Goal: Task Accomplishment & Management: Complete application form

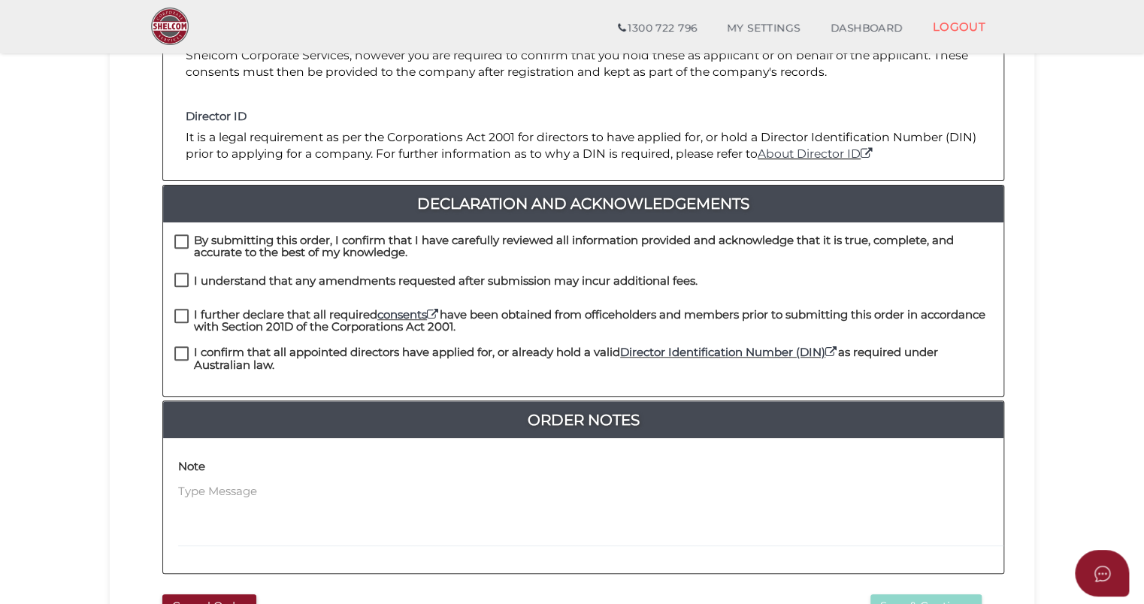
scroll to position [433, 0]
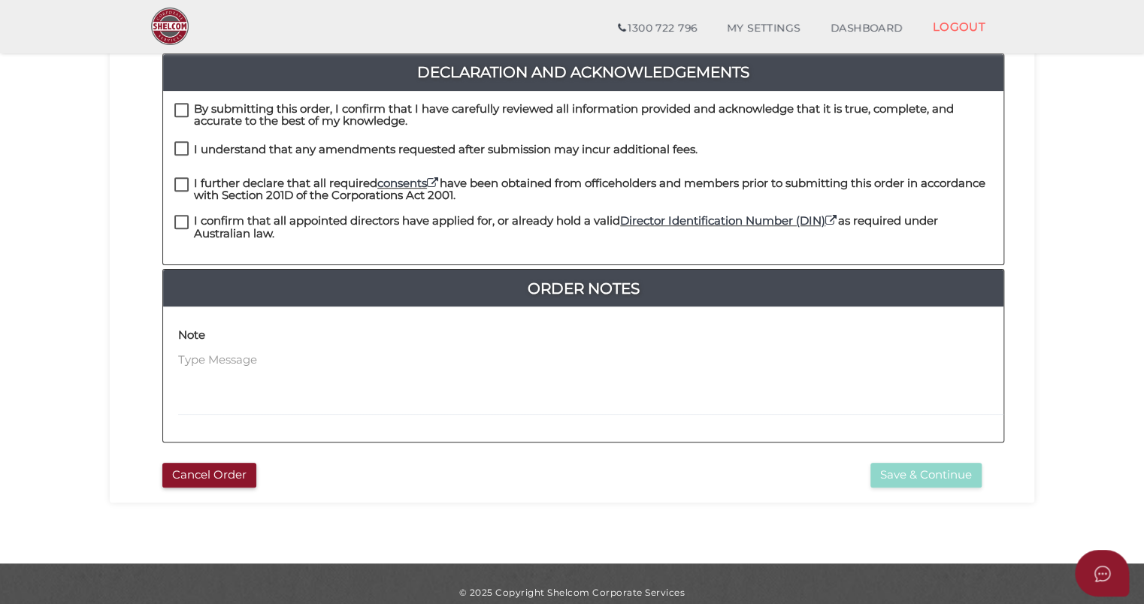
drag, startPoint x: 174, startPoint y: 93, endPoint x: 176, endPoint y: 105, distance: 12.1
click at [175, 103] on label "By submitting this order, I confirm that I have carefully reviewed all informat…" at bounding box center [583, 112] width 818 height 19
checkbox input "true"
click at [180, 144] on label "I understand that any amendments requested after submission may incur additiona…" at bounding box center [435, 153] width 523 height 19
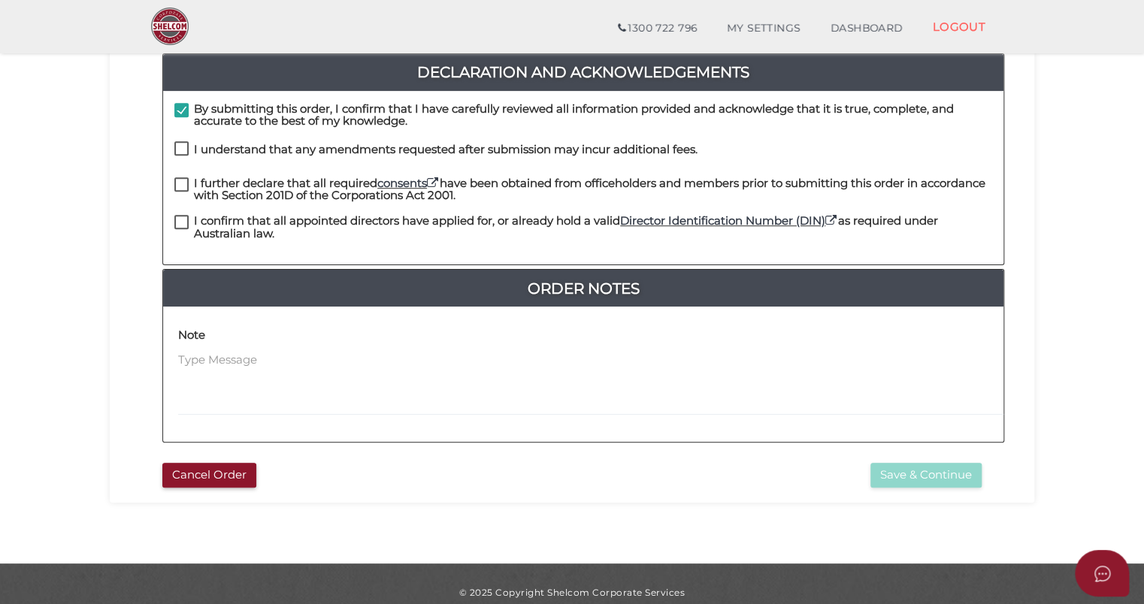
checkbox input "true"
click at [183, 177] on label "I further declare that all required consents have been obtained from officehold…" at bounding box center [583, 186] width 818 height 19
checkbox input "true"
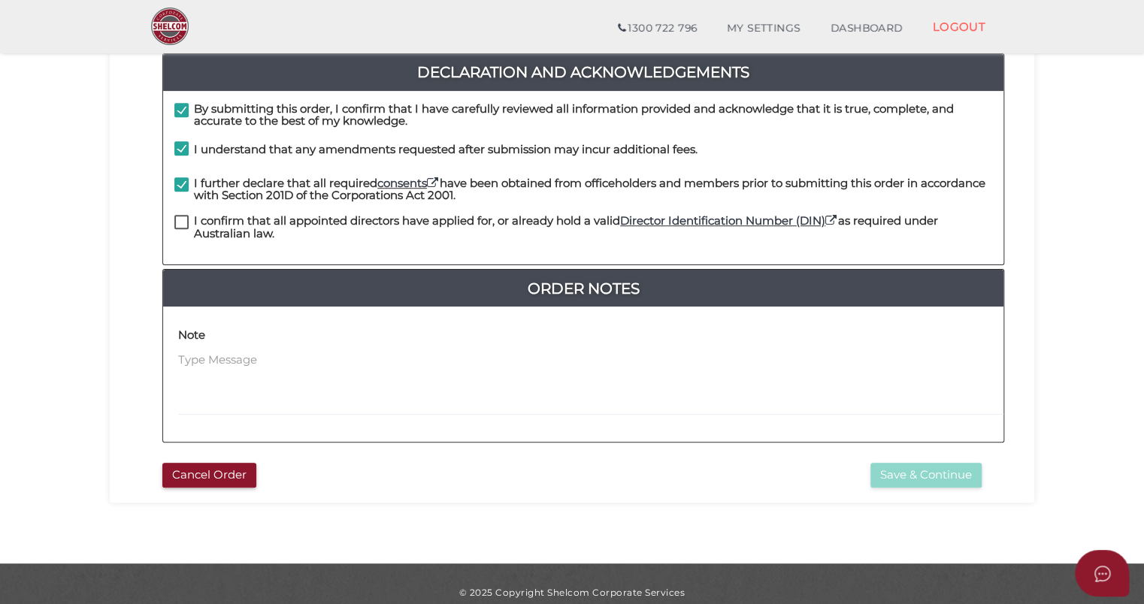
click at [183, 215] on label "I confirm that all appointed directors have applied for, or already hold a vali…" at bounding box center [583, 224] width 818 height 19
checkbox input "true"
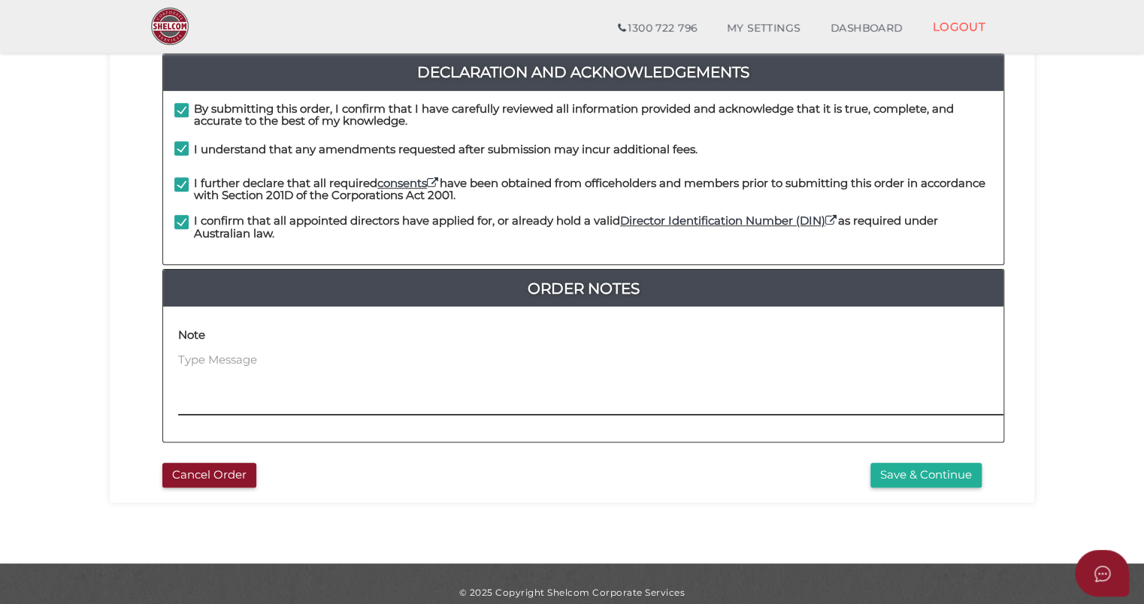
click at [201, 352] on textarea at bounding box center [684, 384] width 1013 height 65
click at [950, 352] on textarea "This Company Will be the Trustee for the Bare Trust that I will email directly …" at bounding box center [684, 384] width 1013 height 65
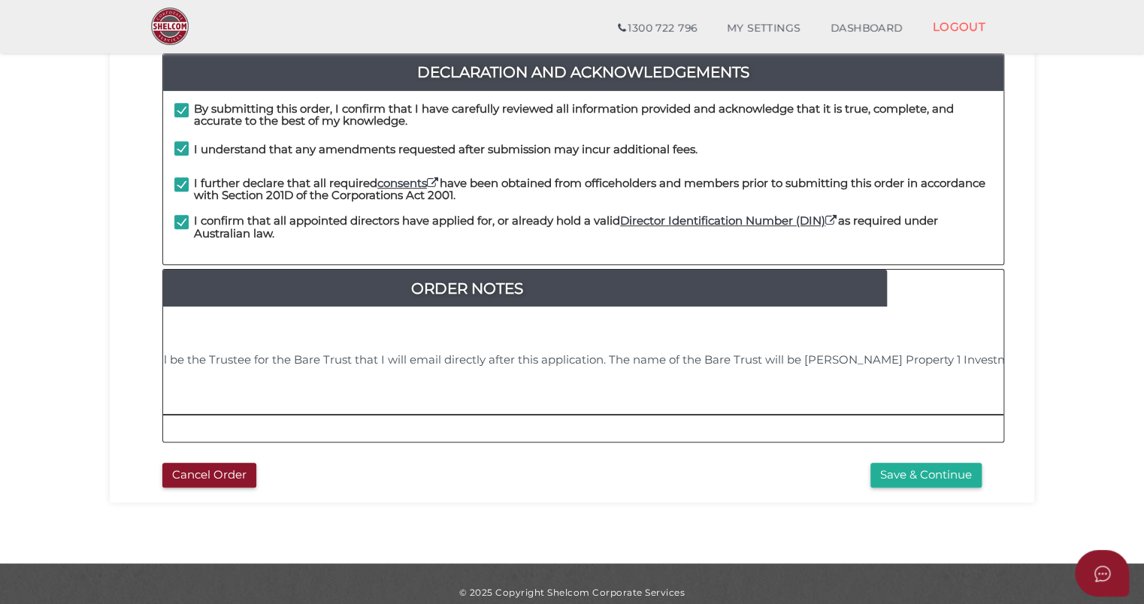
scroll to position [0, 123]
type textarea "This Company Will be the Trustee for the Bare Trust that I will email directly …"
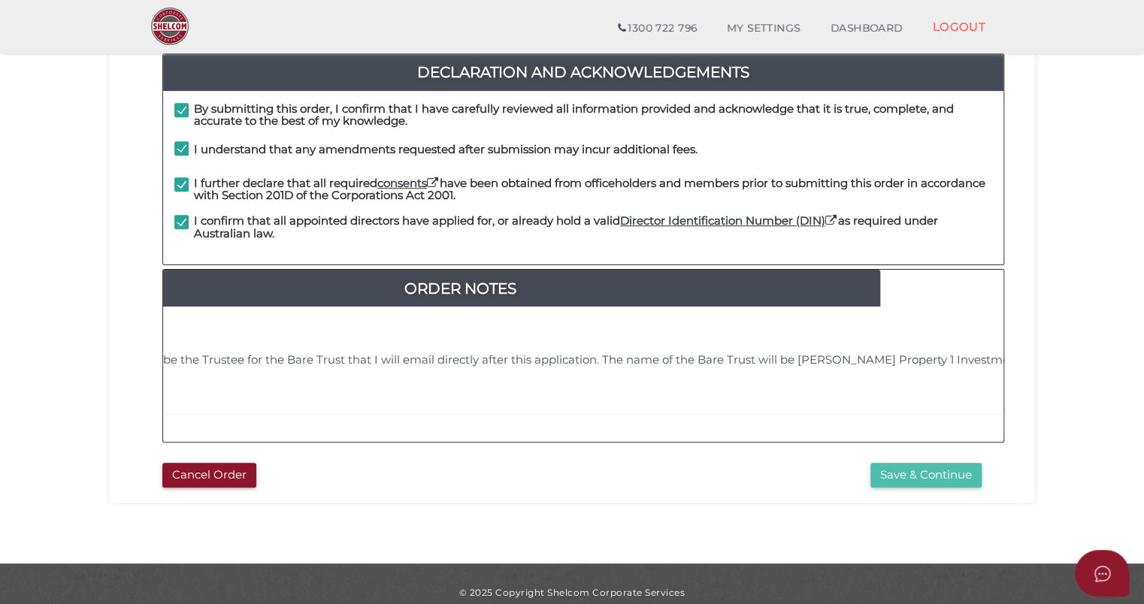
click at [927, 463] on button "Save & Continue" at bounding box center [925, 475] width 111 height 25
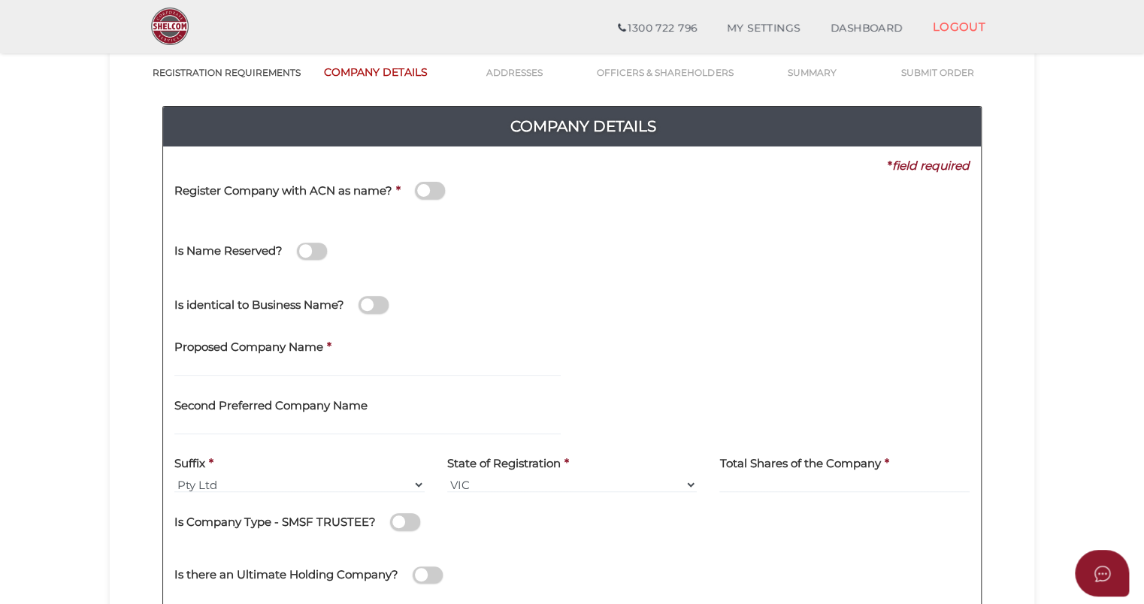
scroll to position [427, 0]
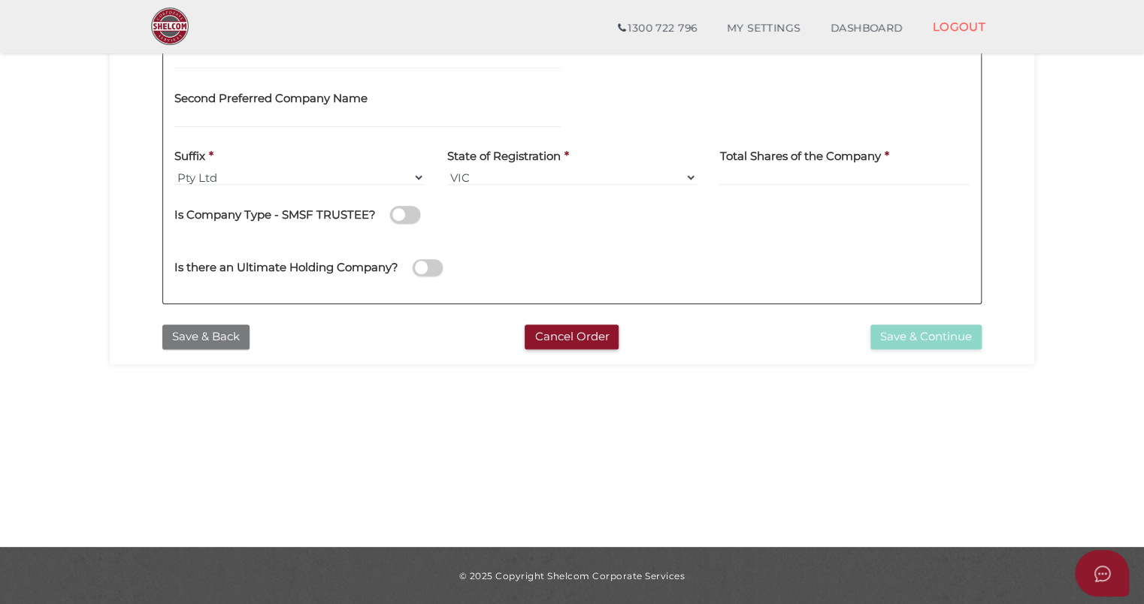
click at [201, 340] on button "Save & Back" at bounding box center [205, 337] width 87 height 25
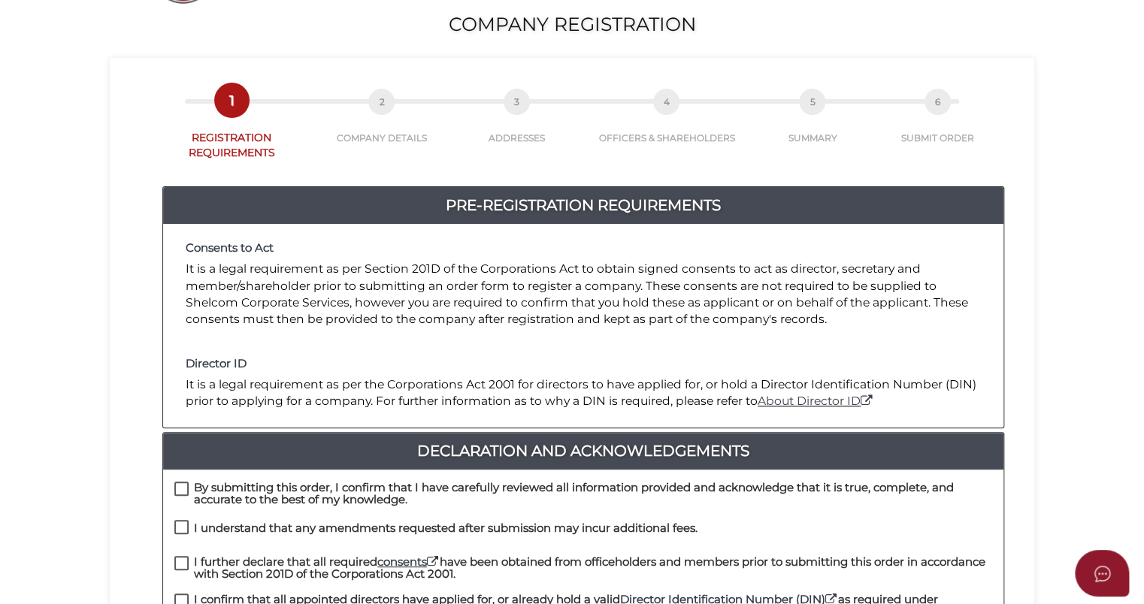
scroll to position [376, 0]
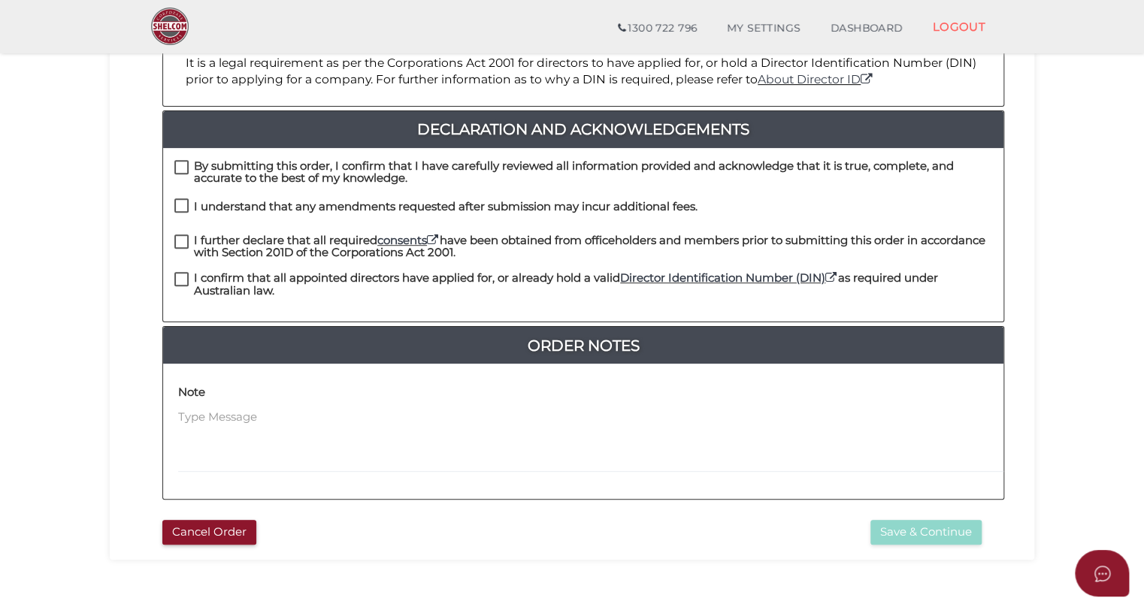
click at [175, 160] on label "By submitting this order, I confirm that I have carefully reviewed all informat…" at bounding box center [583, 169] width 818 height 19
checkbox input "true"
click at [183, 180] on div "By submitting this order, I confirm that I have carefully reviewed all informat…" at bounding box center [583, 179] width 840 height 38
click at [180, 201] on label "I understand that any amendments requested after submission may incur additiona…" at bounding box center [435, 210] width 523 height 19
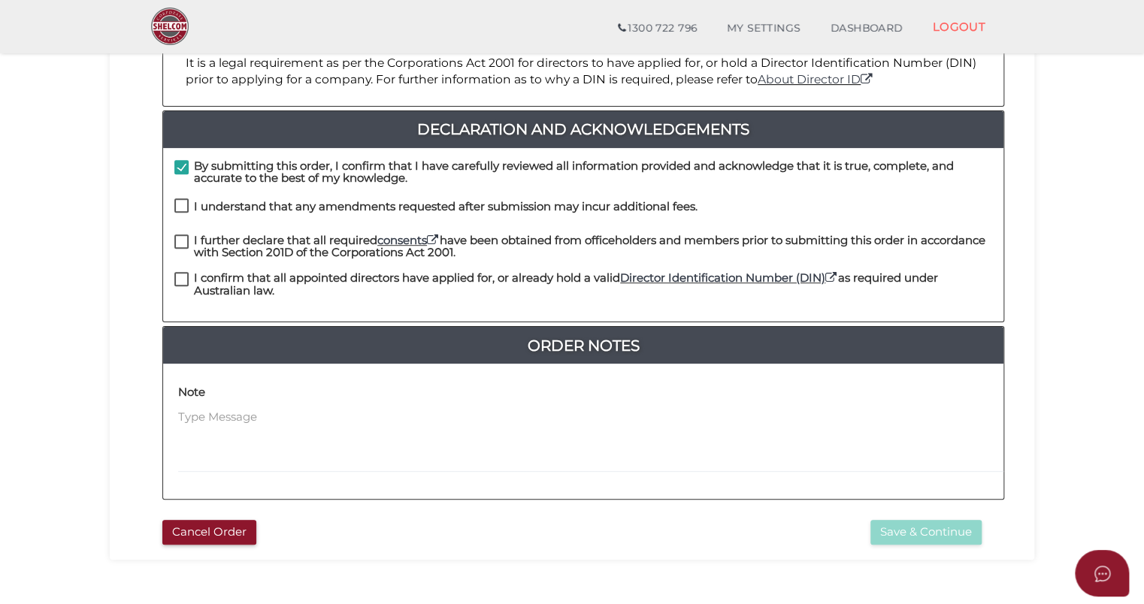
checkbox input "true"
click at [179, 235] on label "I further declare that all required consents have been obtained from officehold…" at bounding box center [583, 244] width 818 height 19
checkbox input "true"
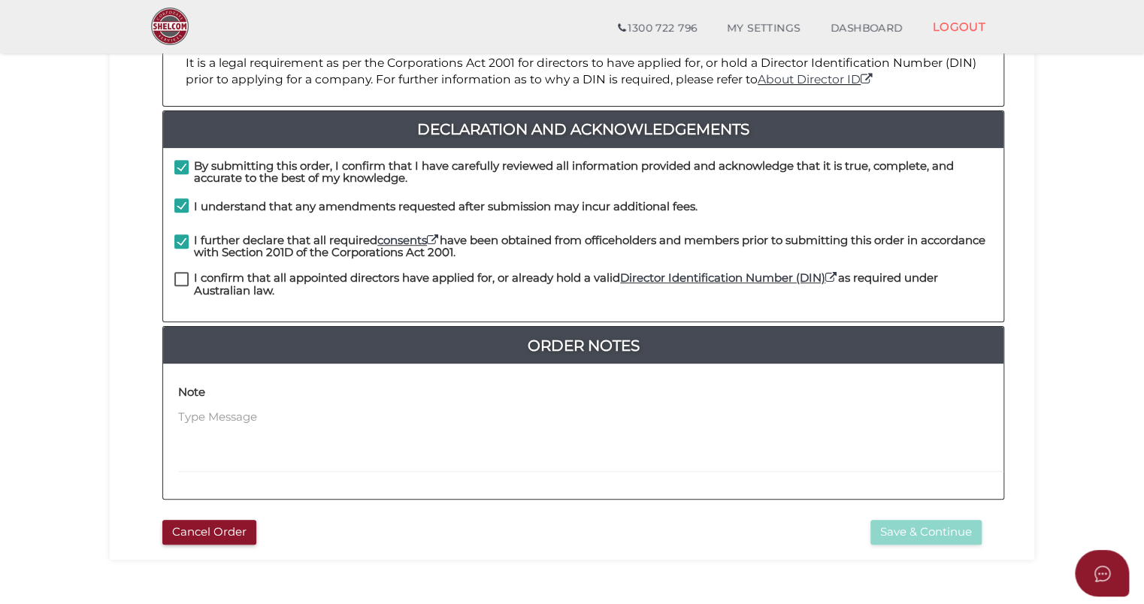
click at [183, 253] on div "I further declare that all required consents have been obtained from officehold…" at bounding box center [583, 254] width 840 height 38
click at [183, 272] on label "I confirm that all appointed directors have applied for, or already hold a vali…" at bounding box center [583, 281] width 818 height 19
checkbox input "true"
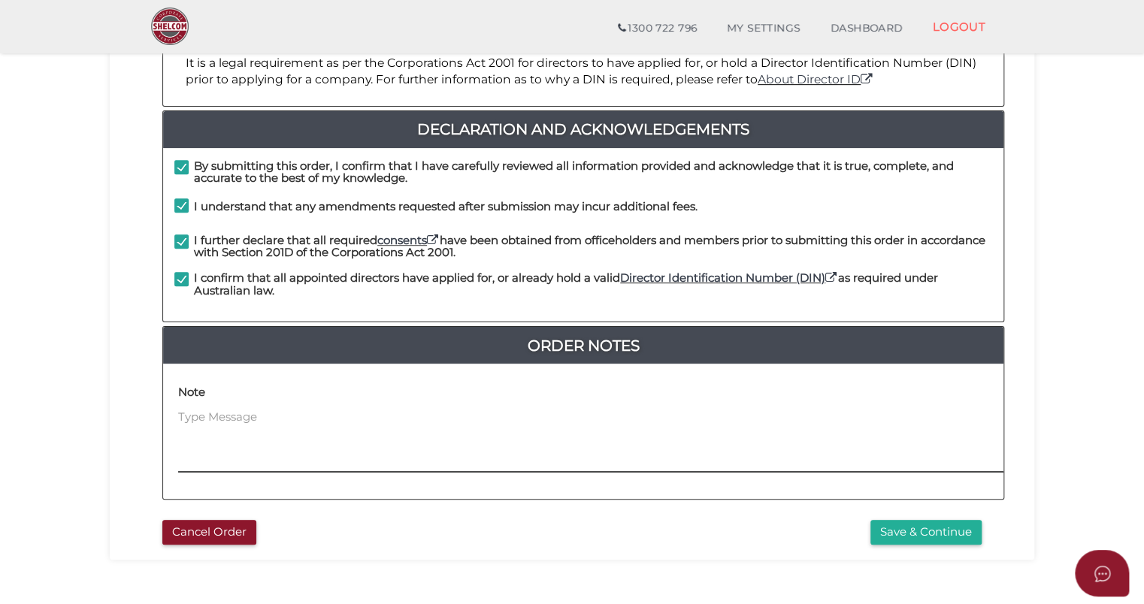
click at [220, 447] on textarea at bounding box center [684, 441] width 1013 height 65
click at [216, 443] on textarea at bounding box center [684, 441] width 1013 height 65
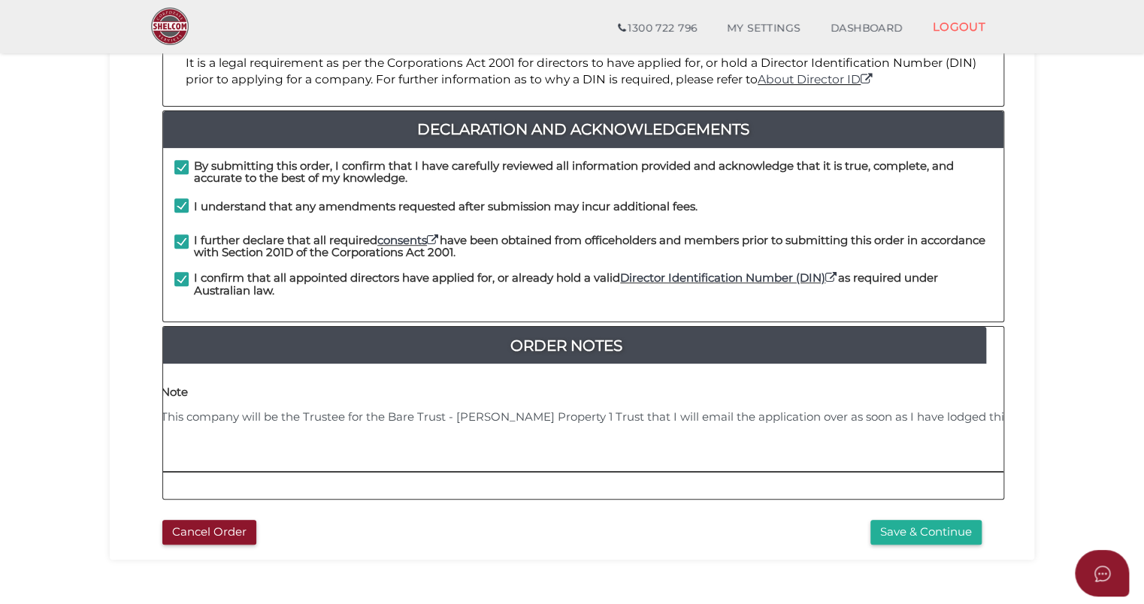
scroll to position [0, 25]
type textarea "This company will be the Trustee for the Bare Trust - Ward Property 1 Trust tha…"
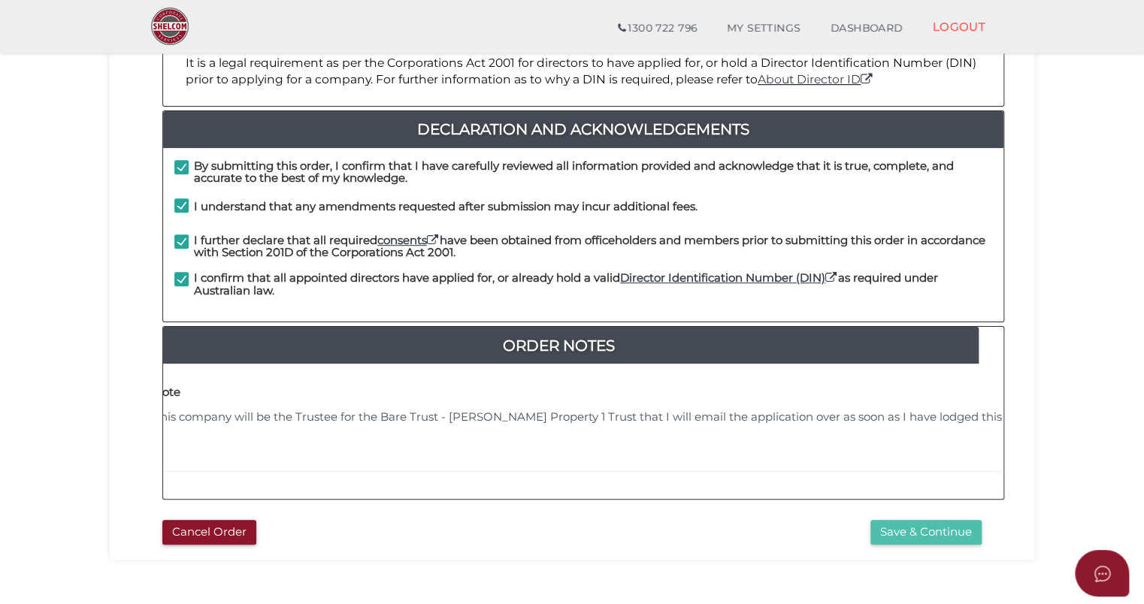
click at [940, 520] on button "Save & Continue" at bounding box center [925, 532] width 111 height 25
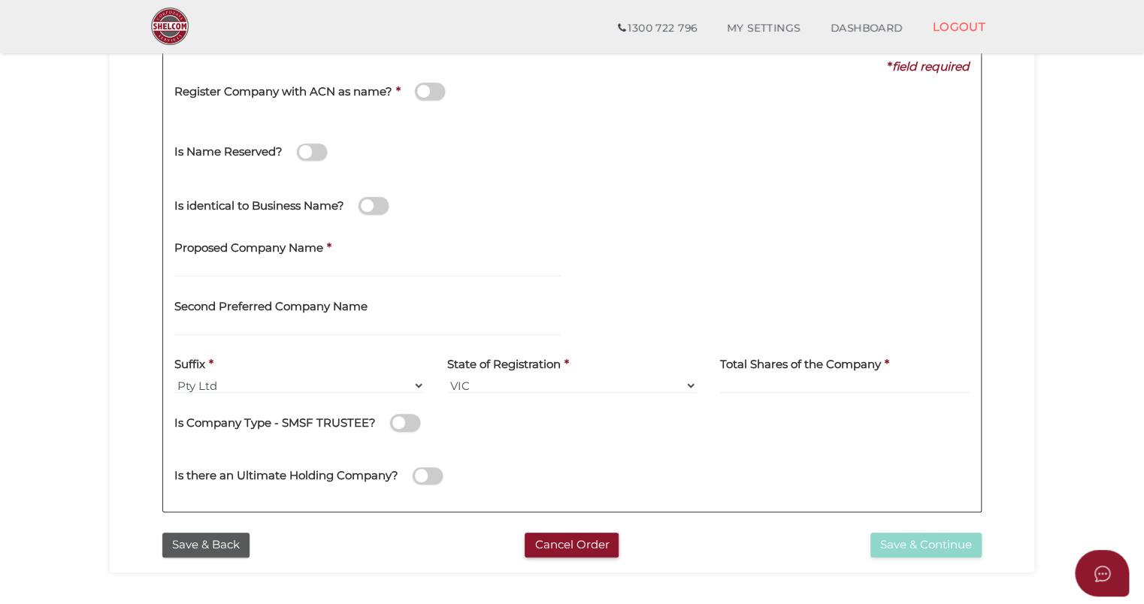
scroll to position [226, 0]
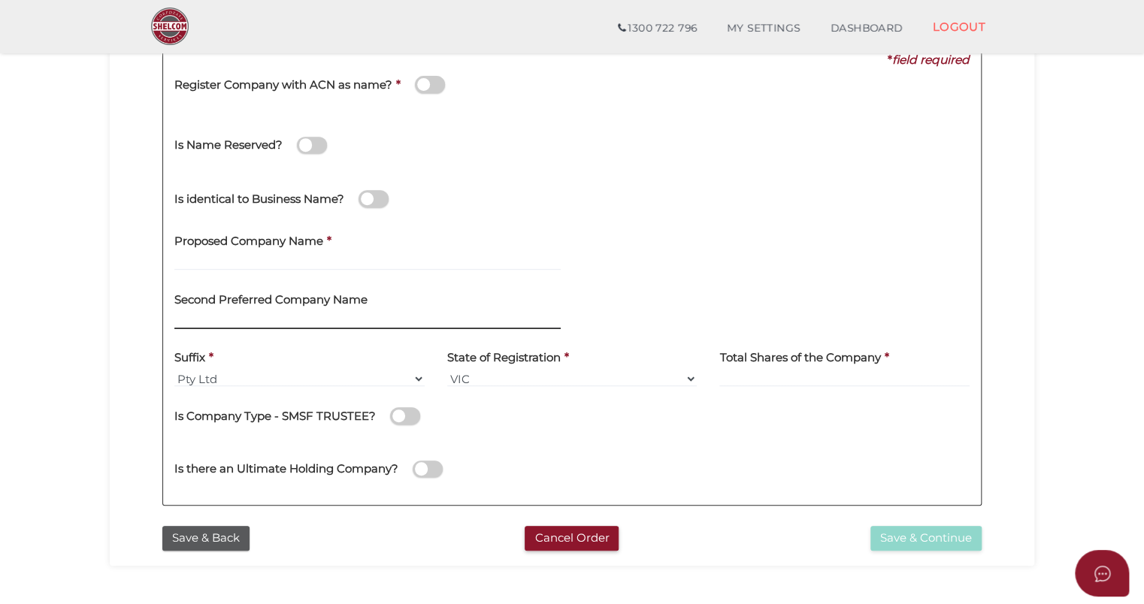
click at [292, 316] on input "text" at bounding box center [367, 321] width 386 height 17
type input "Ward Property 1 Investments"
click at [409, 412] on span at bounding box center [405, 415] width 30 height 17
click at [0, 0] on input "checkbox" at bounding box center [0, 0] width 0 height 0
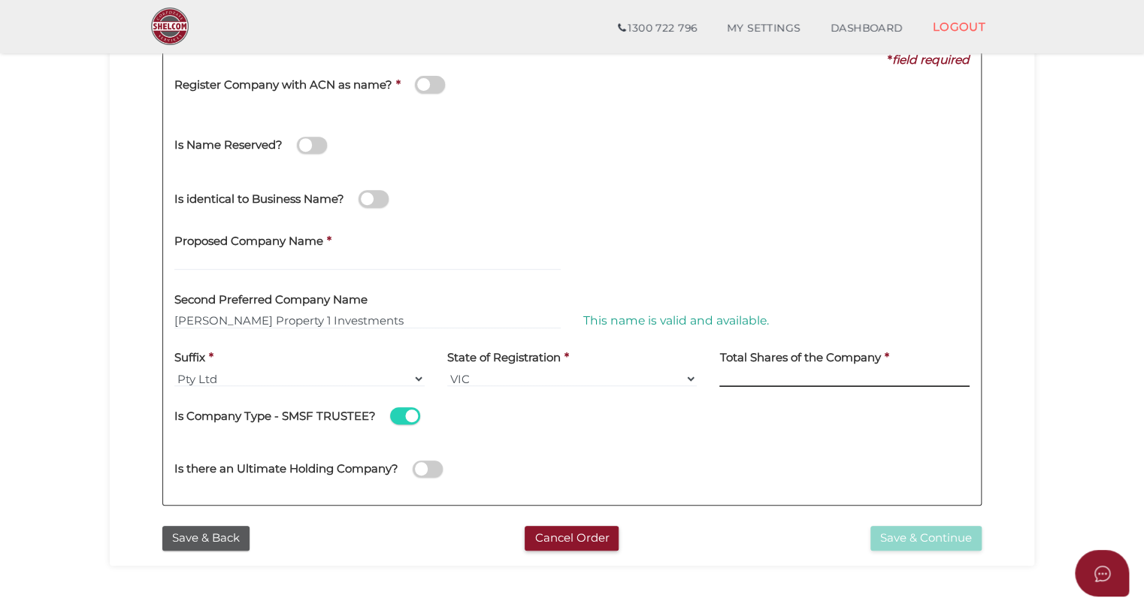
click at [750, 379] on input at bounding box center [844, 379] width 250 height 17
type input "0"
type input "100"
click at [907, 547] on button "Save & Continue" at bounding box center [925, 538] width 111 height 25
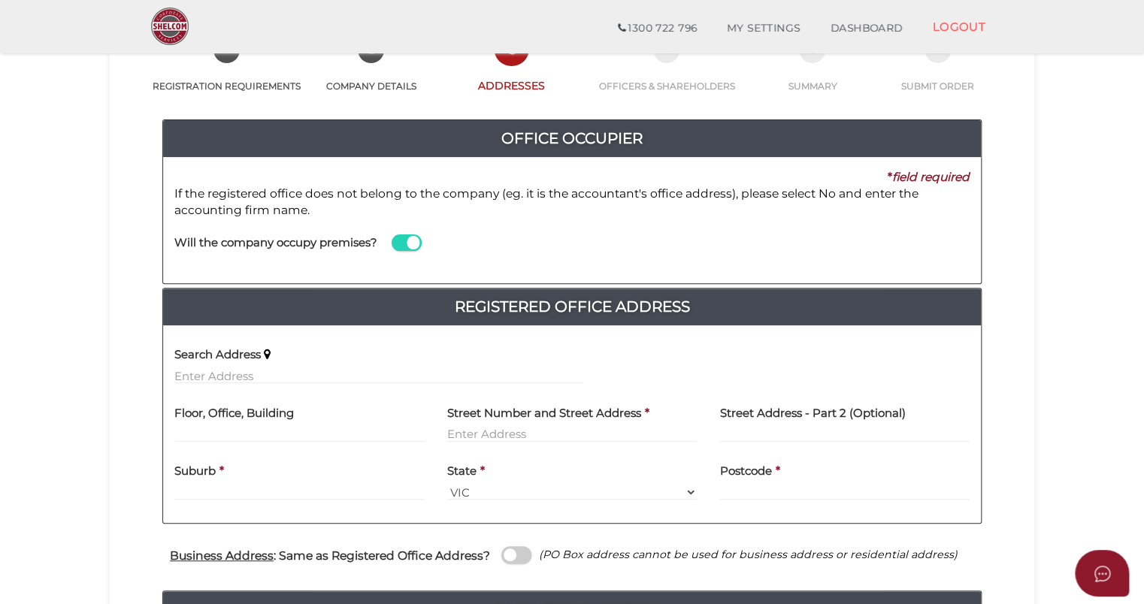
scroll to position [150, 0]
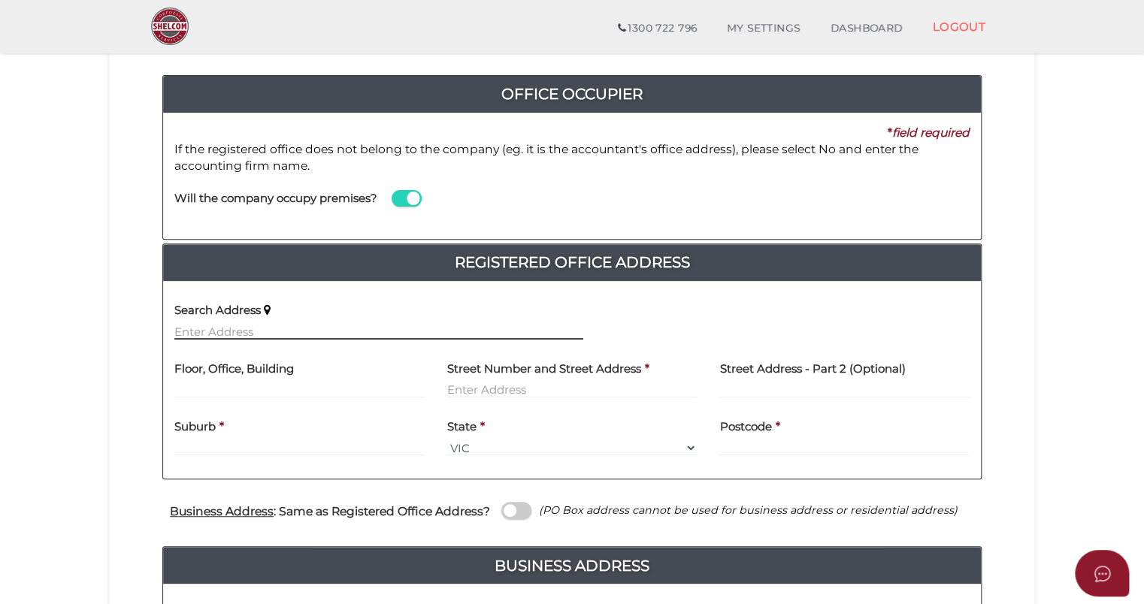
click at [213, 335] on input "text" at bounding box center [378, 331] width 409 height 17
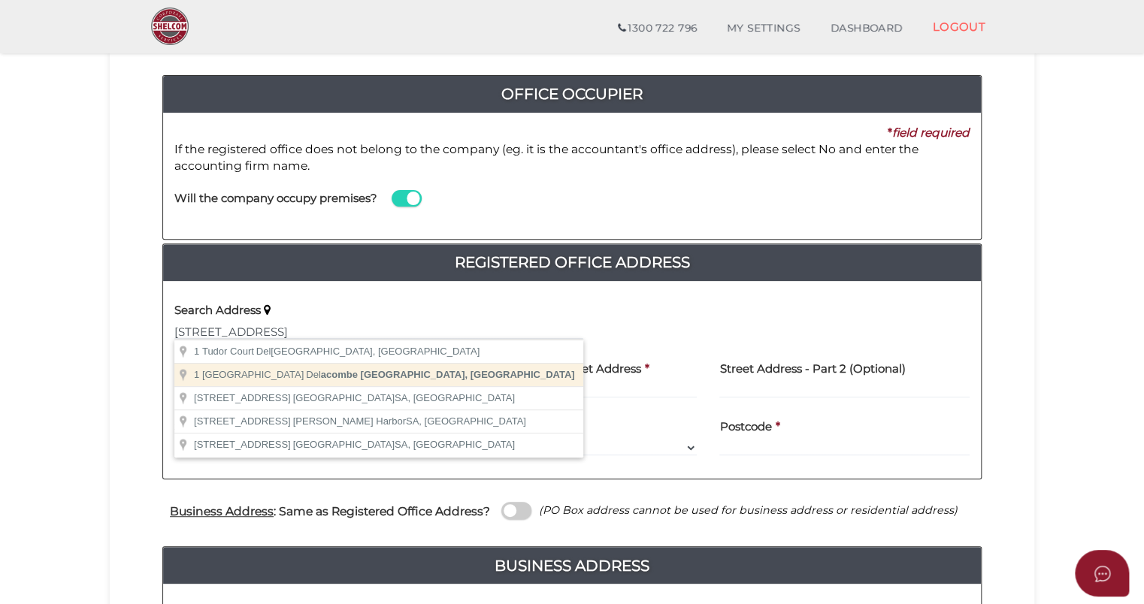
type input "[STREET_ADDRESS]"
type input "Delacombe"
select select "VIC"
type input "3356"
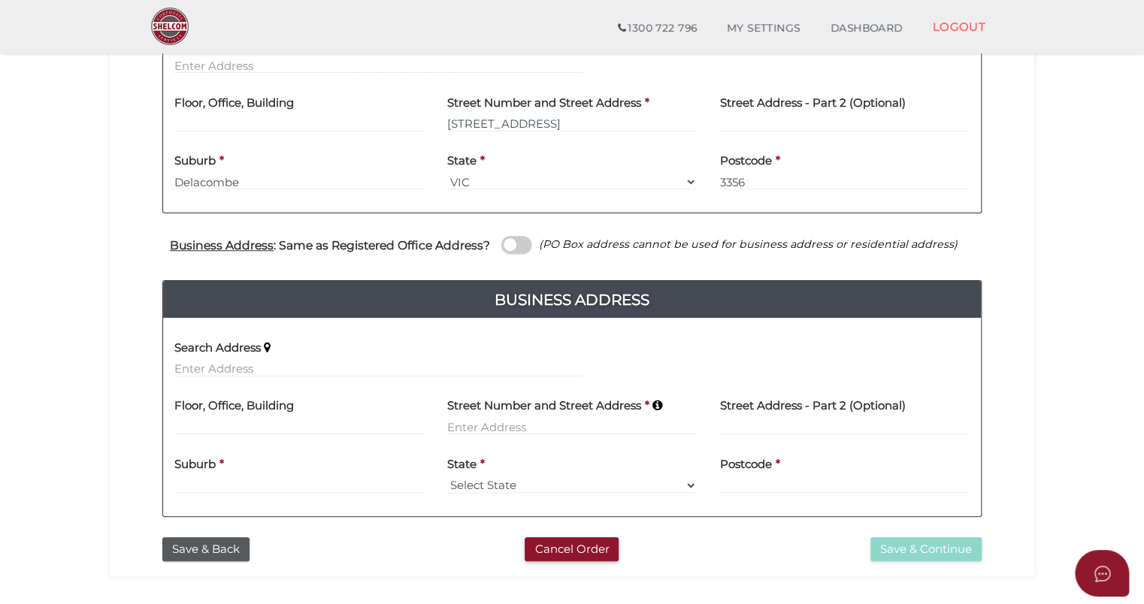
scroll to position [451, 0]
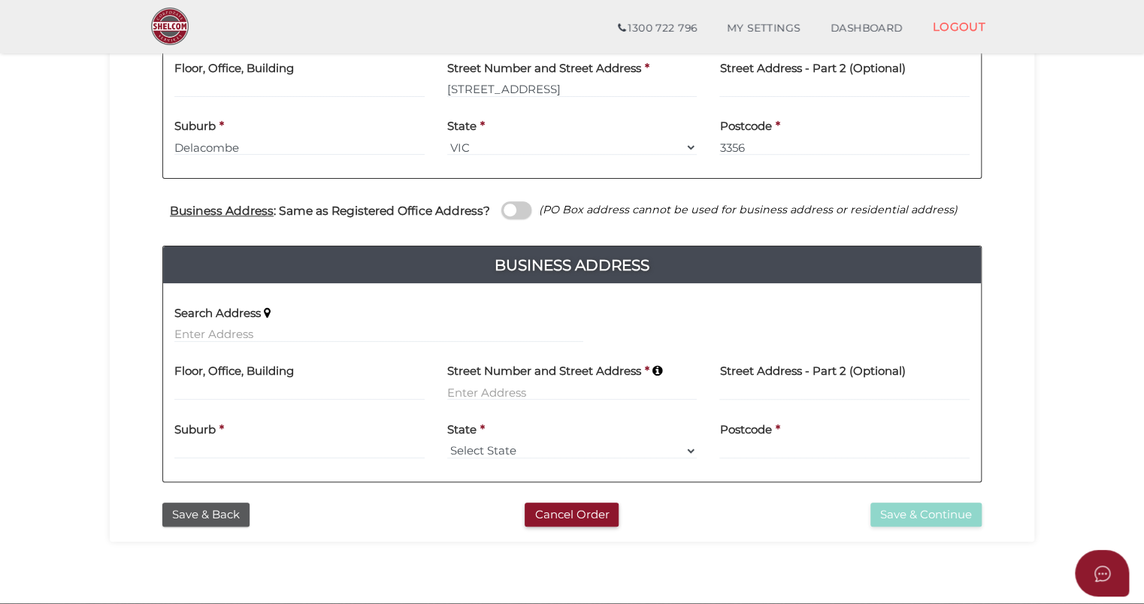
click at [524, 211] on span at bounding box center [516, 209] width 30 height 17
click at [0, 0] on input "checkbox" at bounding box center [0, 0] width 0 height 0
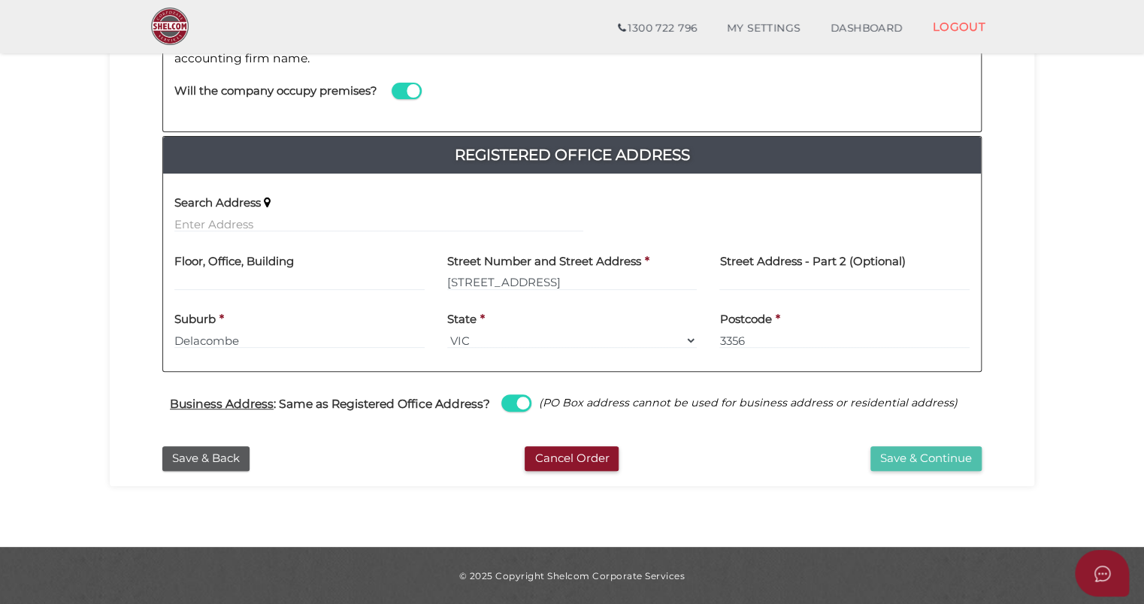
click at [951, 453] on button "Save & Continue" at bounding box center [925, 459] width 111 height 25
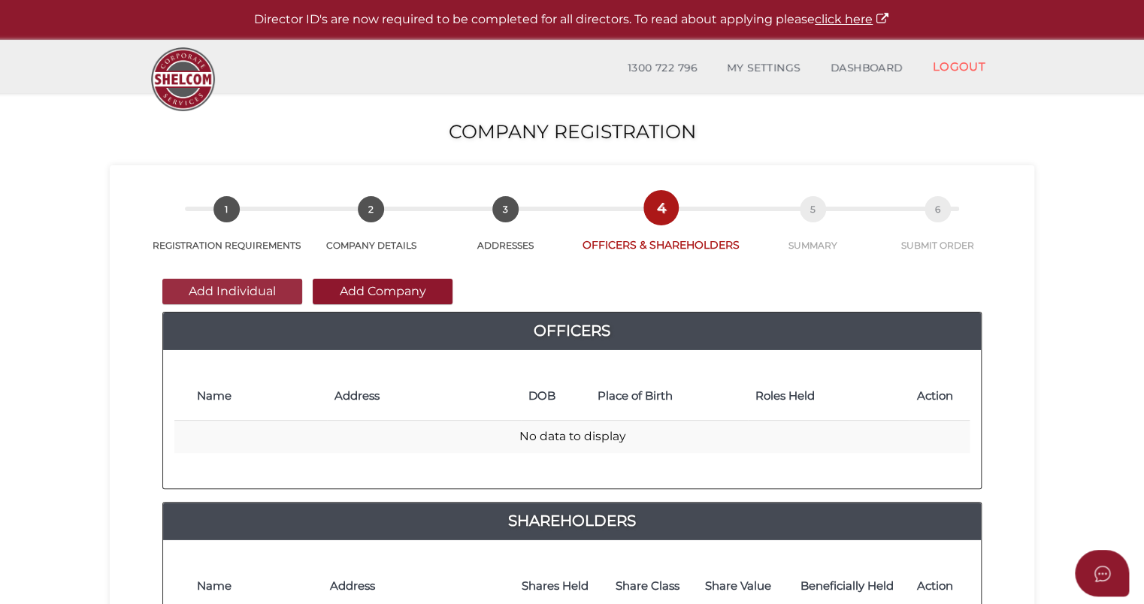
click at [223, 289] on button "Add Individual" at bounding box center [232, 292] width 140 height 26
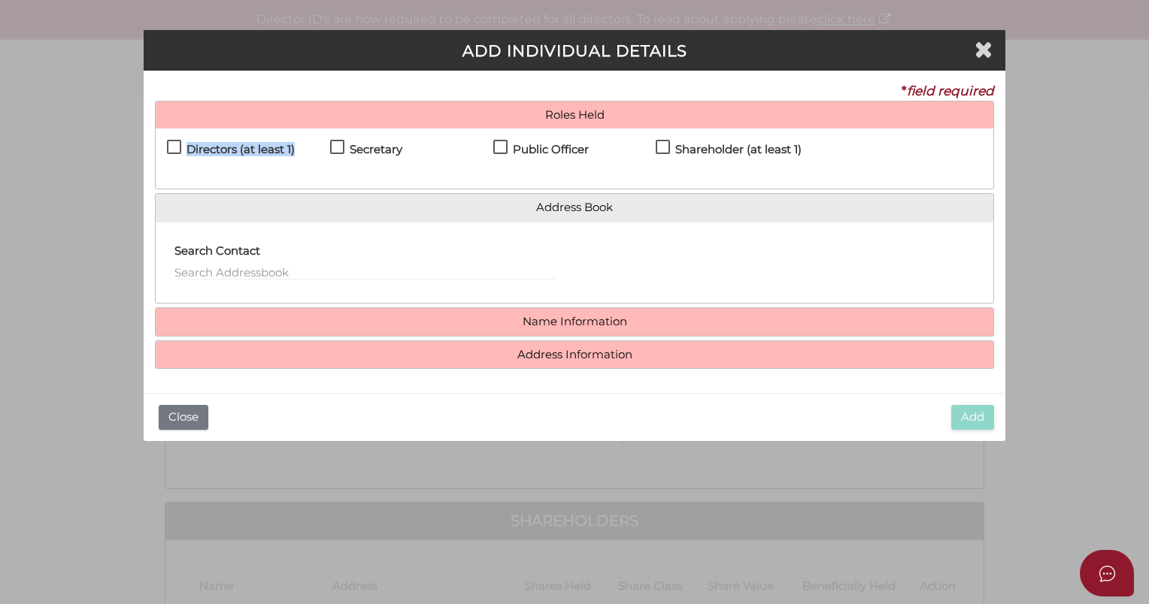
click at [180, 143] on div "Directors (at least 1)" at bounding box center [248, 153] width 163 height 26
drag, startPoint x: 180, startPoint y: 143, endPoint x: 335, endPoint y: 147, distance: 154.9
click at [335, 147] on label "Secretary" at bounding box center [366, 153] width 72 height 19
checkbox input "true"
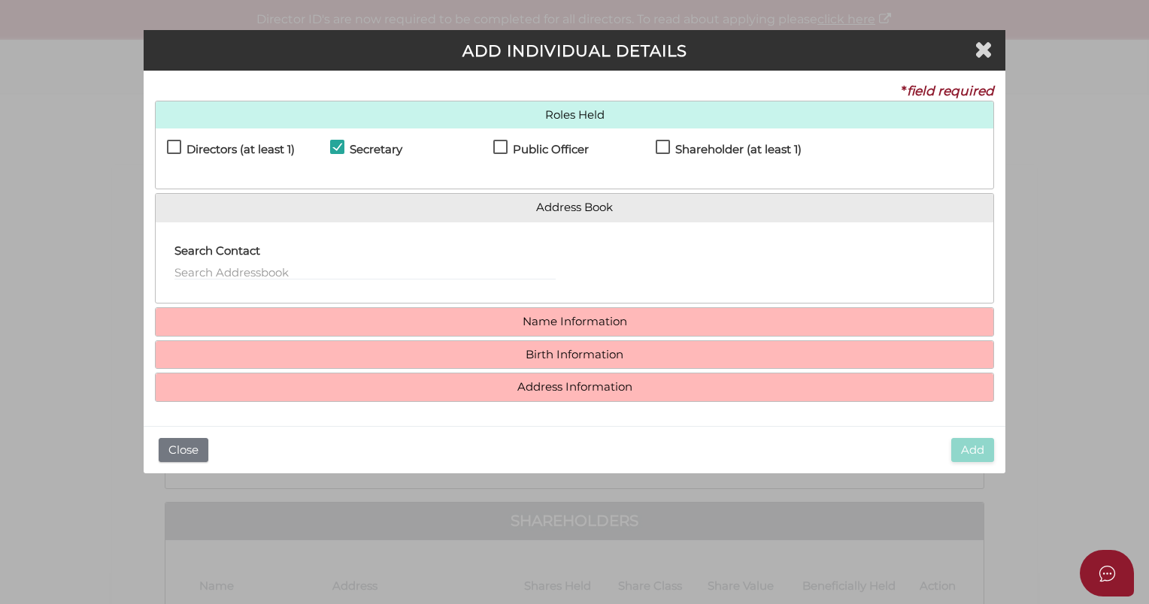
click at [172, 144] on label "Directors (at least 1)" at bounding box center [231, 153] width 128 height 19
checkbox input "true"
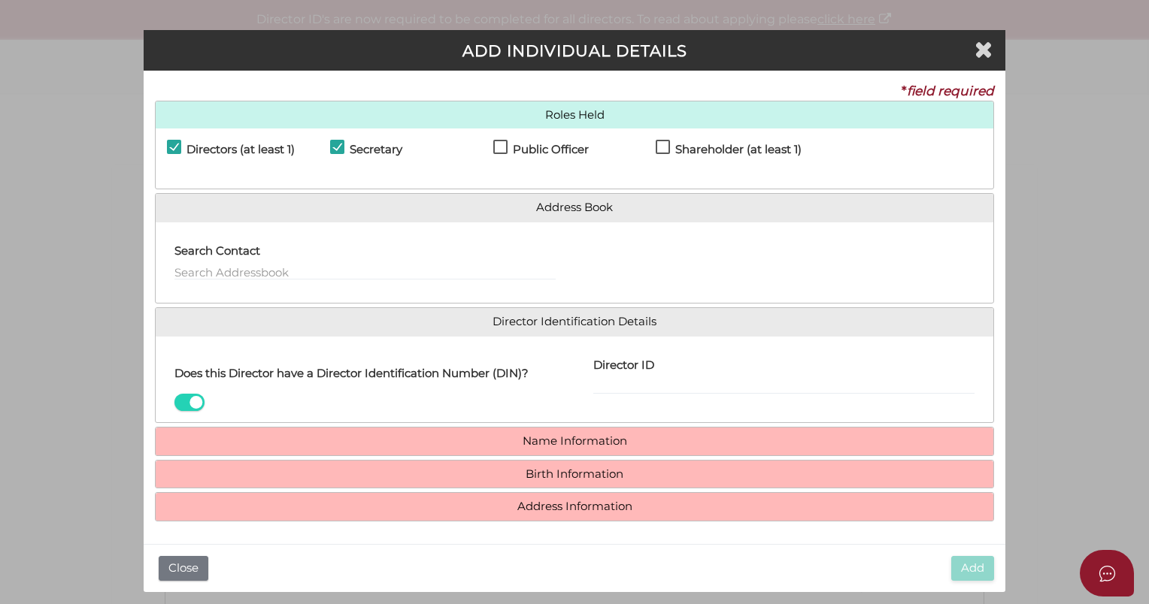
click at [500, 150] on label "Public Officer" at bounding box center [540, 153] width 95 height 19
checkbox input "true"
click at [653, 147] on div "Public Officer" at bounding box center [574, 153] width 163 height 26
click at [665, 150] on label "Shareholder (at least 1)" at bounding box center [728, 153] width 146 height 19
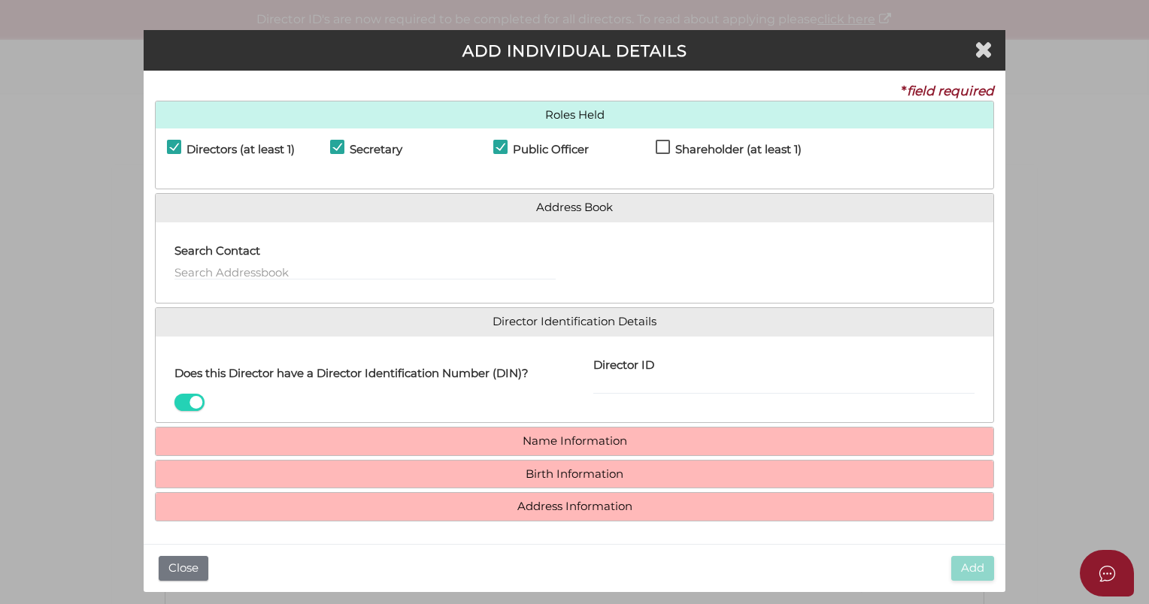
checkbox input "true"
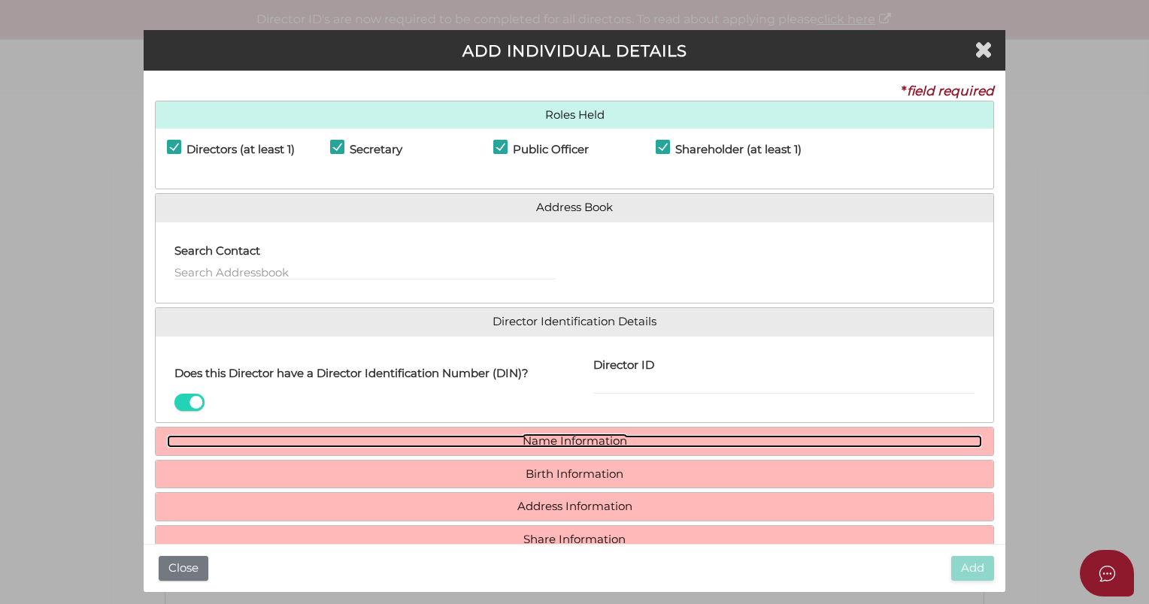
click at [550, 439] on link "Name Information" at bounding box center [574, 441] width 815 height 13
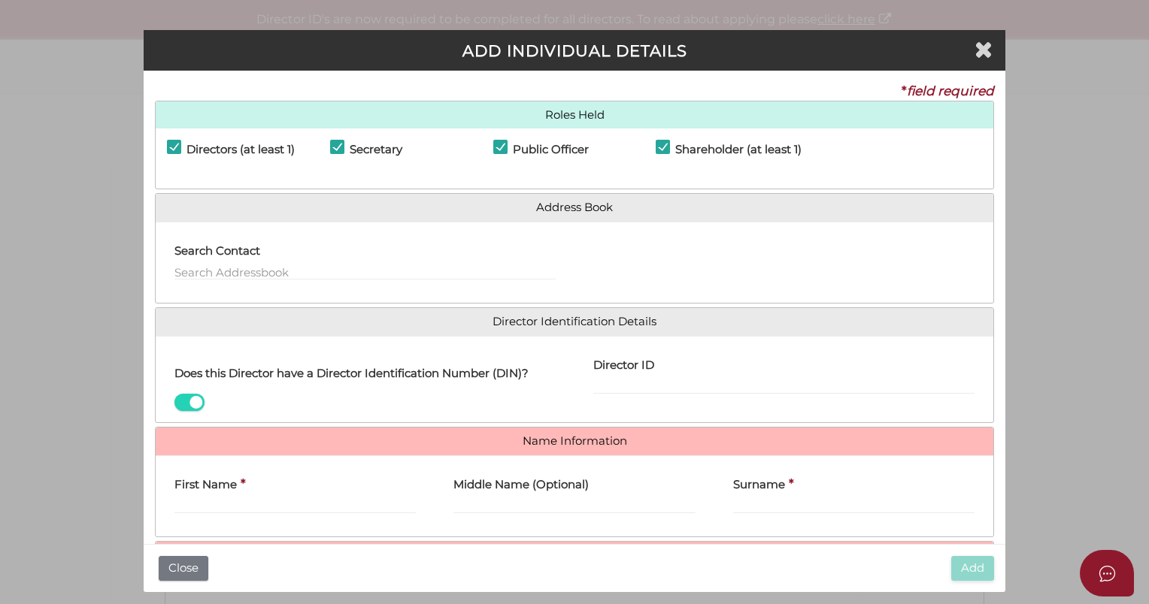
click at [316, 489] on div "First Name *" at bounding box center [294, 491] width 241 height 47
click at [313, 499] on input "First Name" at bounding box center [294, 506] width 241 height 17
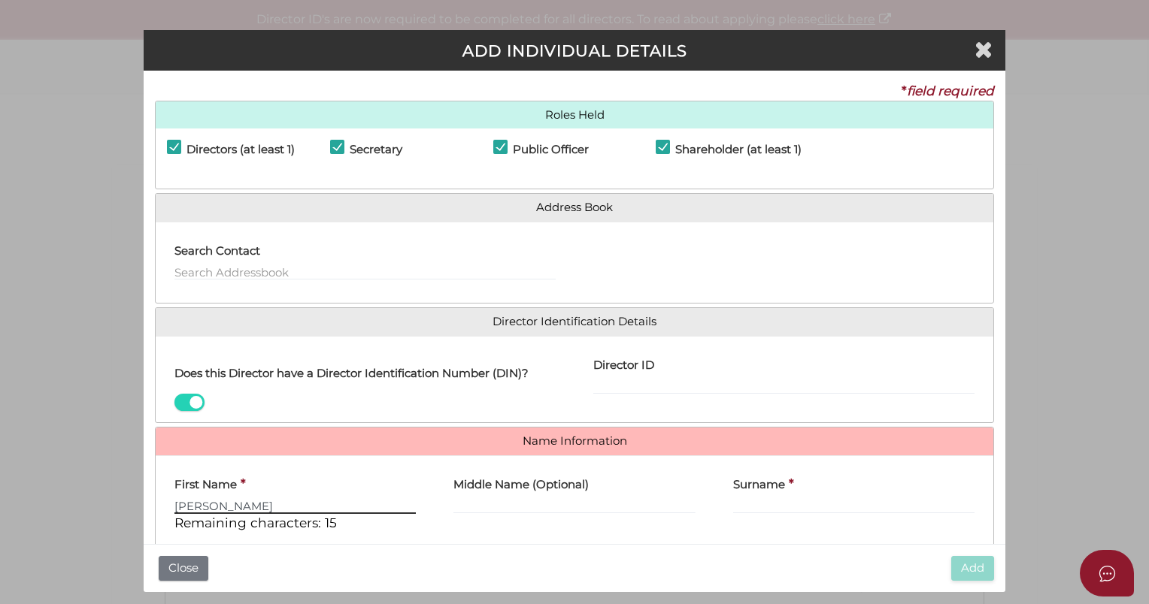
type input "Trudi"
click at [490, 503] on input "Middle Name (Optional)" at bounding box center [573, 506] width 241 height 17
type input "Narelle"
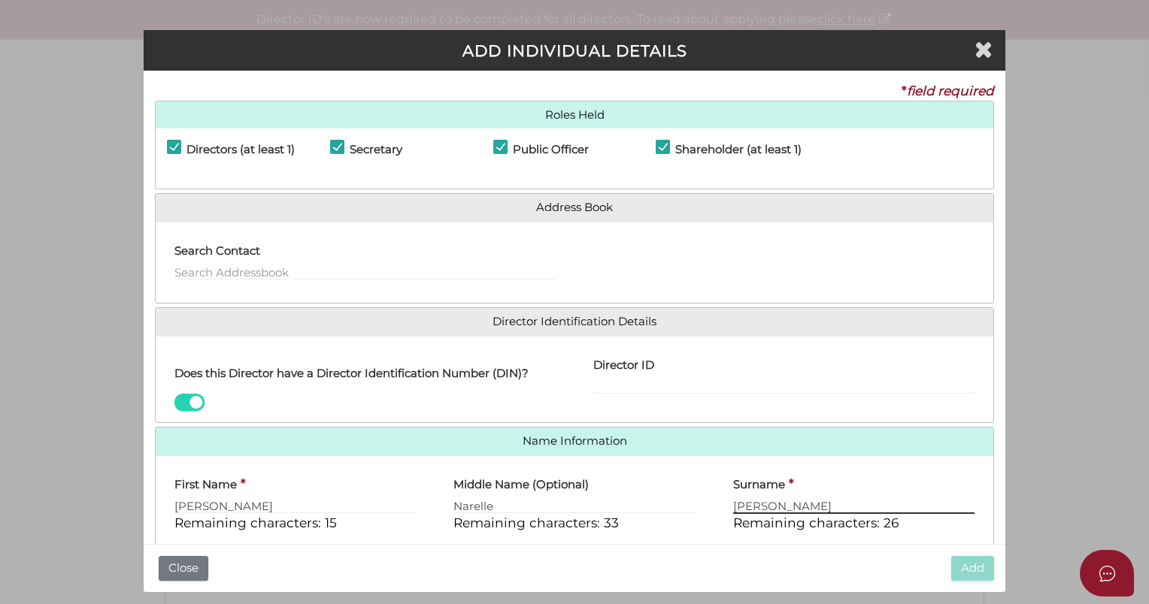
type input "Ward"
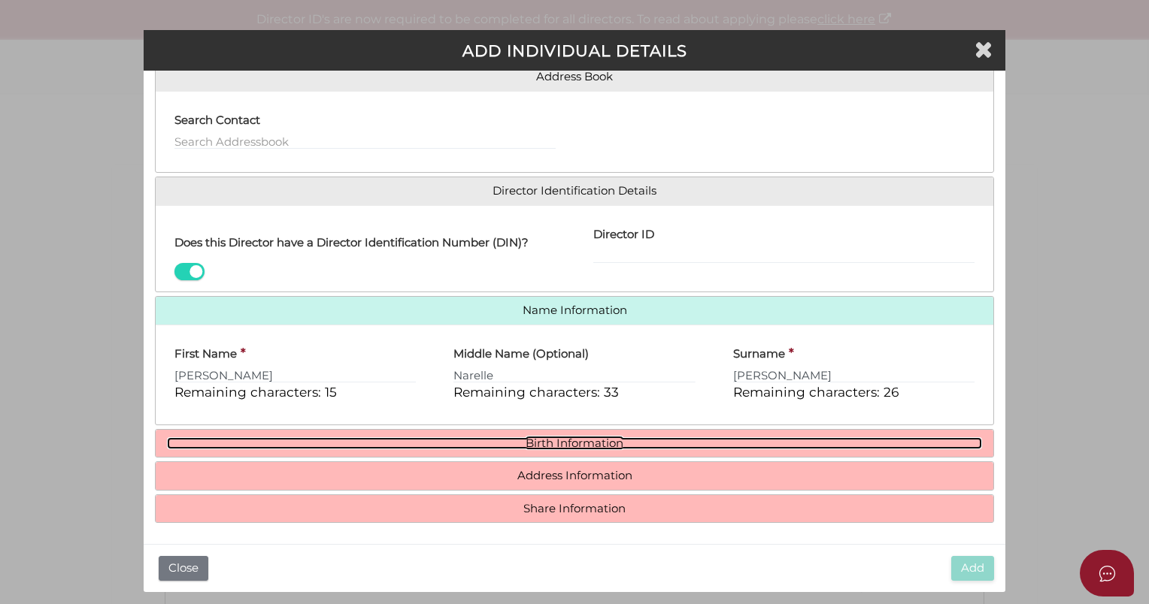
click at [532, 438] on link "Birth Information" at bounding box center [574, 443] width 815 height 13
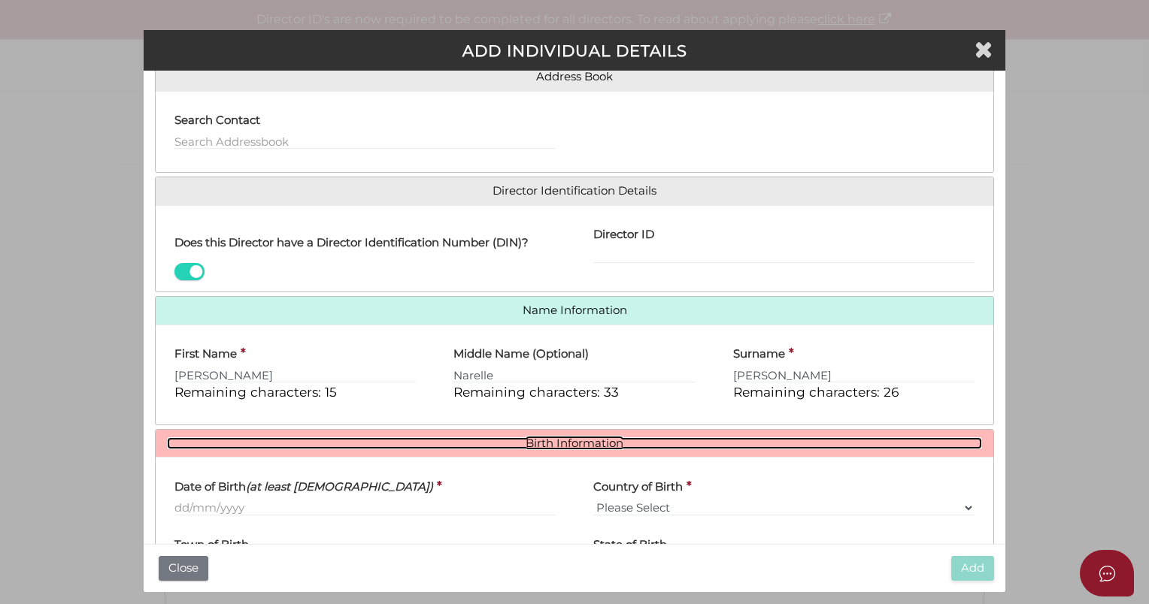
click at [557, 442] on link "Birth Information" at bounding box center [574, 443] width 815 height 13
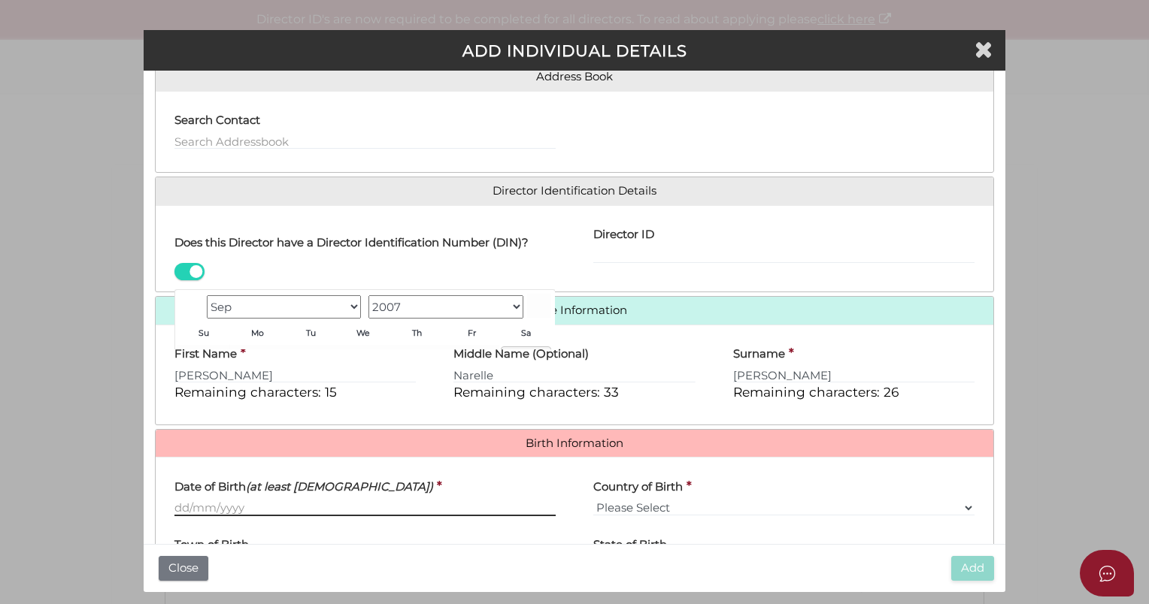
click at [270, 501] on input "Date of Birth (at least 18 years old)" at bounding box center [364, 508] width 381 height 17
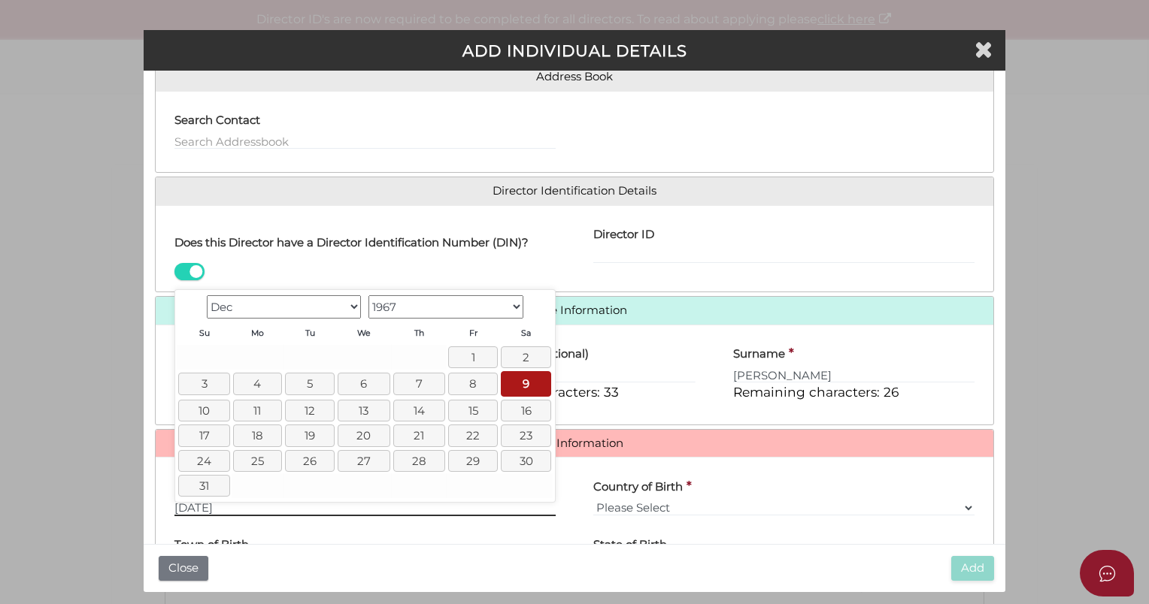
type input "[DATE]"
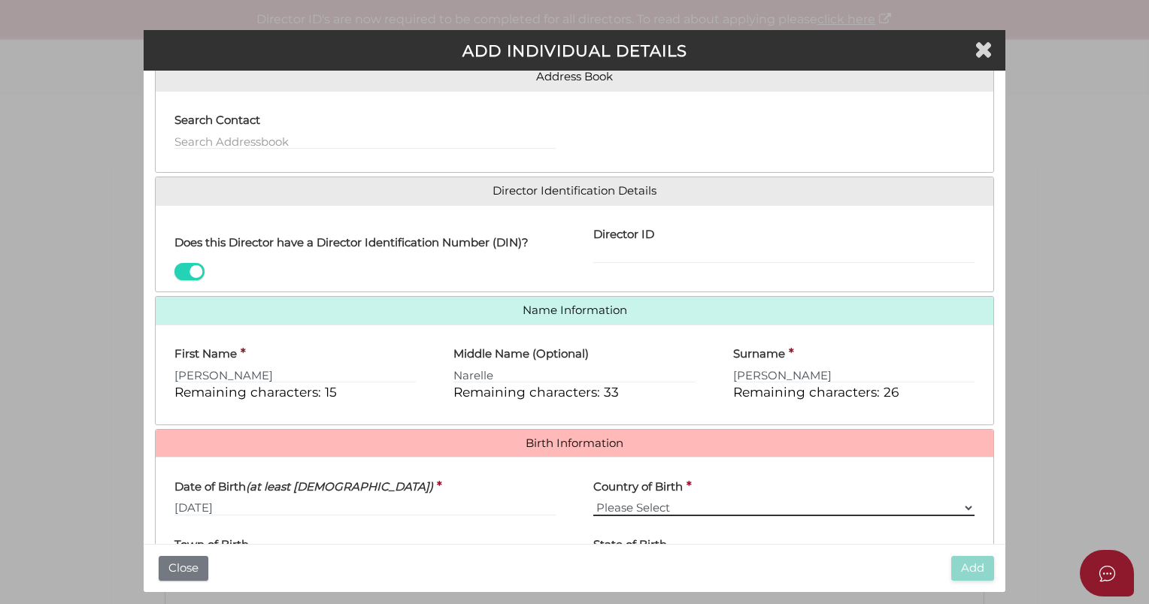
select select "[GEOGRAPHIC_DATA]"
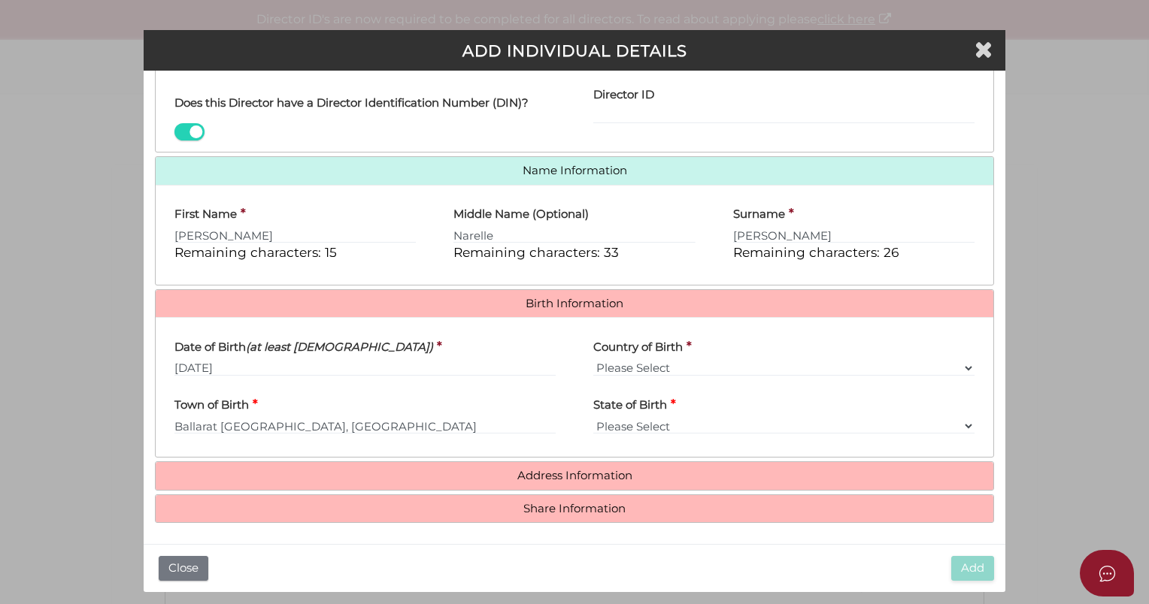
type input "Ballarat"
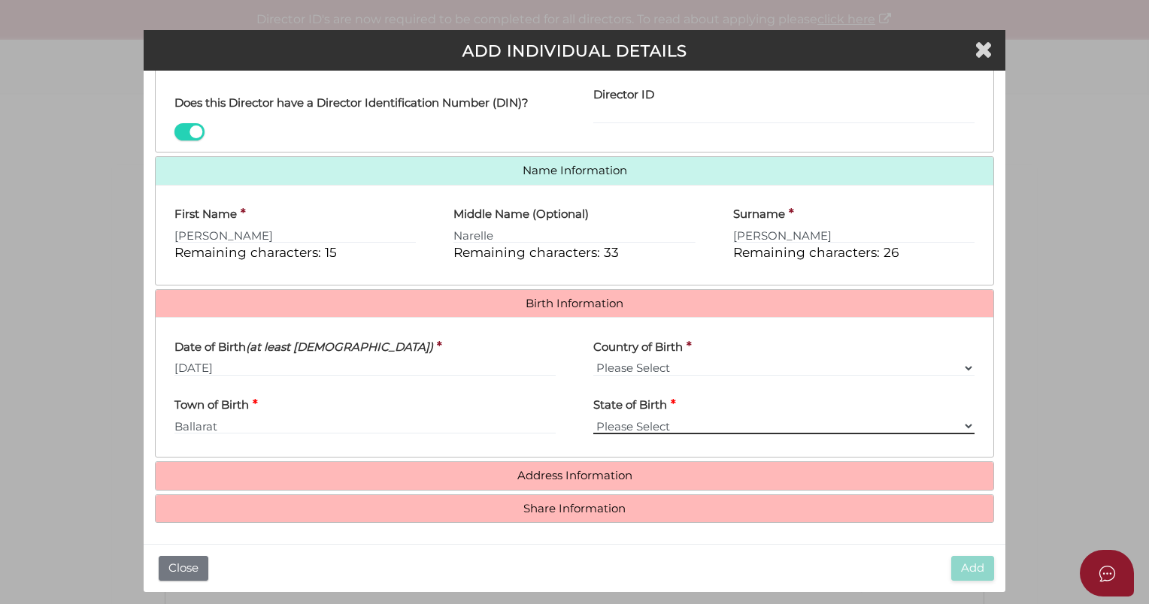
click at [604, 421] on select "Please Select VIC ACT NSW NT QLD TAS WA SA" at bounding box center [783, 426] width 381 height 17
select select "VIC"
click at [593, 418] on select "Please Select VIC ACT NSW NT QLD TAS WA SA" at bounding box center [783, 426] width 381 height 17
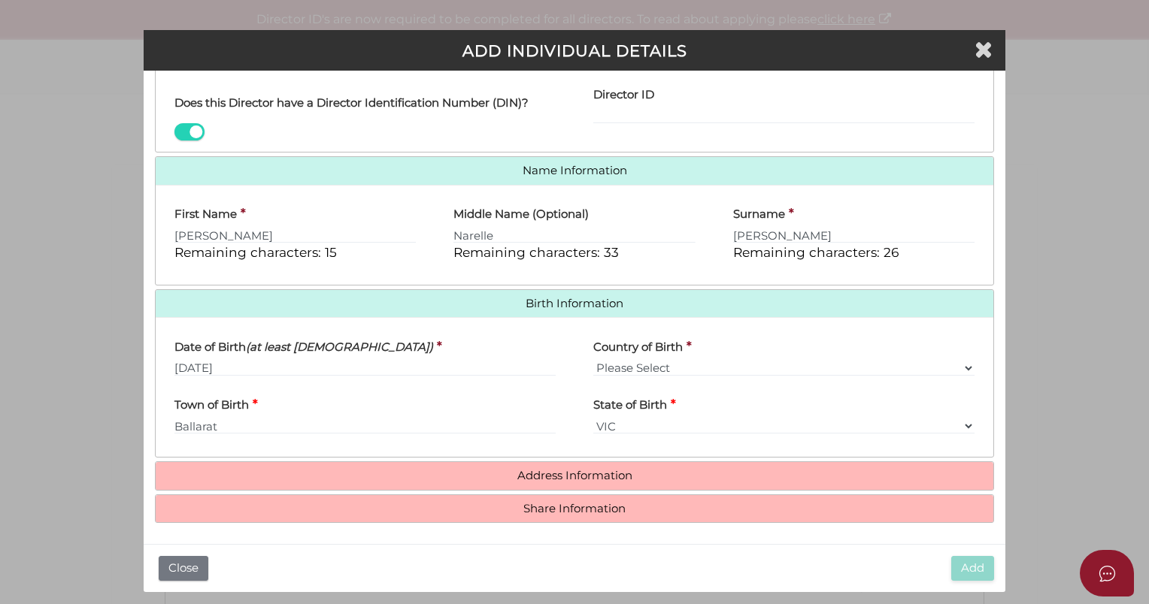
click at [573, 483] on h4 "Address Information" at bounding box center [574, 476] width 837 height 28
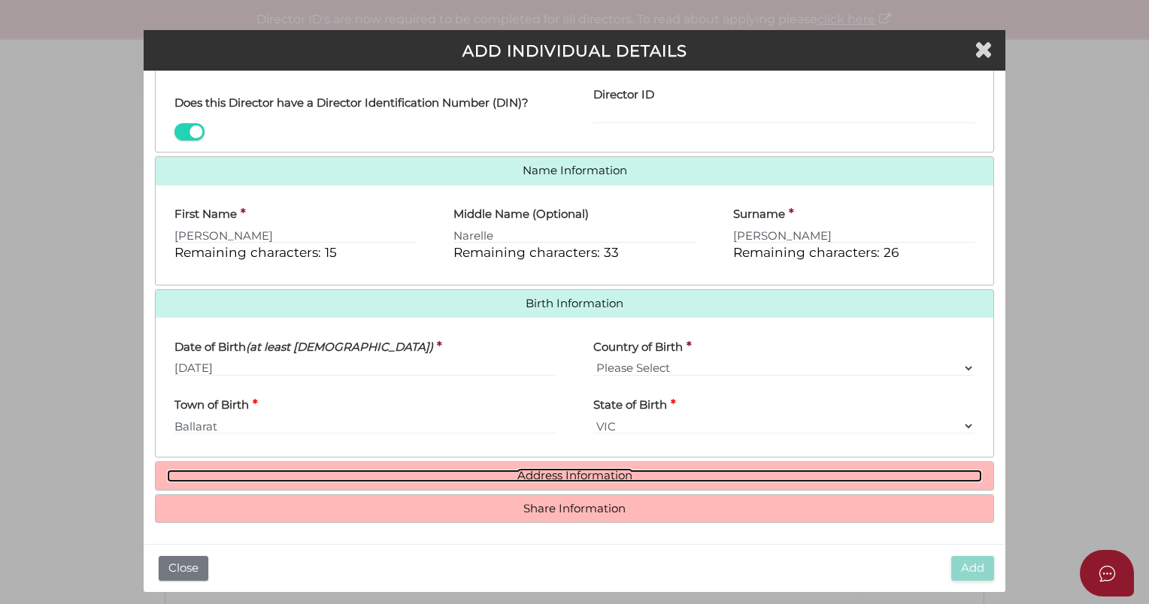
click at [573, 477] on link "Address Information" at bounding box center [574, 476] width 815 height 13
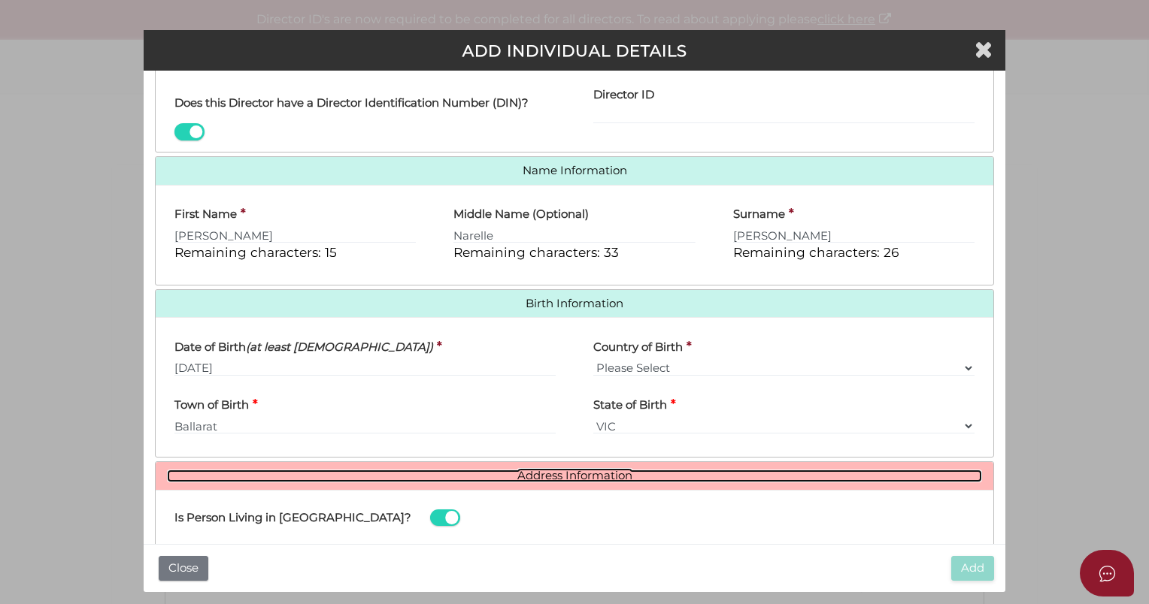
scroll to position [501, 0]
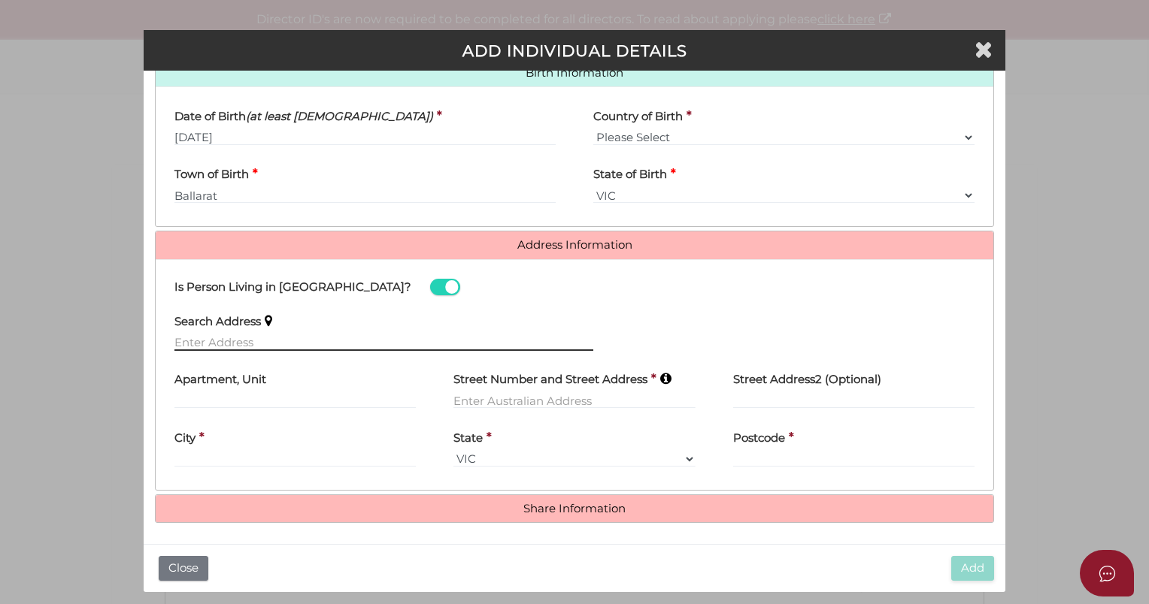
click at [201, 341] on input "text" at bounding box center [383, 343] width 419 height 17
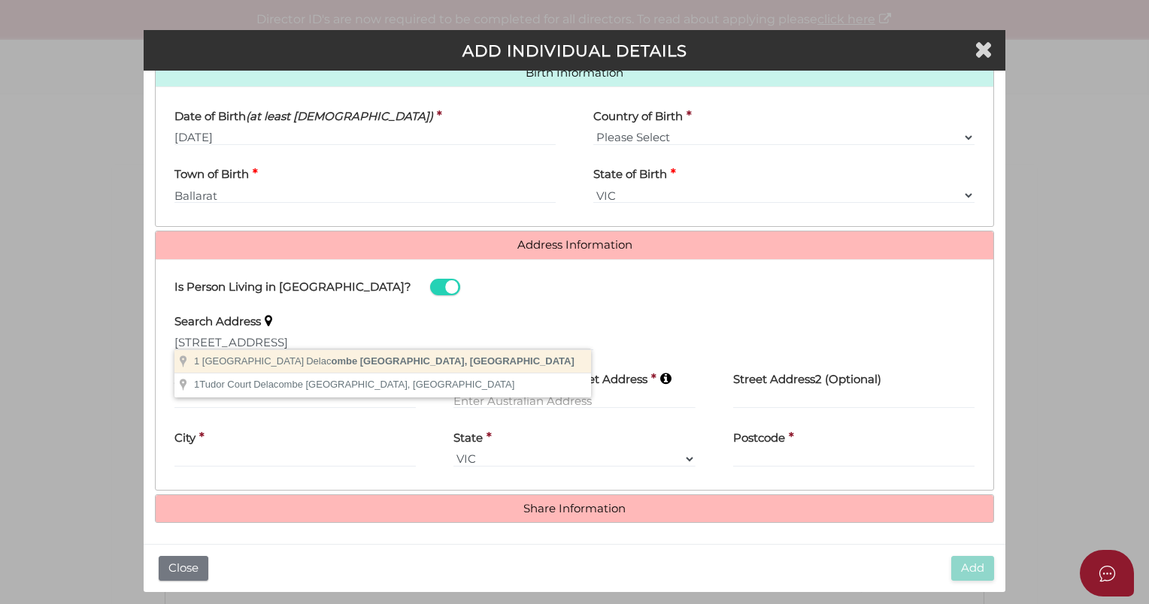
type input "1 Tudor Avenue, Delacombe VIC, Australia"
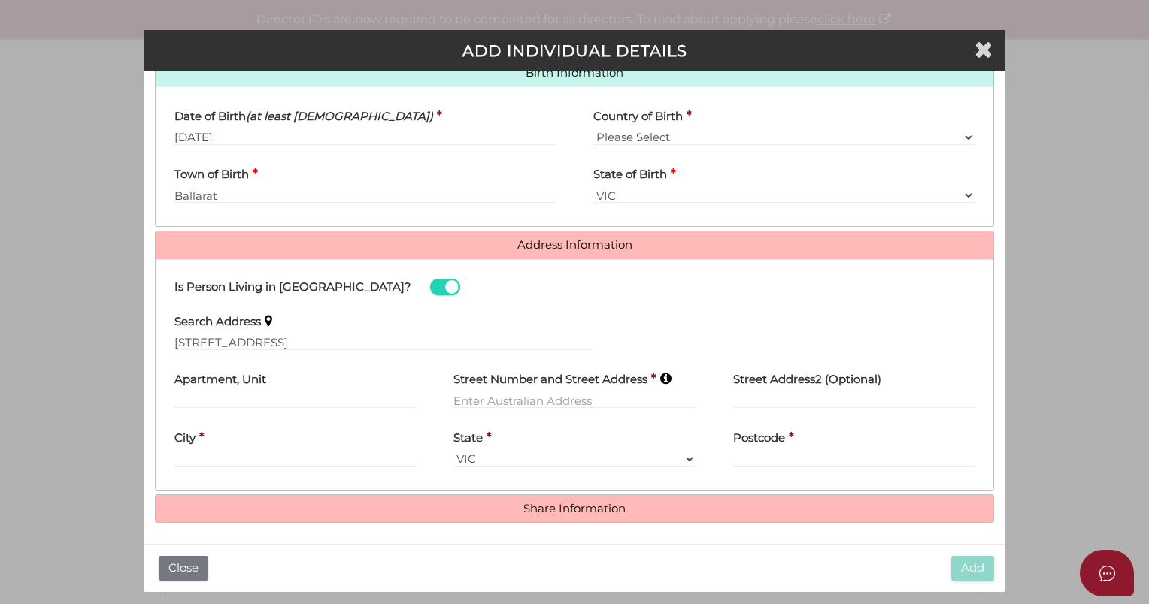
type input "[STREET_ADDRESS]"
type input "Delacombe"
select select "VIC"
type input "3356"
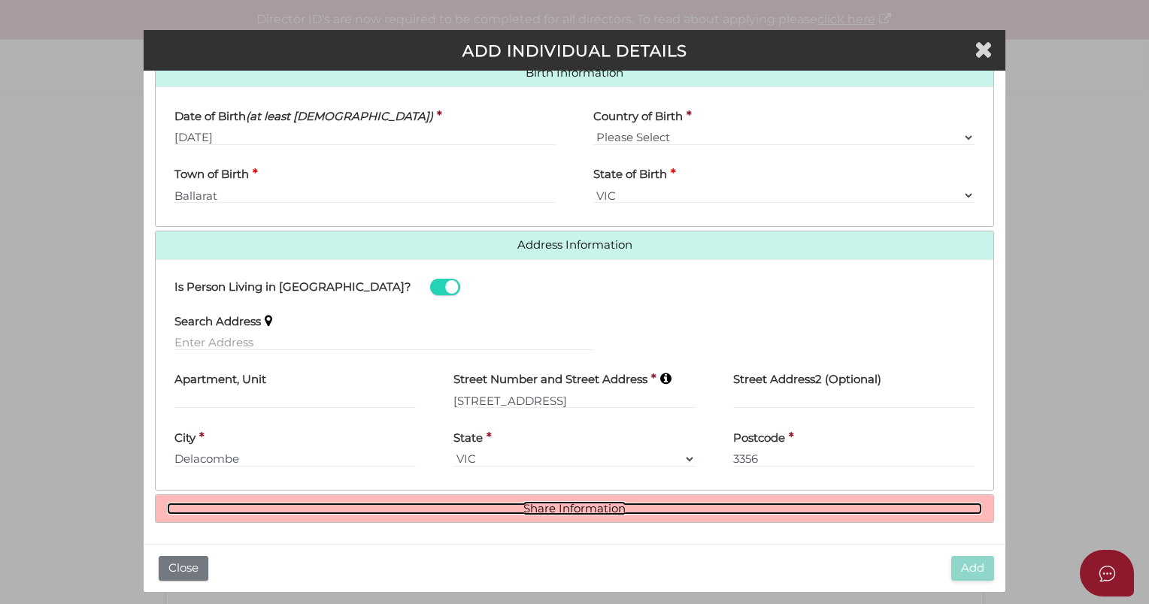
click at [568, 508] on link "Share Information" at bounding box center [574, 509] width 815 height 13
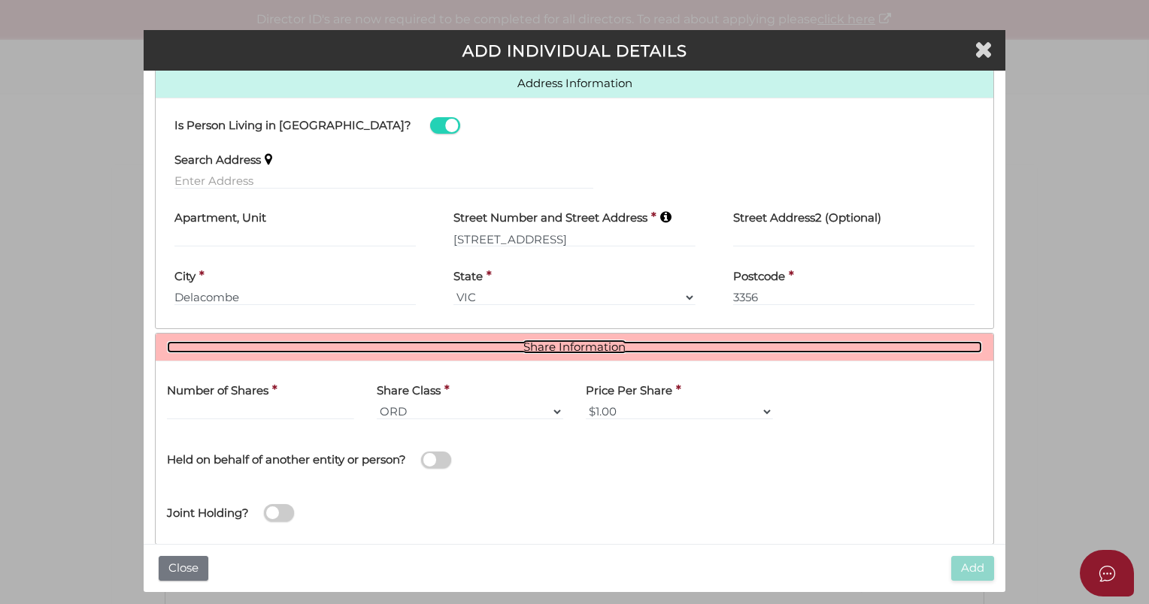
scroll to position [685, 0]
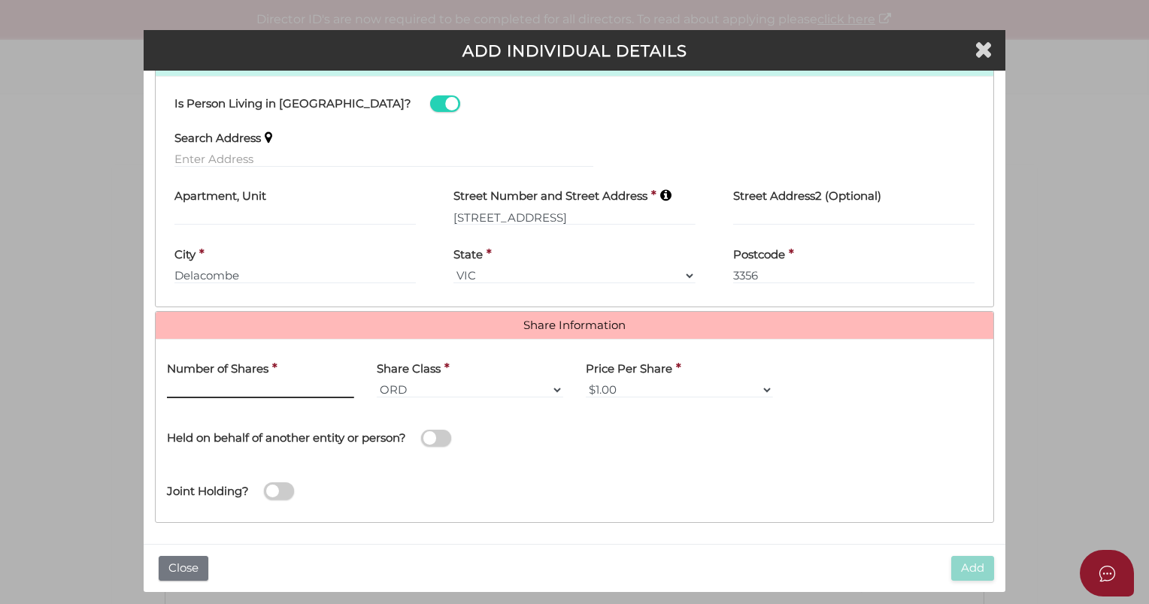
click at [225, 386] on input "text" at bounding box center [260, 390] width 187 height 17
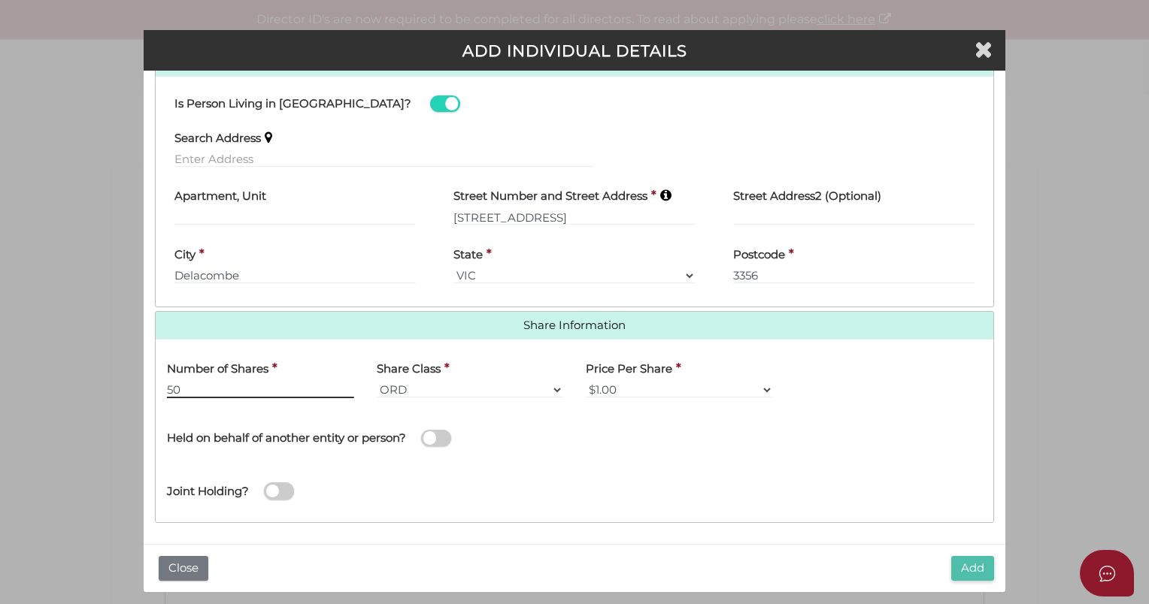
type input "50"
click at [966, 563] on button "Add" at bounding box center [972, 568] width 43 height 25
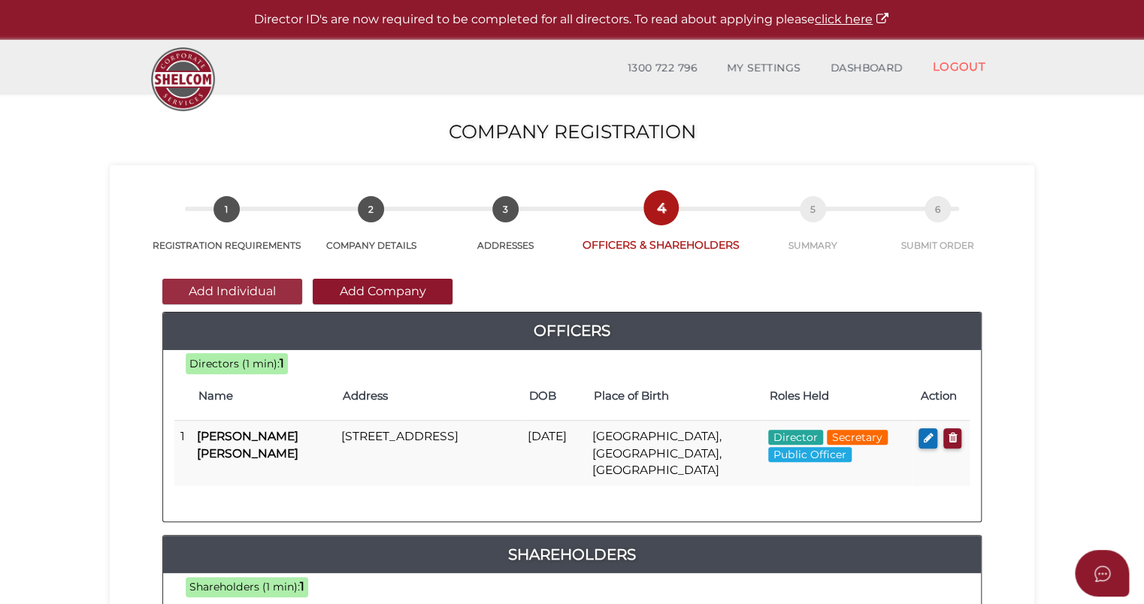
click at [247, 296] on button "Add Individual" at bounding box center [232, 292] width 140 height 26
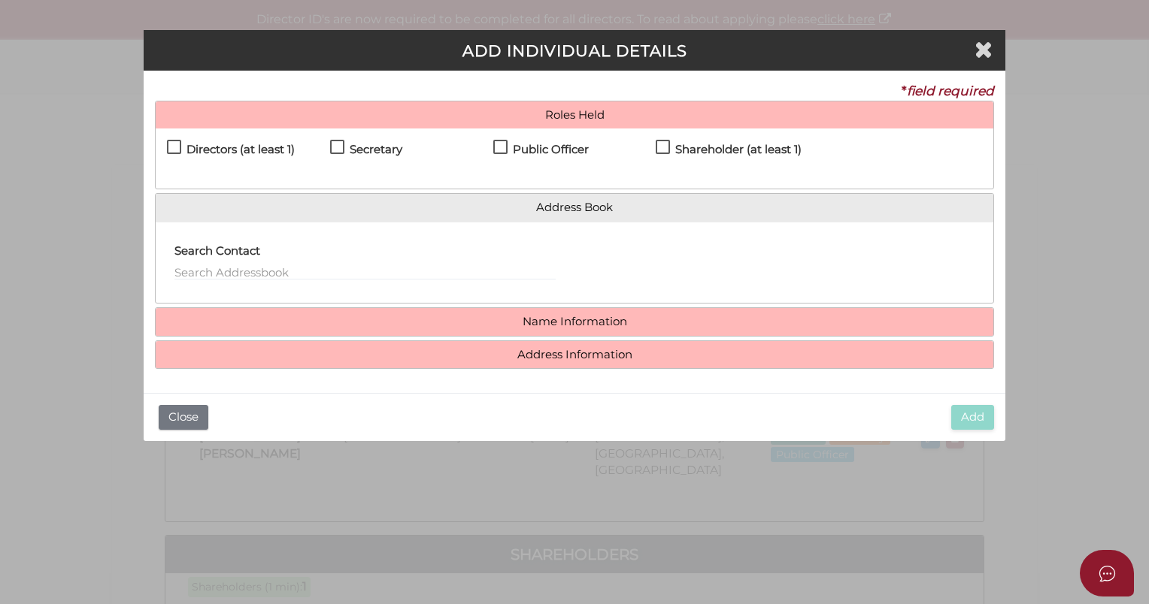
click at [173, 147] on label "Directors (at least 1)" at bounding box center [231, 153] width 128 height 19
checkbox input "true"
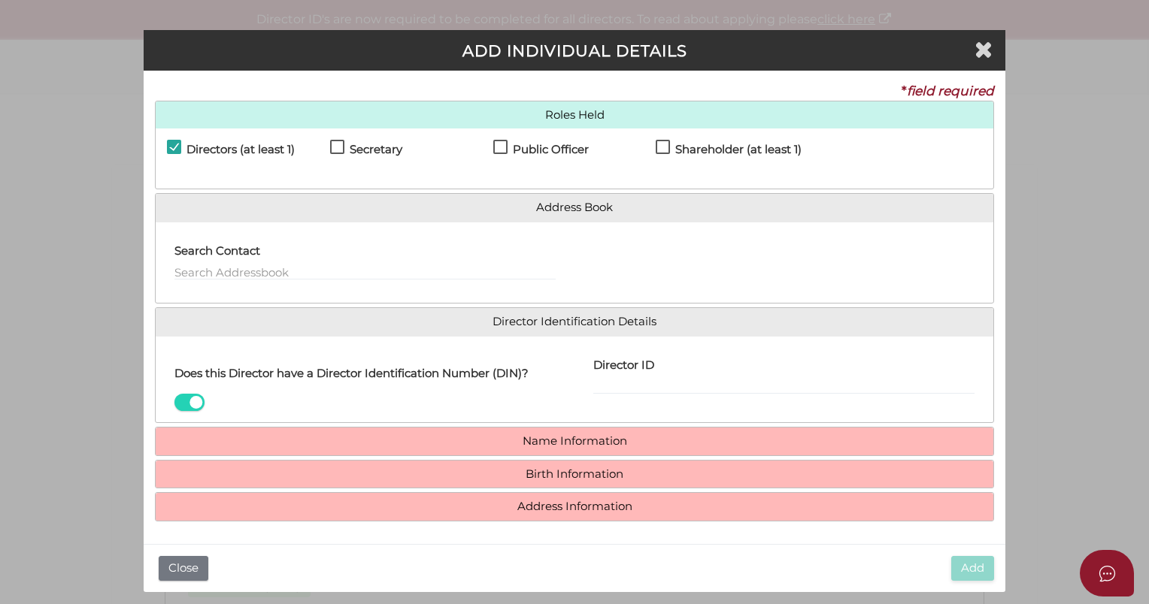
click at [668, 146] on label "Shareholder (at least 1)" at bounding box center [728, 153] width 146 height 19
click at [663, 144] on label "Shareholder (at least 1)" at bounding box center [728, 153] width 146 height 19
checkbox input "true"
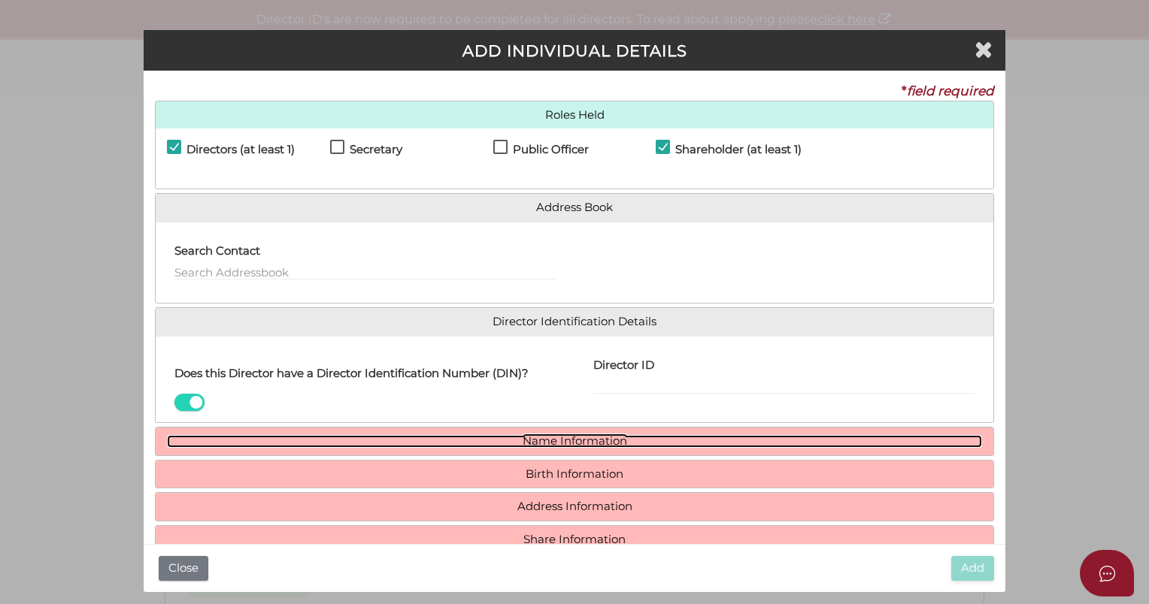
click at [552, 437] on link "Name Information" at bounding box center [574, 441] width 815 height 13
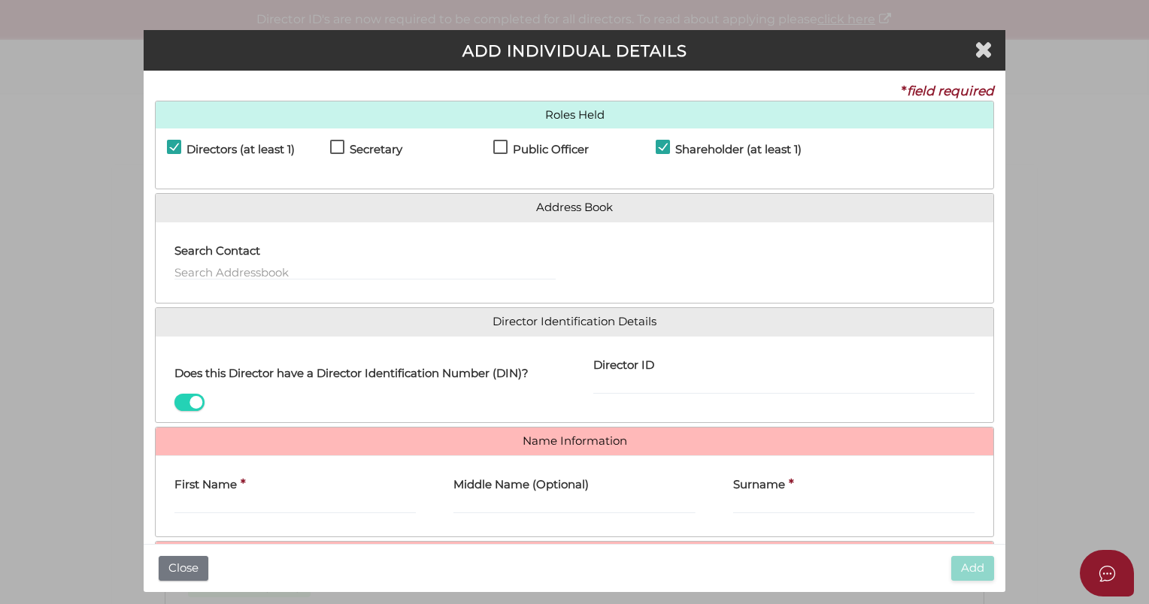
click at [246, 488] on div "First Name *" at bounding box center [294, 491] width 241 height 47
click at [247, 493] on div "First Name *" at bounding box center [294, 491] width 241 height 47
click at [235, 507] on input "First Name" at bounding box center [294, 506] width 241 height 17
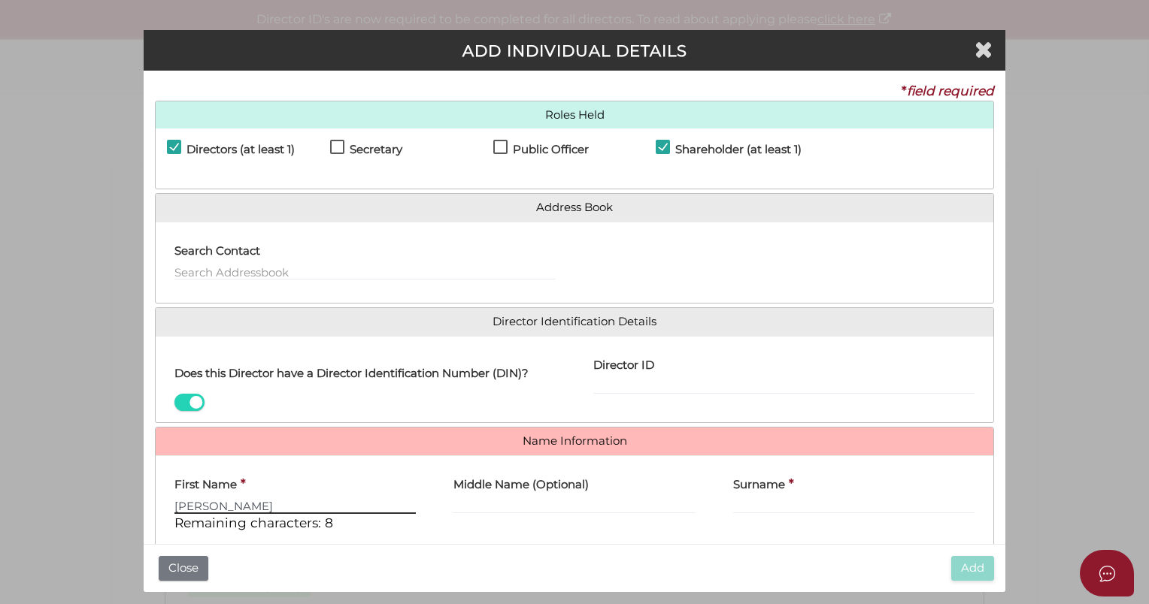
type input "Christopher"
type input "Noel"
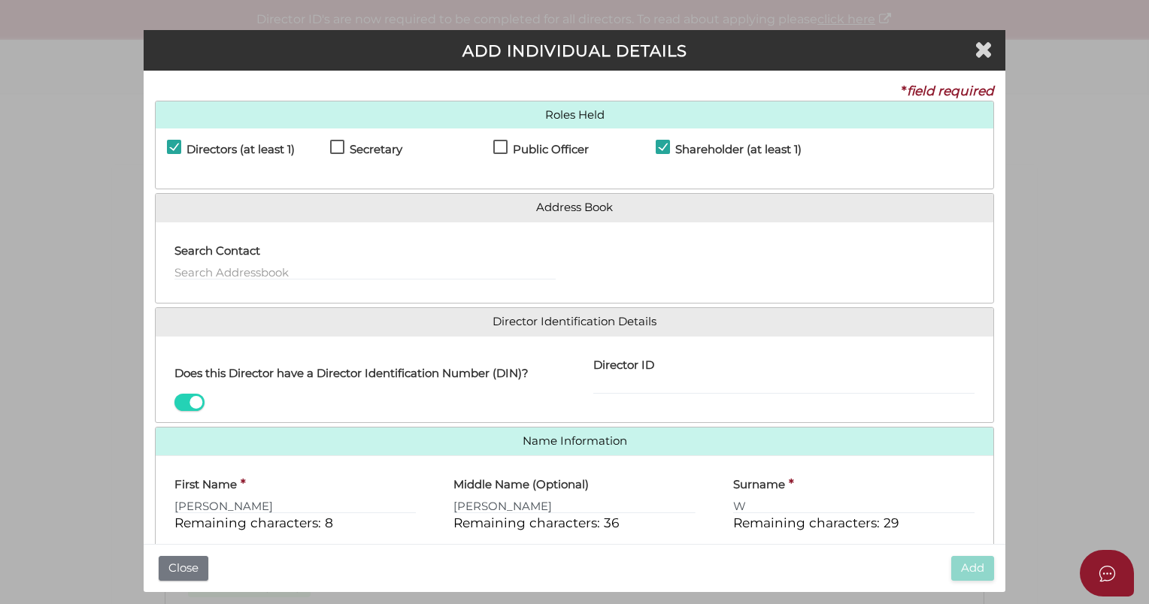
click at [780, 582] on div "Add Close" at bounding box center [574, 568] width 861 height 48
click at [761, 507] on input "W" at bounding box center [853, 506] width 241 height 17
type input "Ward"
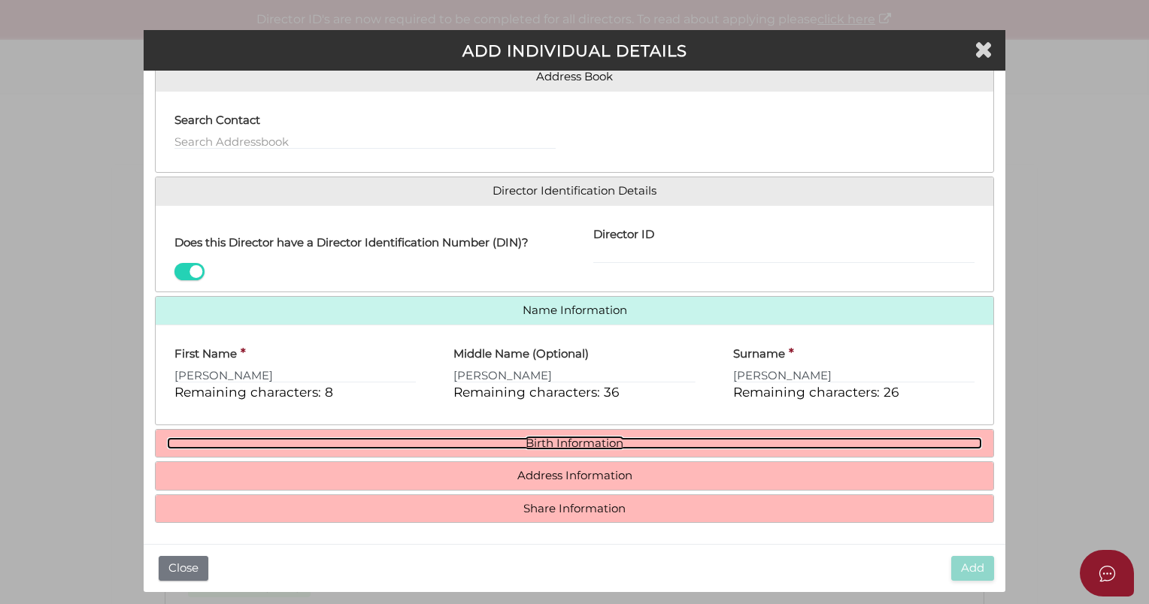
click at [598, 439] on link "Birth Information" at bounding box center [574, 443] width 815 height 13
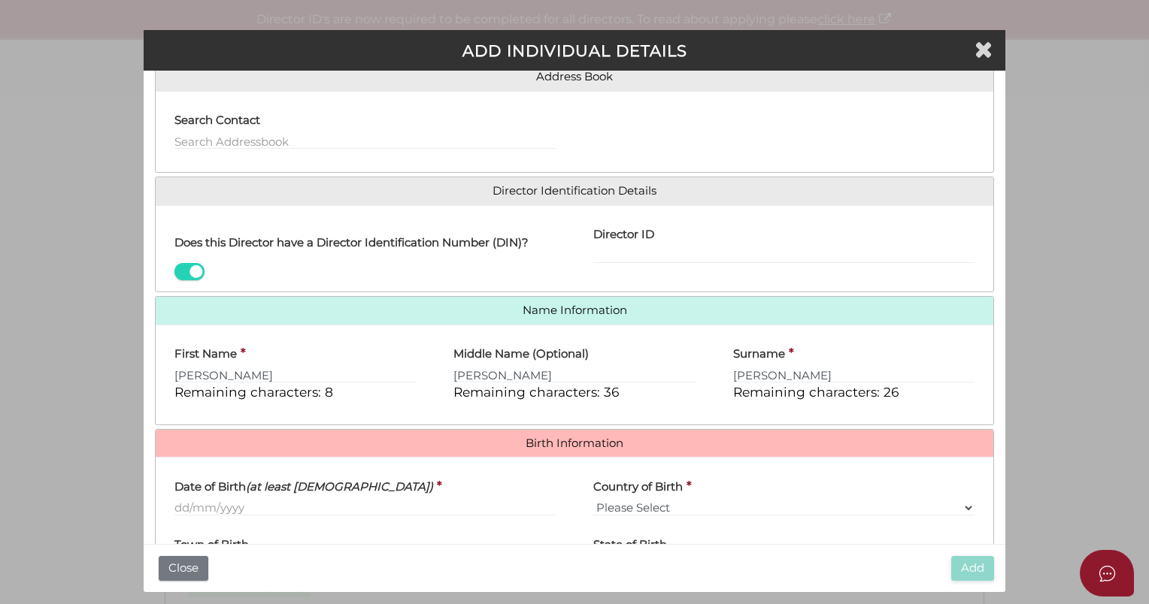
click at [168, 498] on div "Date of Birth (at least 18 years old) *" at bounding box center [365, 498] width 419 height 59
click at [177, 504] on input "Date of Birth (at least 18 years old)" at bounding box center [364, 508] width 381 height 17
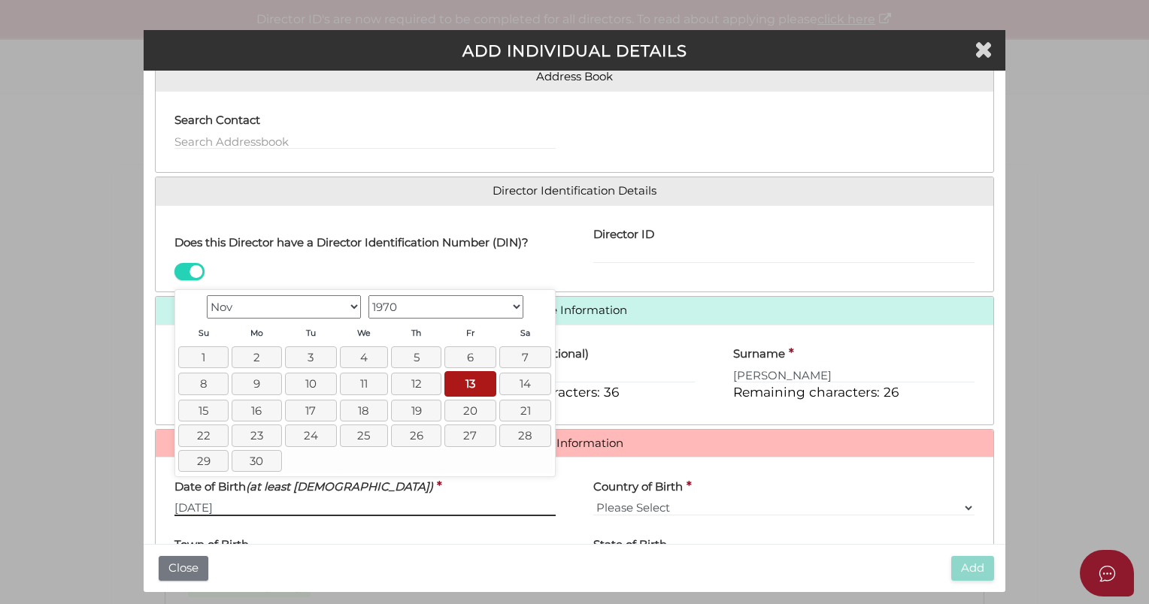
type input "[DATE]"
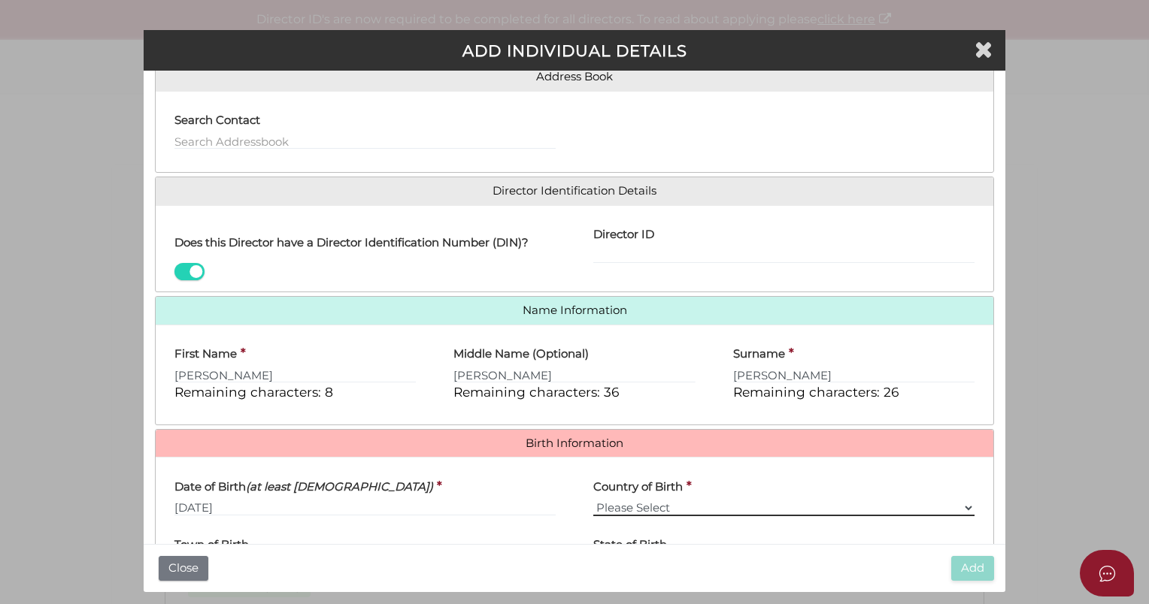
select select "[GEOGRAPHIC_DATA]"
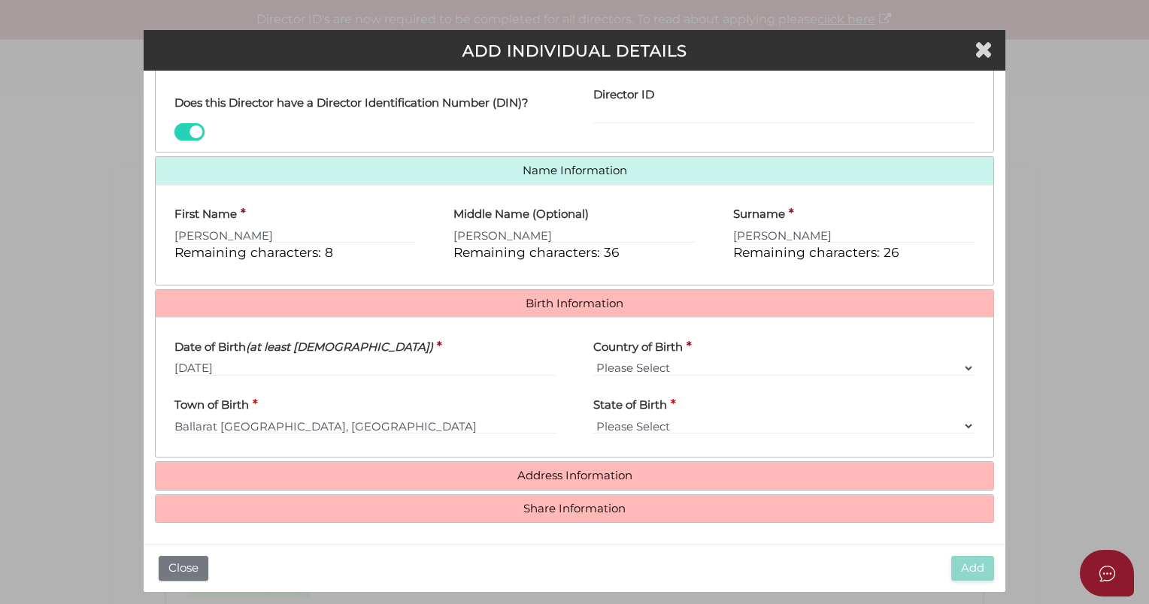
type input "Ballarat"
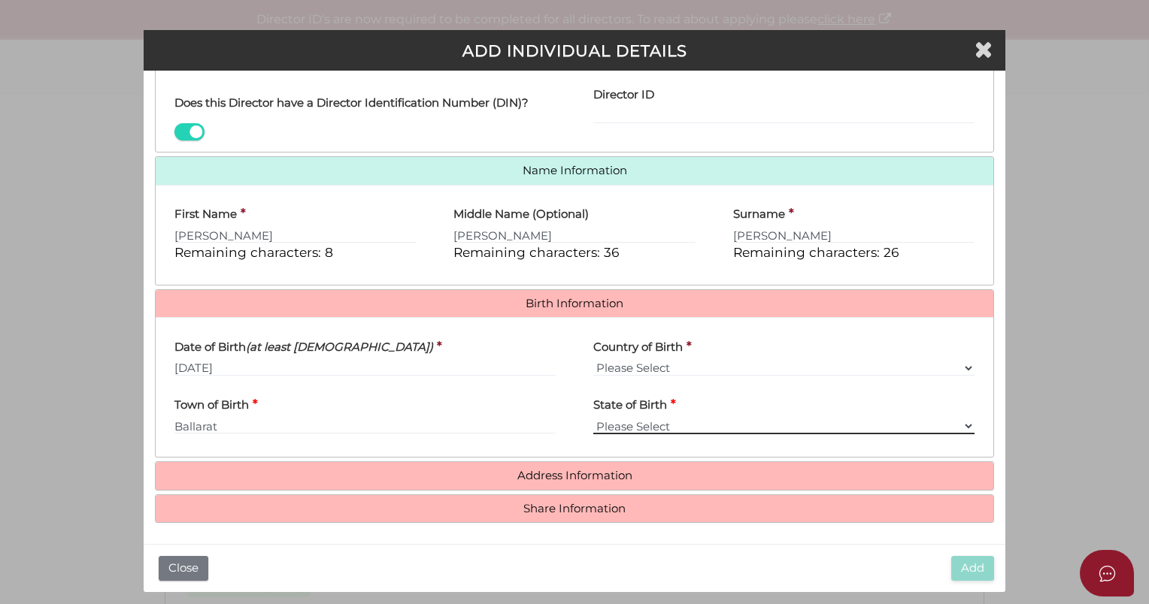
click at [631, 420] on select "Please Select VIC ACT NSW NT QLD TAS WA SA" at bounding box center [783, 426] width 381 height 17
select select "VIC"
click at [593, 418] on select "Please Select VIC ACT NSW NT QLD TAS WA SA" at bounding box center [783, 426] width 381 height 17
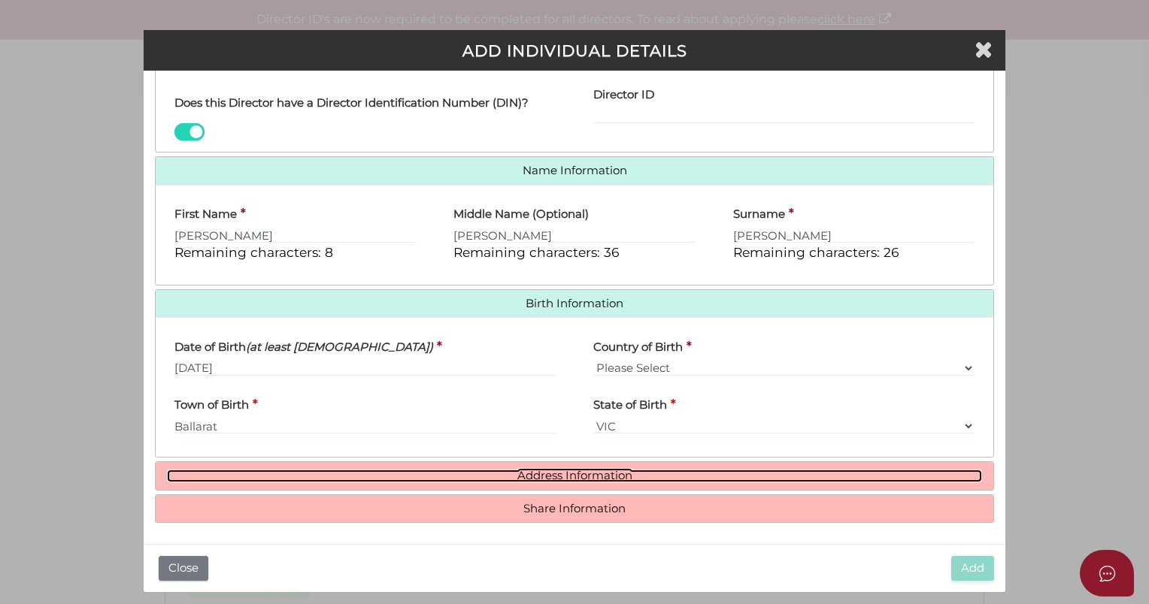
click at [543, 480] on link "Address Information" at bounding box center [574, 476] width 815 height 13
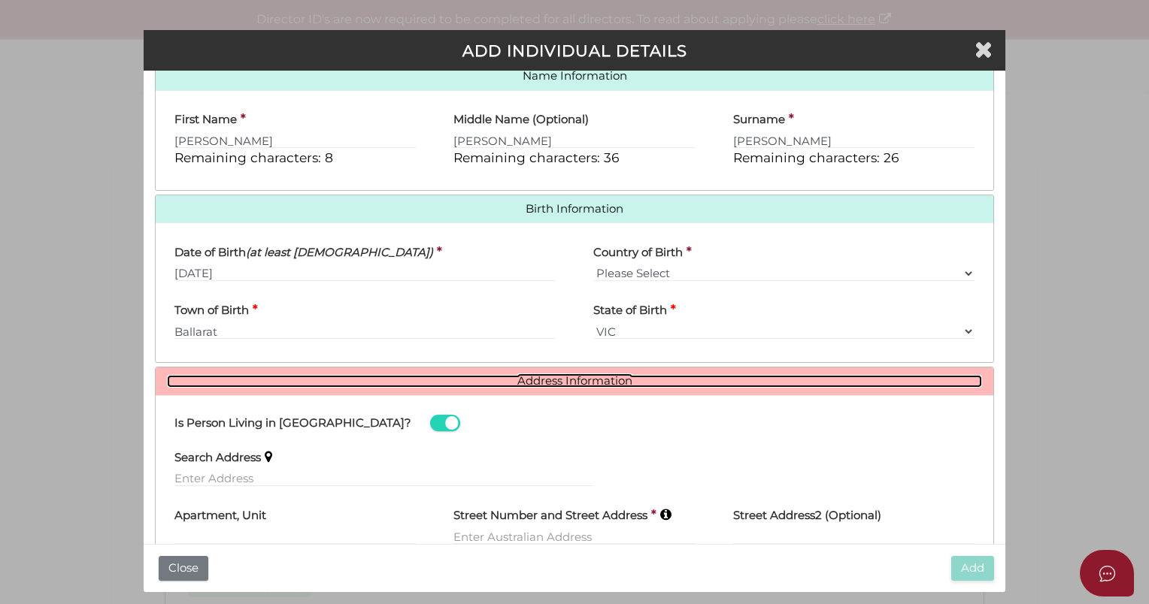
scroll to position [496, 0]
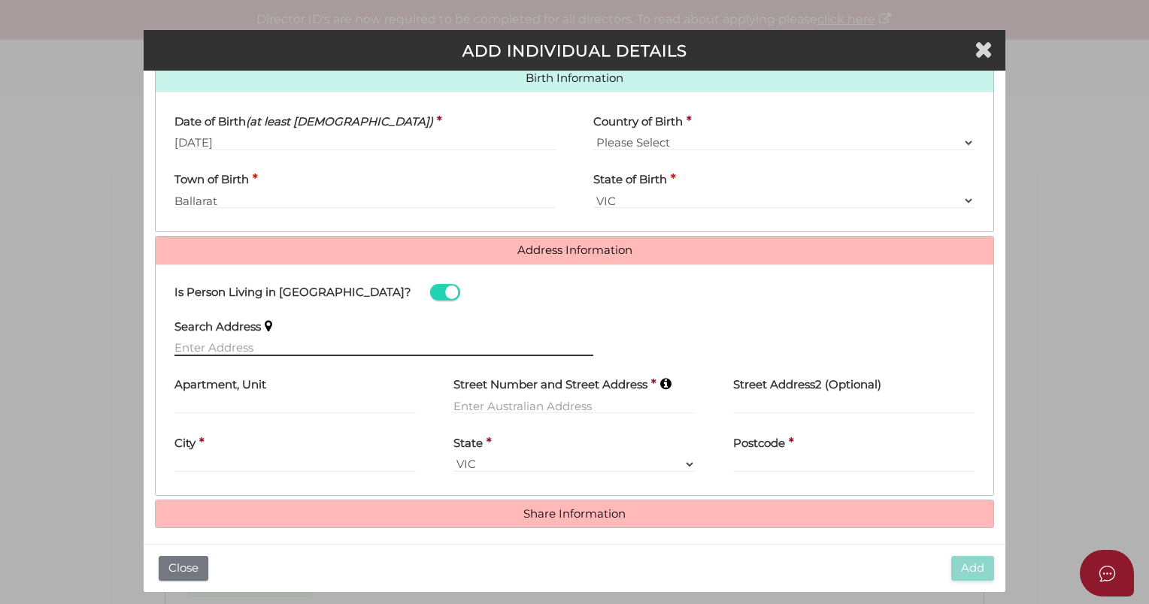
click at [218, 344] on input "text" at bounding box center [383, 348] width 419 height 17
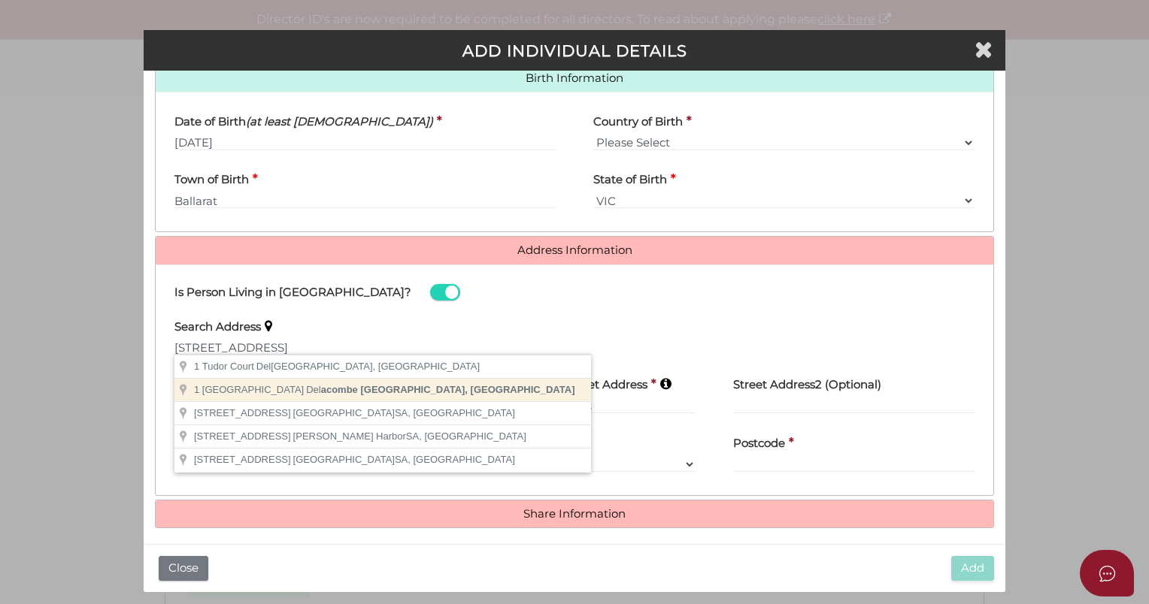
type input "1 Tudor Avenue, Delacombe VIC, Australia"
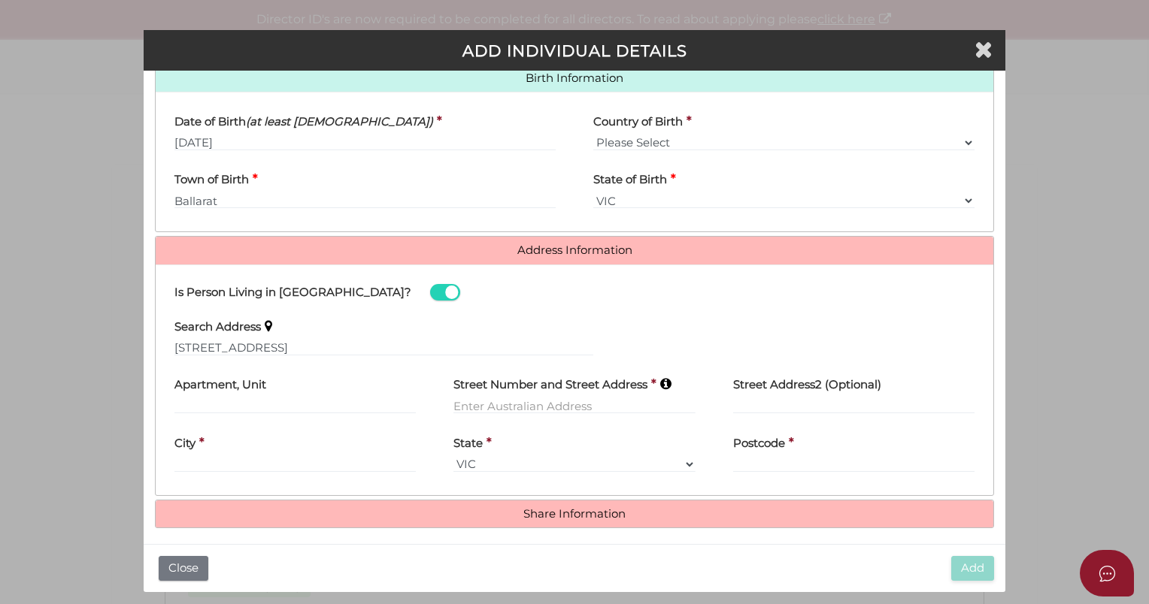
type input "1 Tudor Avenue"
type input "Delacombe"
select select "VIC"
type input "3356"
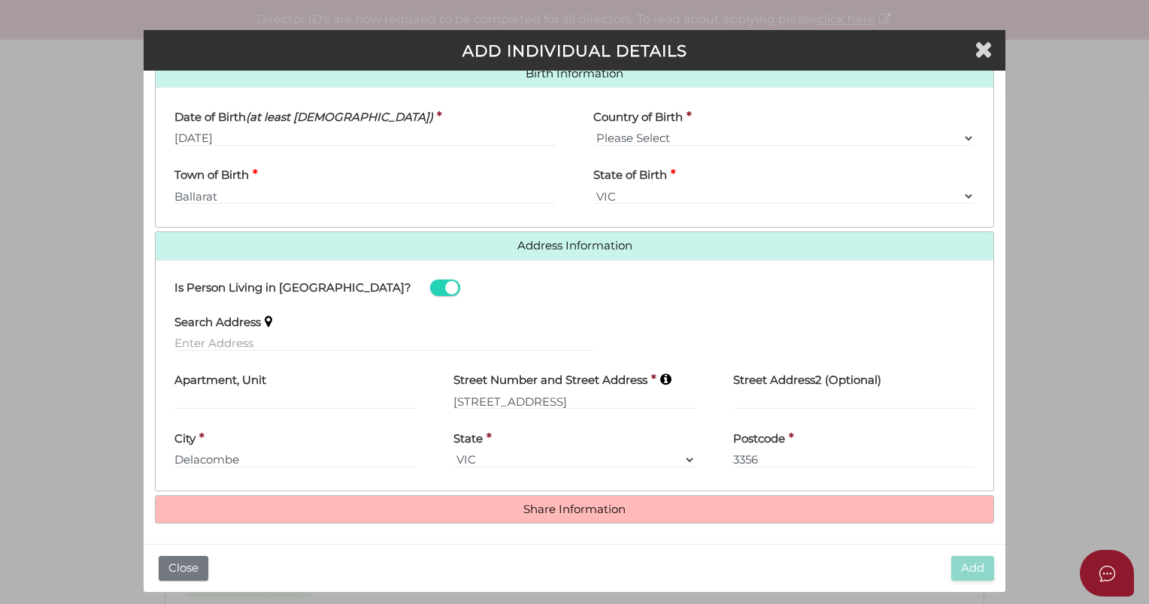
scroll to position [501, 0]
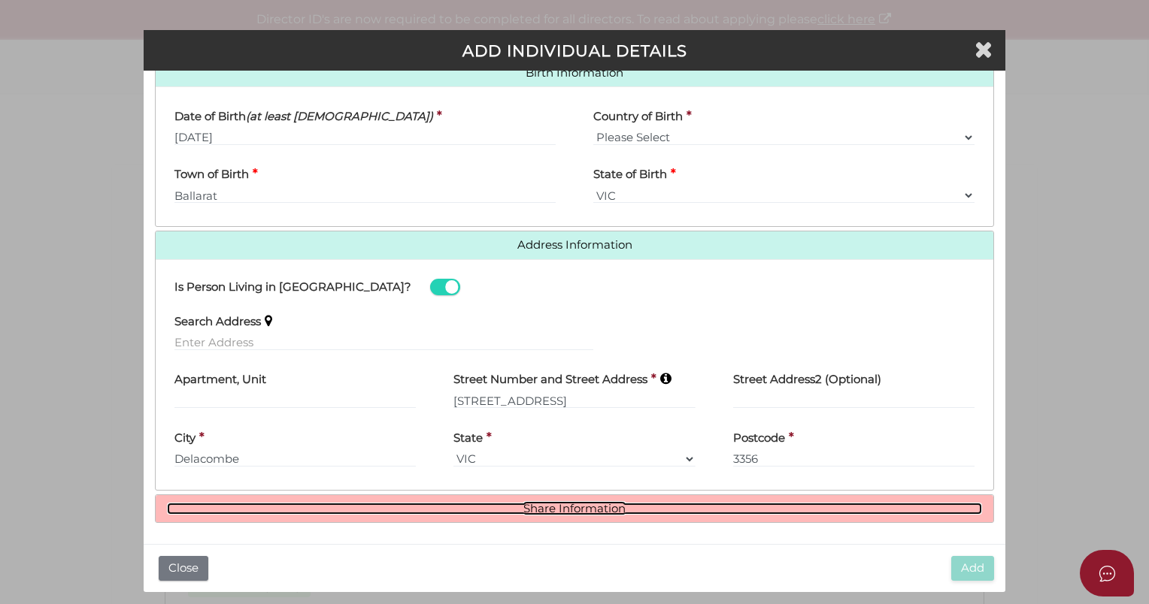
click at [532, 503] on link "Share Information" at bounding box center [574, 509] width 815 height 13
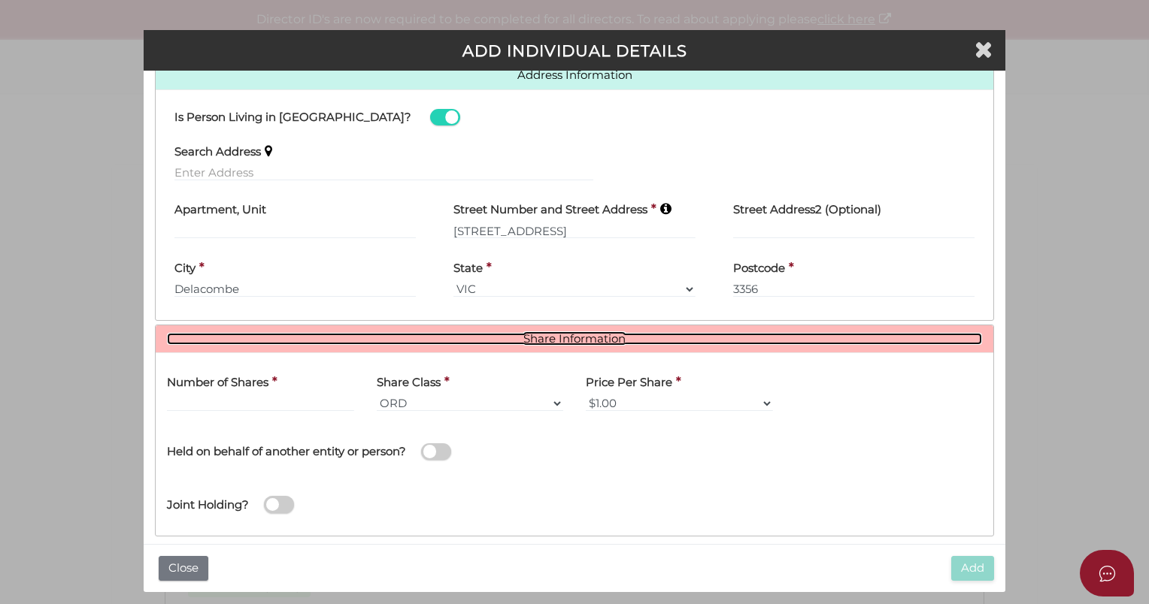
scroll to position [685, 0]
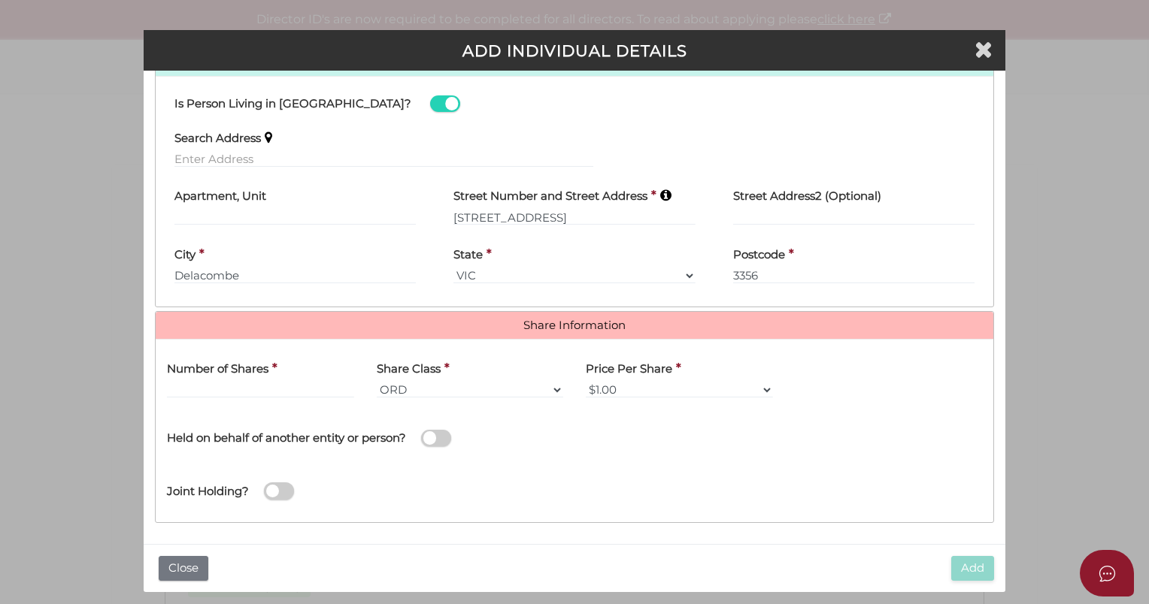
click at [218, 394] on div "Number of Shares *" at bounding box center [261, 380] width 210 height 59
click at [218, 394] on input "text" at bounding box center [260, 390] width 187 height 17
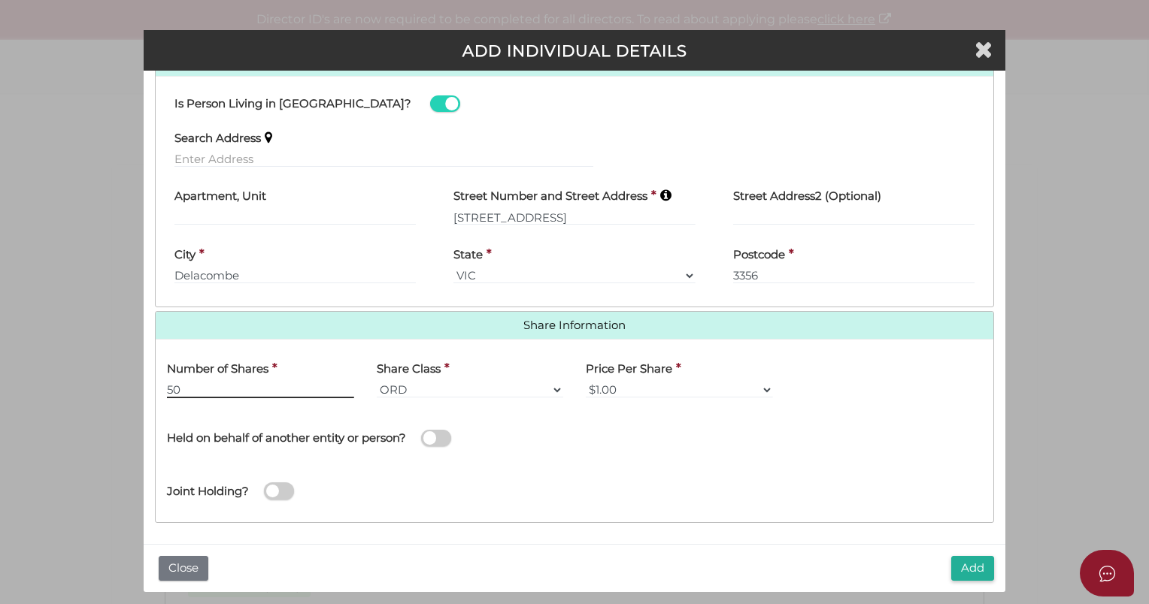
type input "50"
click at [972, 574] on button "Add" at bounding box center [972, 568] width 43 height 25
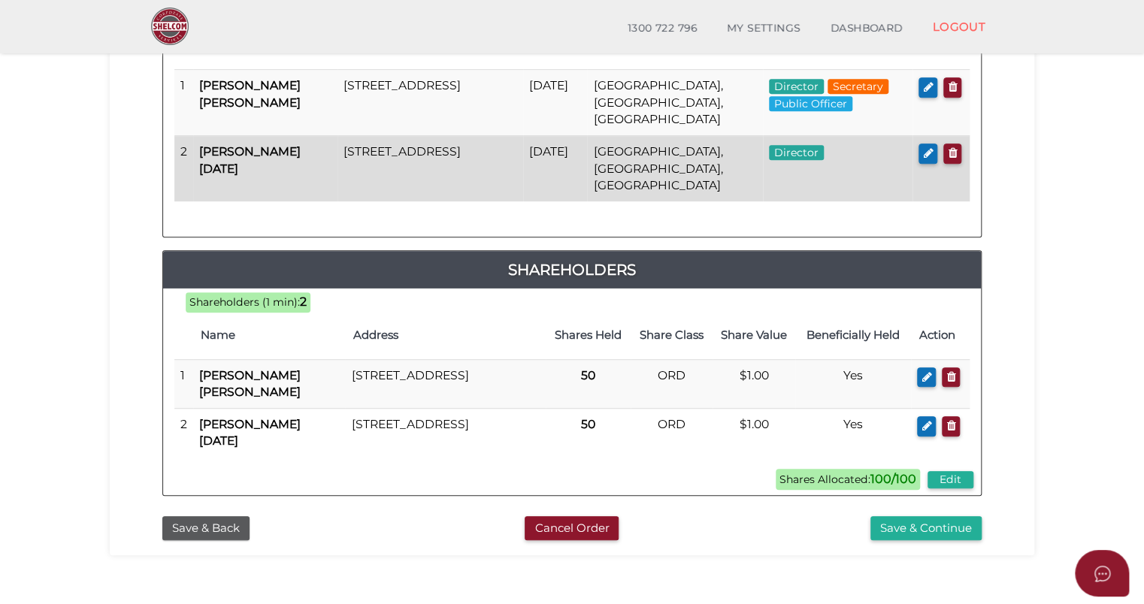
scroll to position [301, 0]
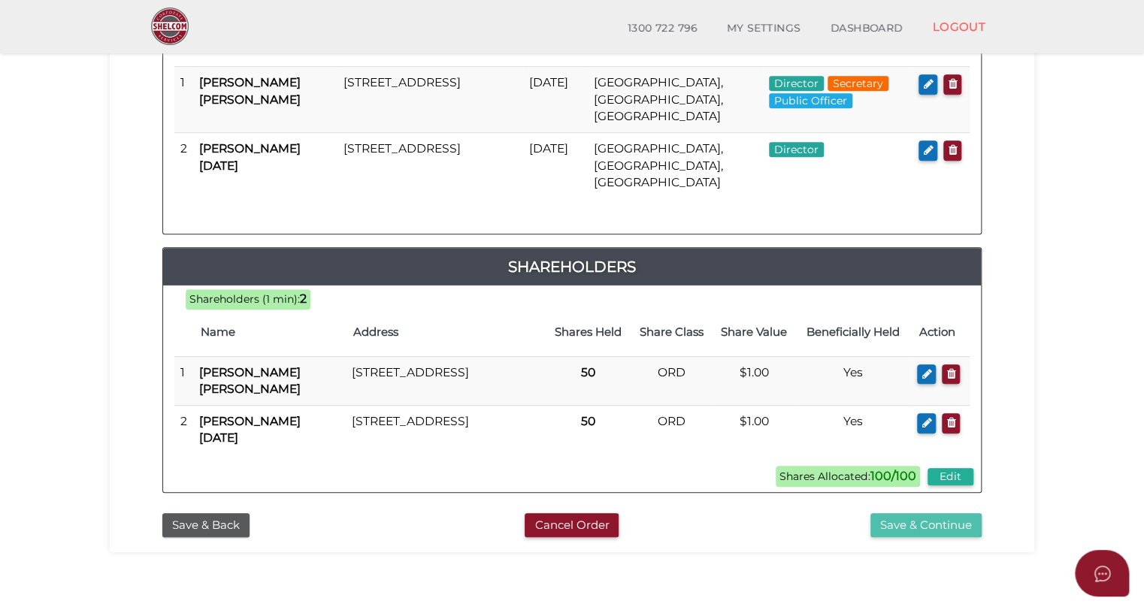
click at [932, 513] on button "Save & Continue" at bounding box center [925, 525] width 111 height 25
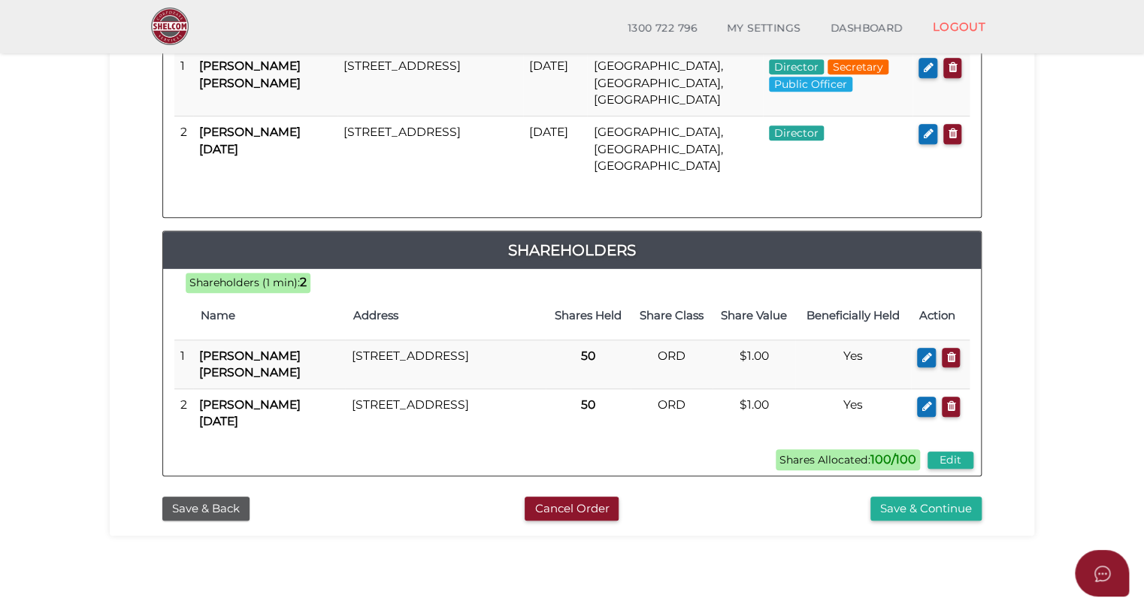
scroll to position [427, 0]
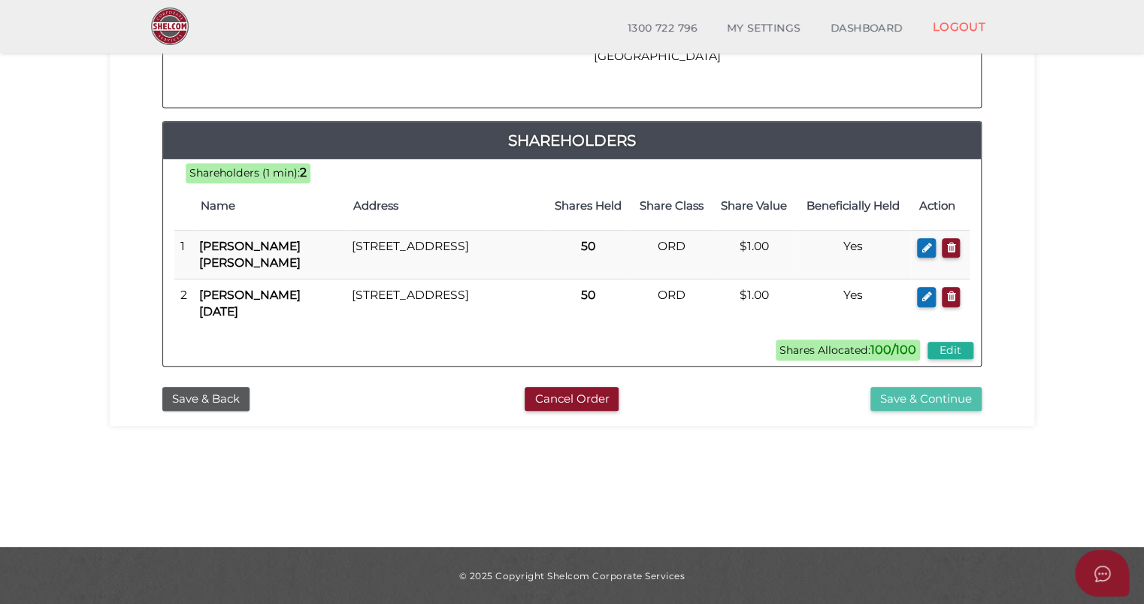
click at [910, 387] on button "Save & Continue" at bounding box center [925, 399] width 111 height 25
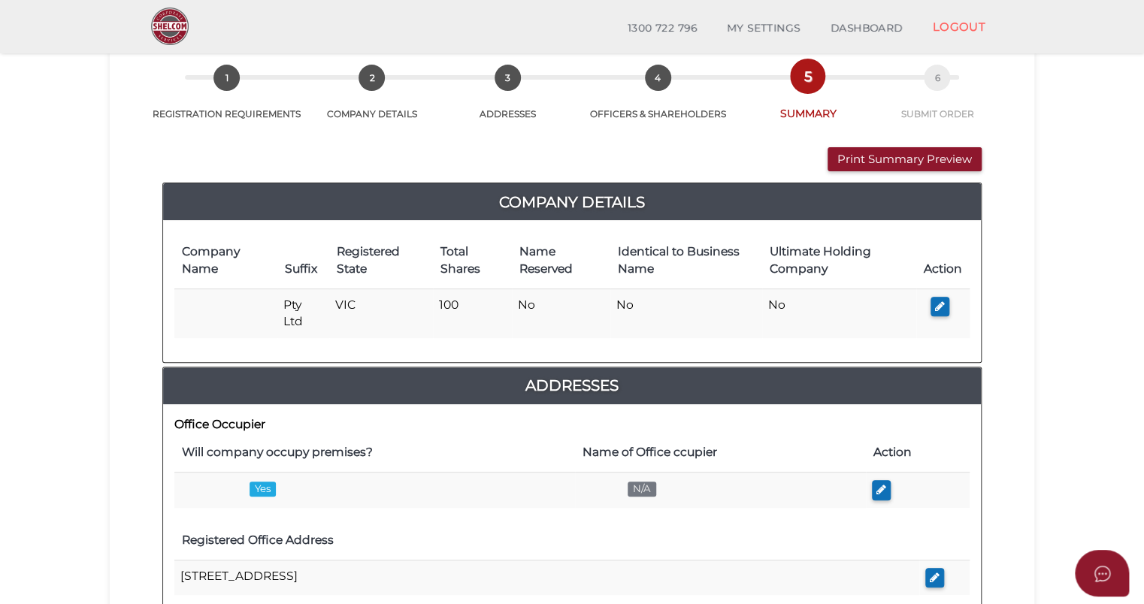
scroll to position [75, 0]
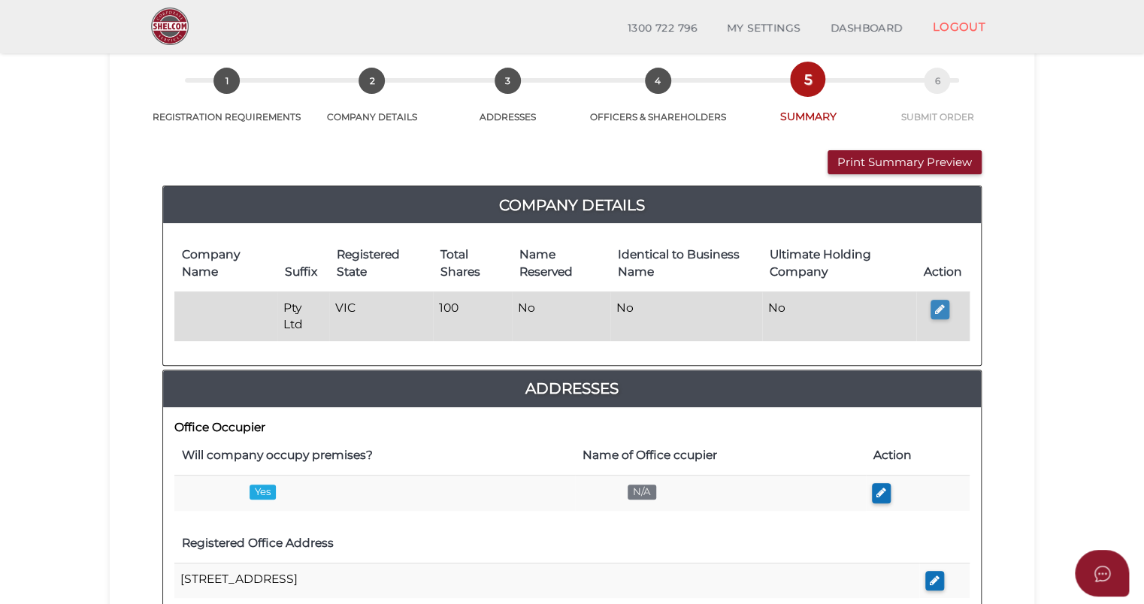
click at [940, 315] on button "button" at bounding box center [940, 310] width 19 height 20
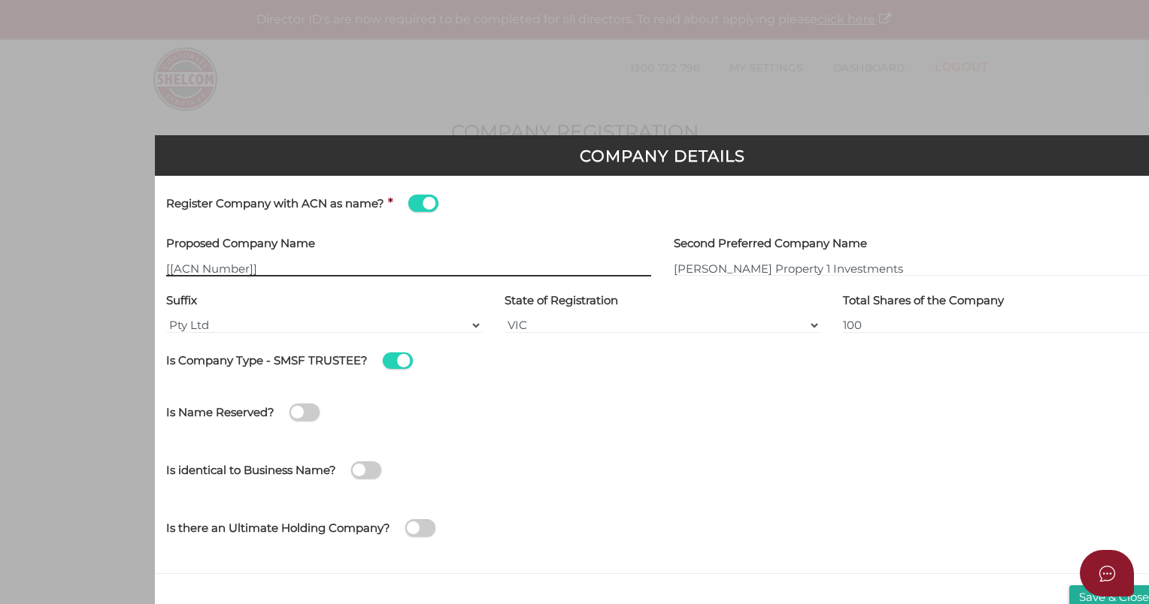
click at [241, 271] on input "[[ACN Number]]" at bounding box center [408, 268] width 485 height 17
drag, startPoint x: 295, startPoint y: 266, endPoint x: 114, endPoint y: 286, distance: 183.0
click at [114, 286] on div "Company Details Register Company with ACN as name? * Proposed Company Name [[AC…" at bounding box center [574, 302] width 1149 height 604
type input "[[ACN Number]]"
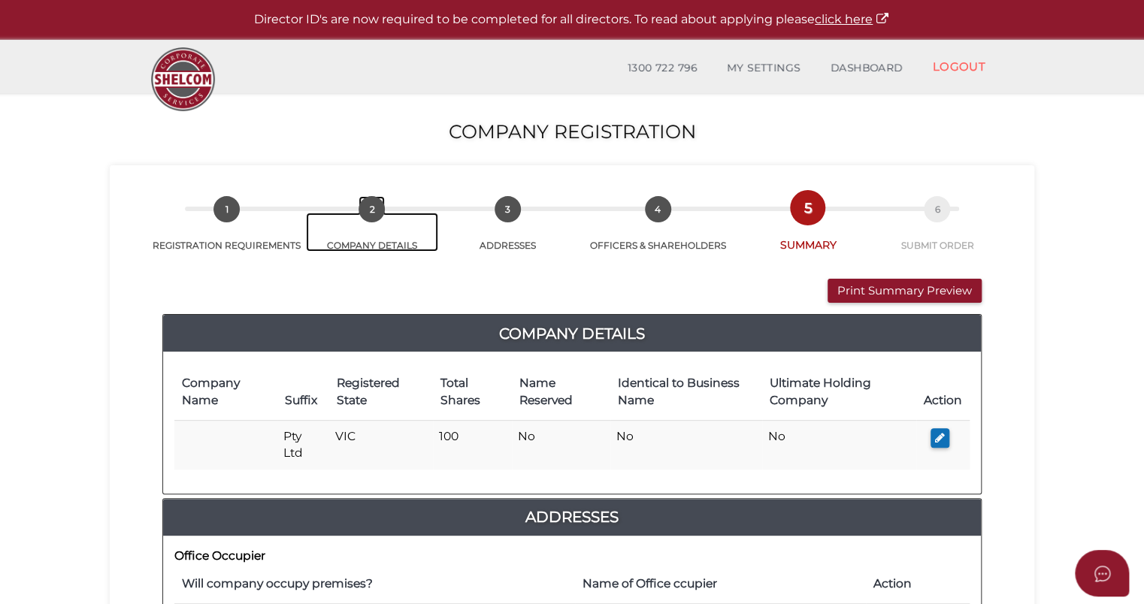
click at [363, 219] on span "2" at bounding box center [372, 209] width 26 height 26
click at [365, 216] on span "2" at bounding box center [372, 209] width 26 height 26
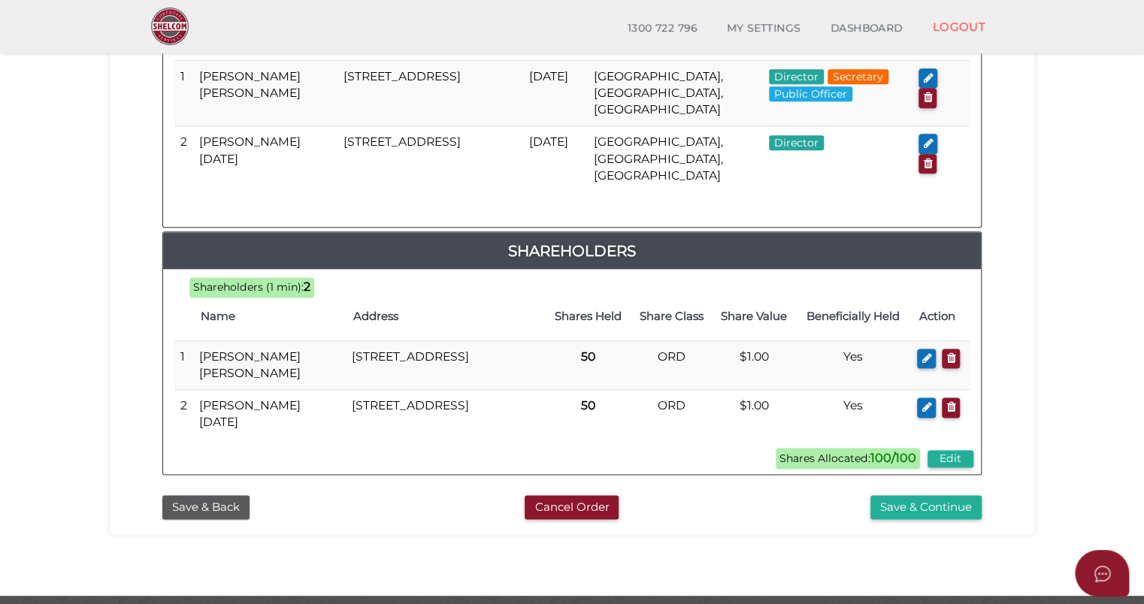
scroll to position [850, 0]
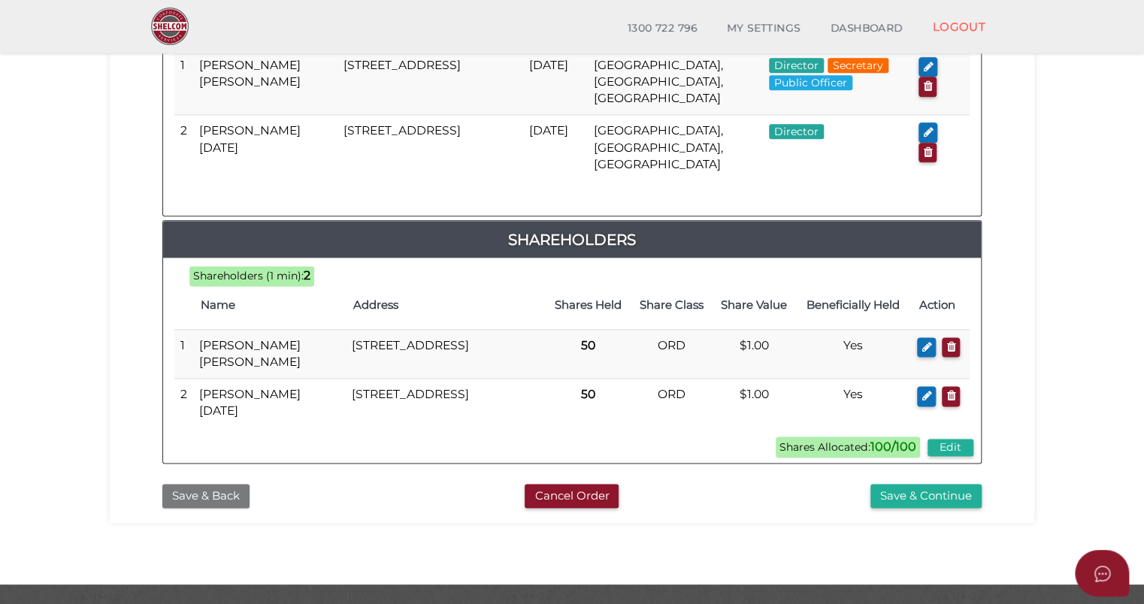
click at [195, 484] on button "Save & Back" at bounding box center [205, 496] width 87 height 25
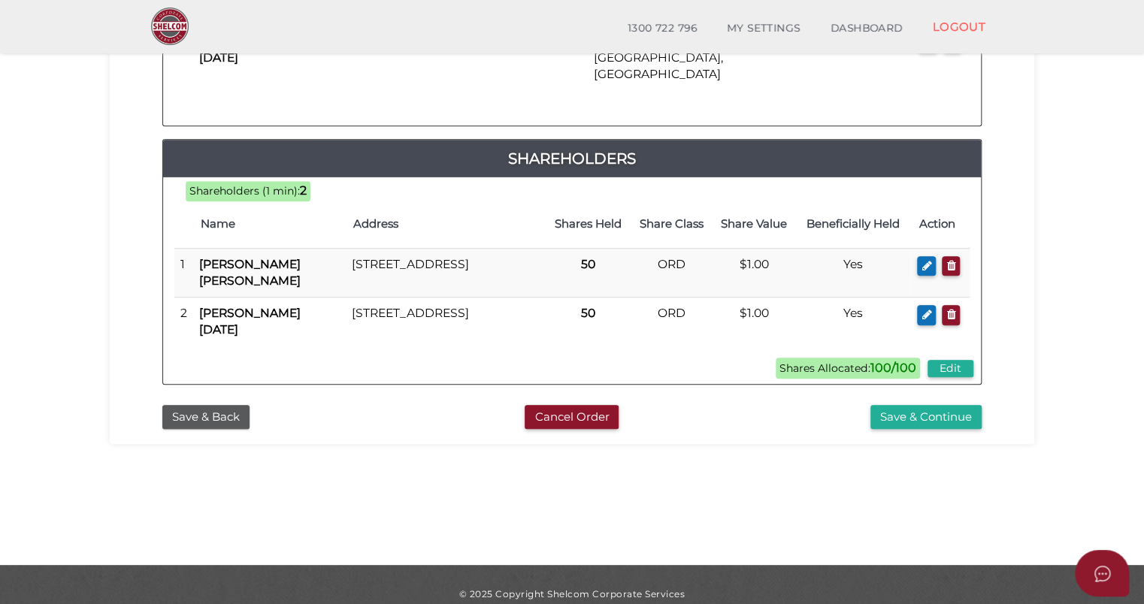
scroll to position [427, 0]
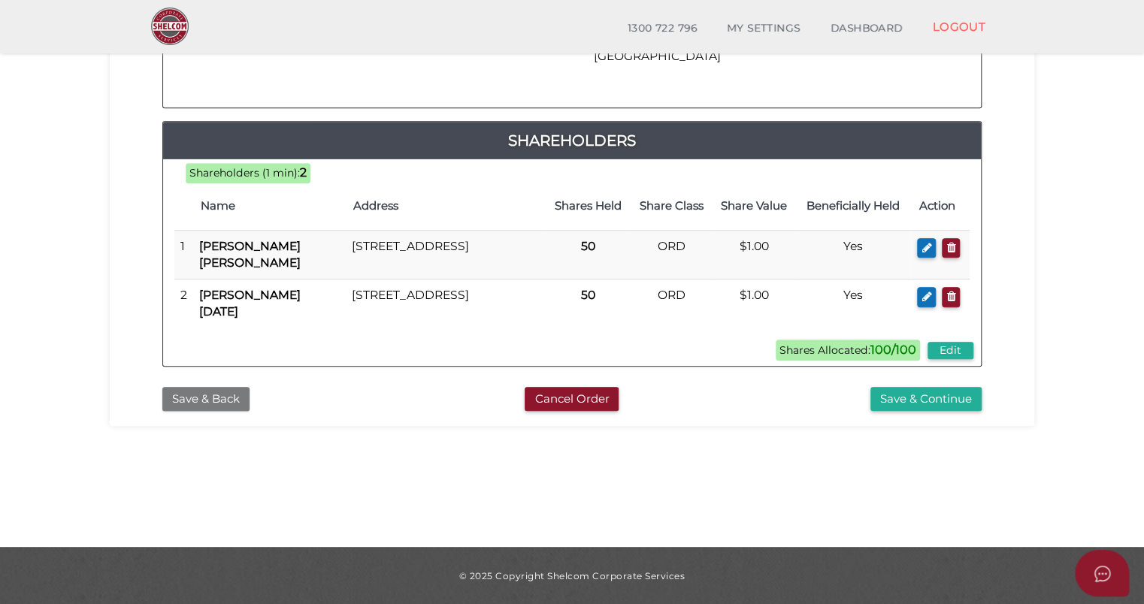
click at [207, 387] on button "Save & Back" at bounding box center [205, 399] width 87 height 25
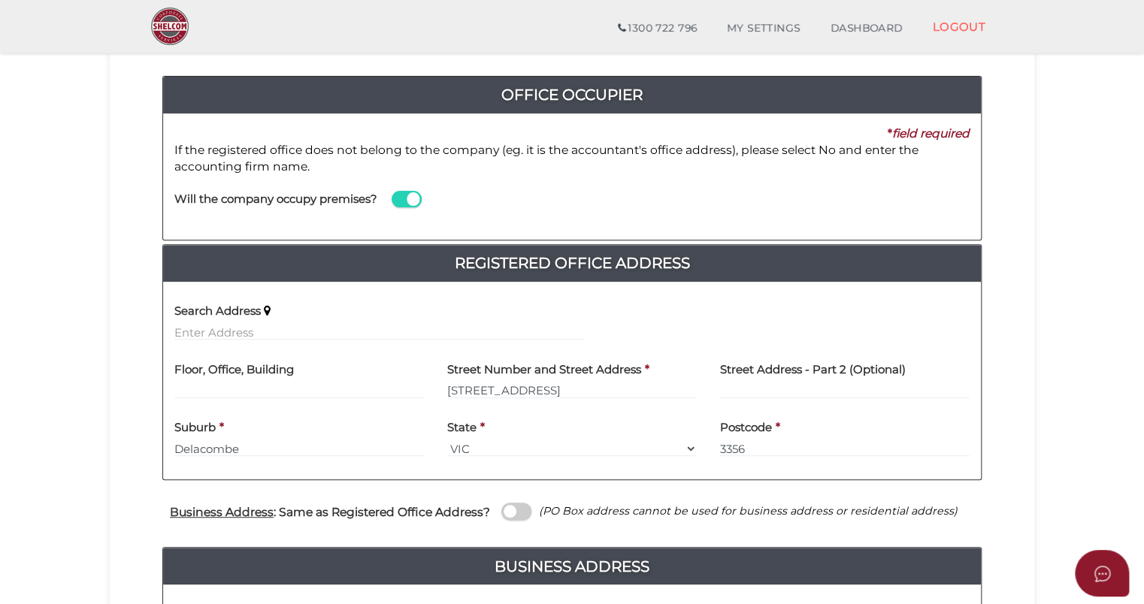
scroll to position [150, 0]
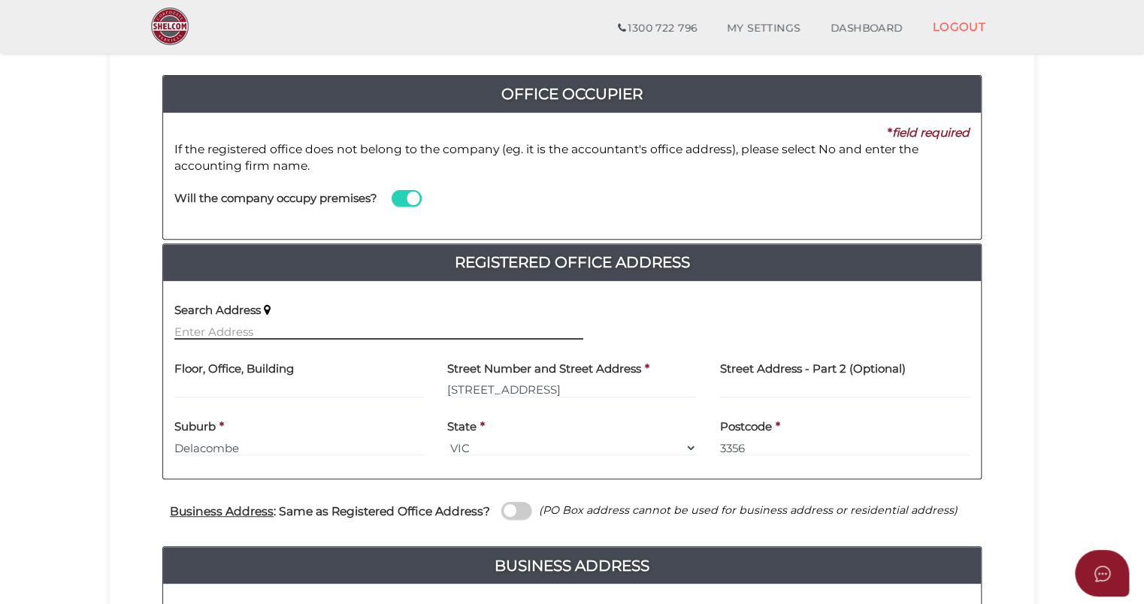
click at [223, 325] on input "text" at bounding box center [378, 331] width 409 height 17
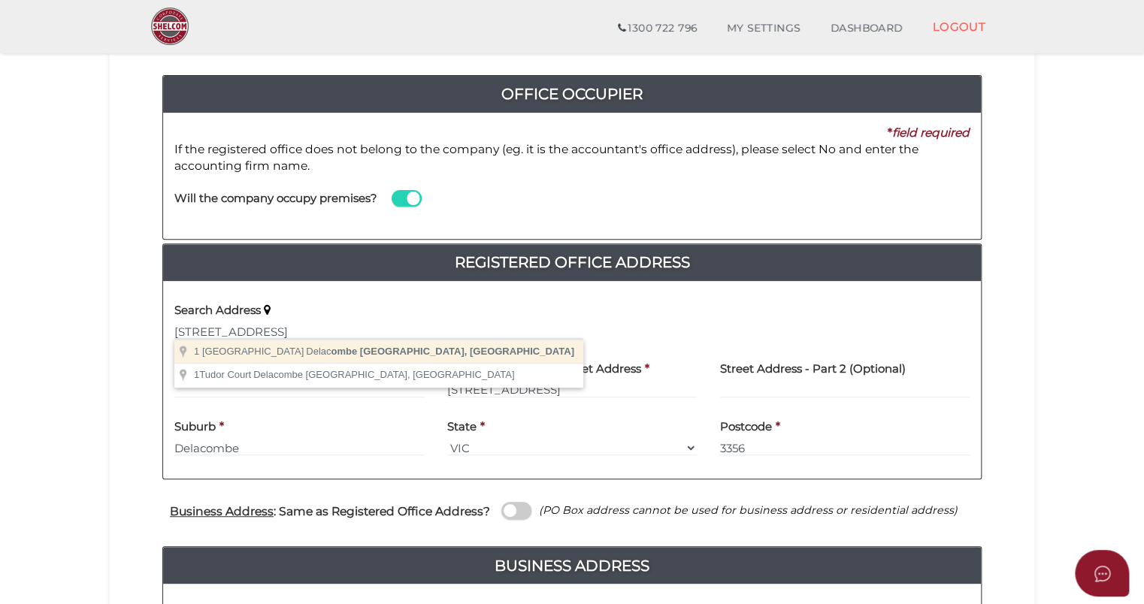
type input "1 Tudor Avenue, Delacombe VIC, Australia"
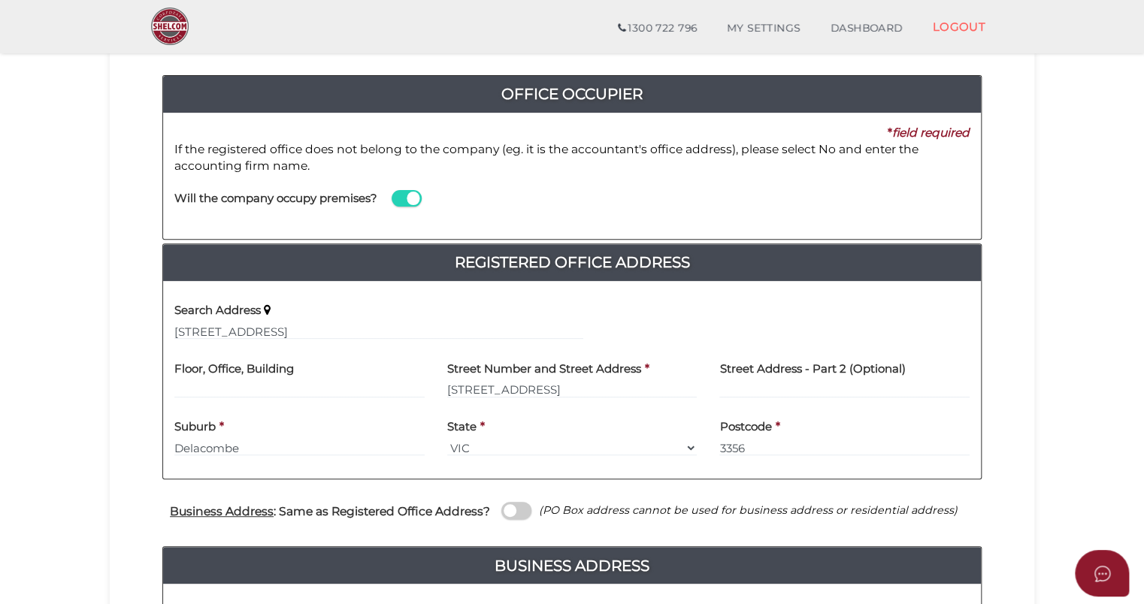
type input "1 Tudor Avenue"
type input "Delacombe"
select select "VIC"
type input "3356"
click at [218, 332] on input "text" at bounding box center [378, 331] width 409 height 17
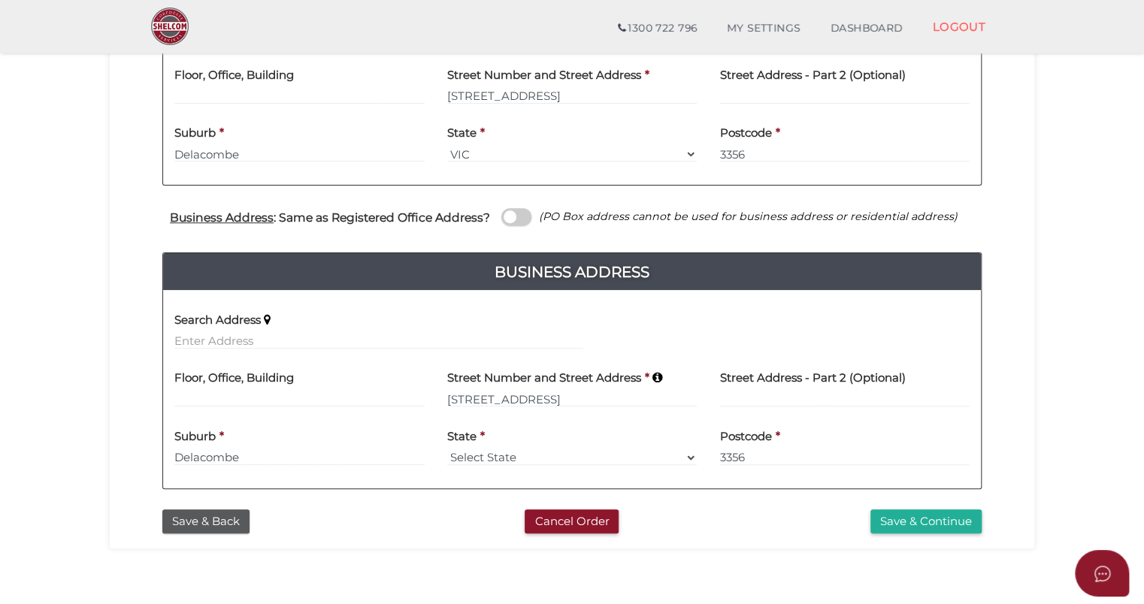
scroll to position [451, 0]
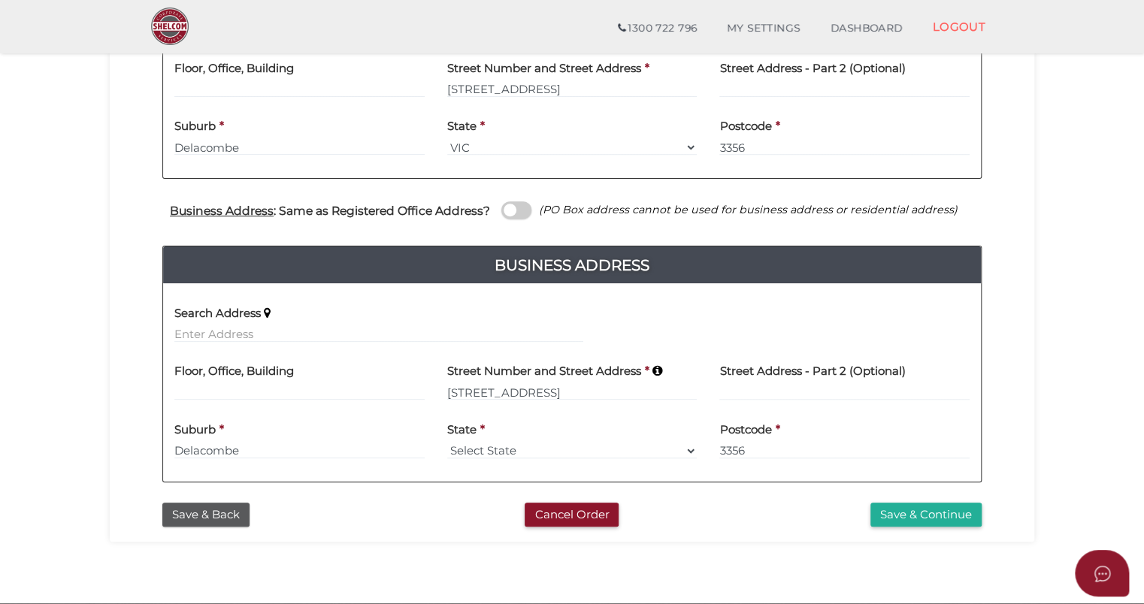
click at [517, 216] on span at bounding box center [516, 209] width 30 height 17
click at [0, 0] on input "checkbox" at bounding box center [0, 0] width 0 height 0
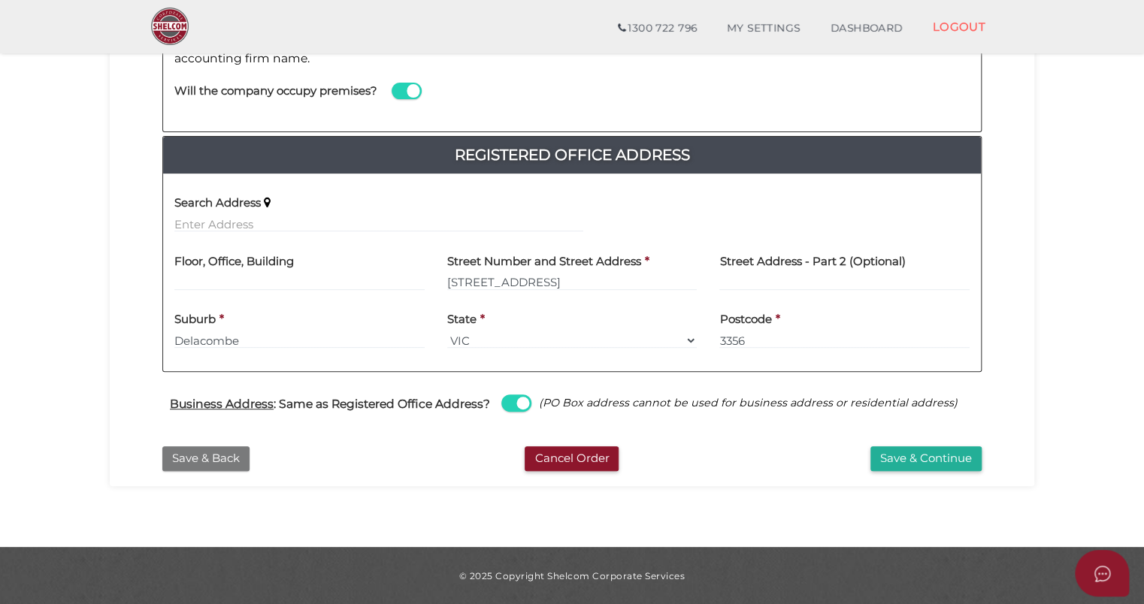
click at [218, 455] on button "Save & Back" at bounding box center [205, 459] width 87 height 25
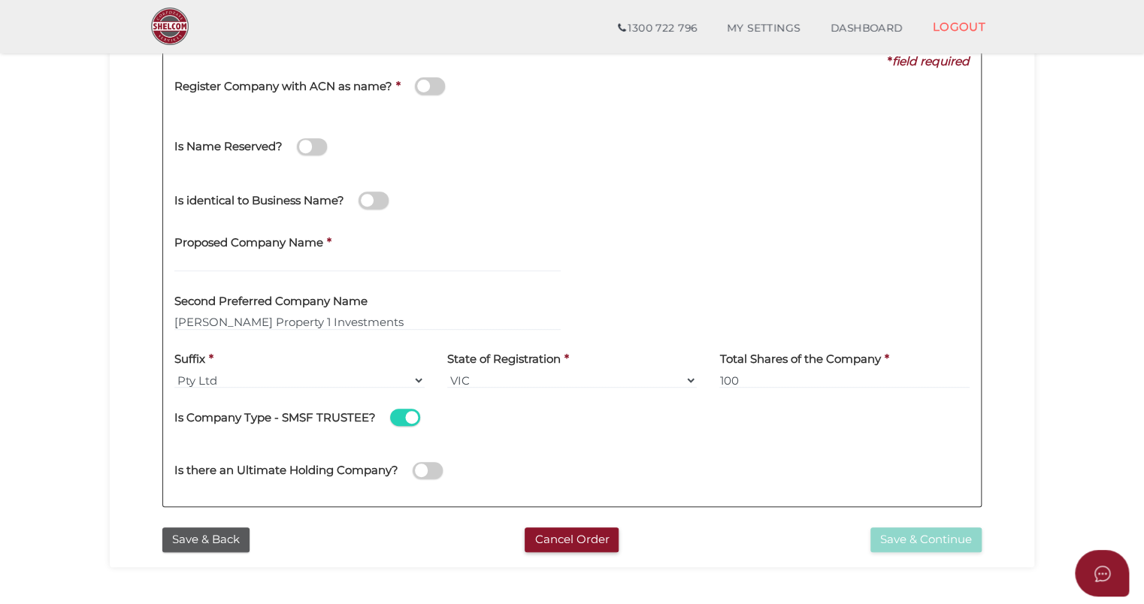
scroll to position [226, 0]
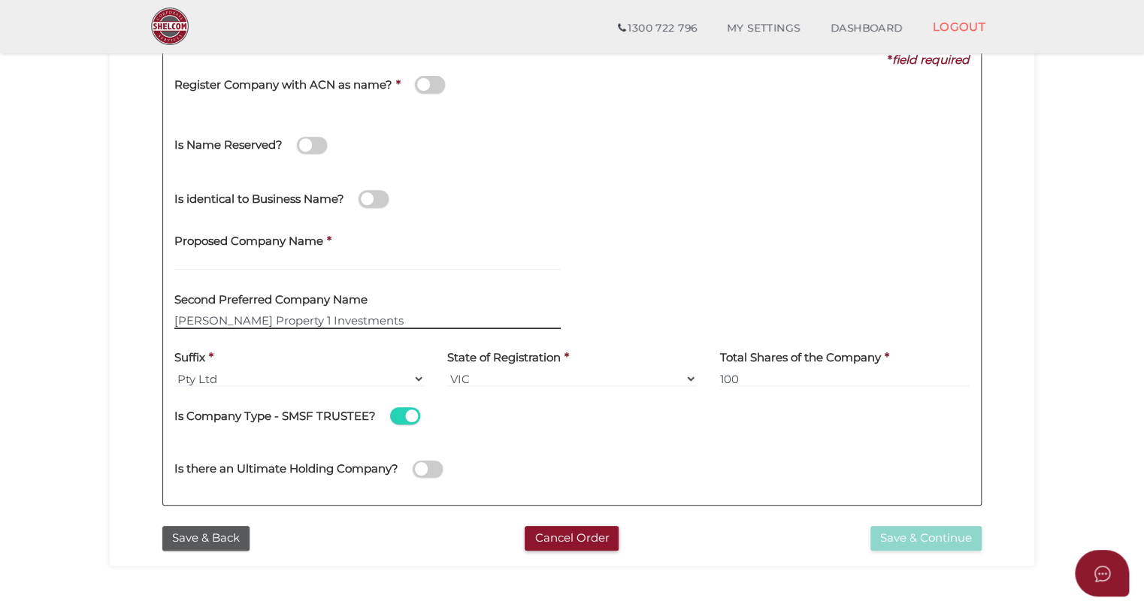
drag, startPoint x: 349, startPoint y: 319, endPoint x: 157, endPoint y: 330, distance: 192.0
click at [156, 330] on div "Company Details SMSF Trustee 0f6e52f5f2eca68b2693963826271084 44c4eecbb96518c52…" at bounding box center [572, 246] width 902 height 545
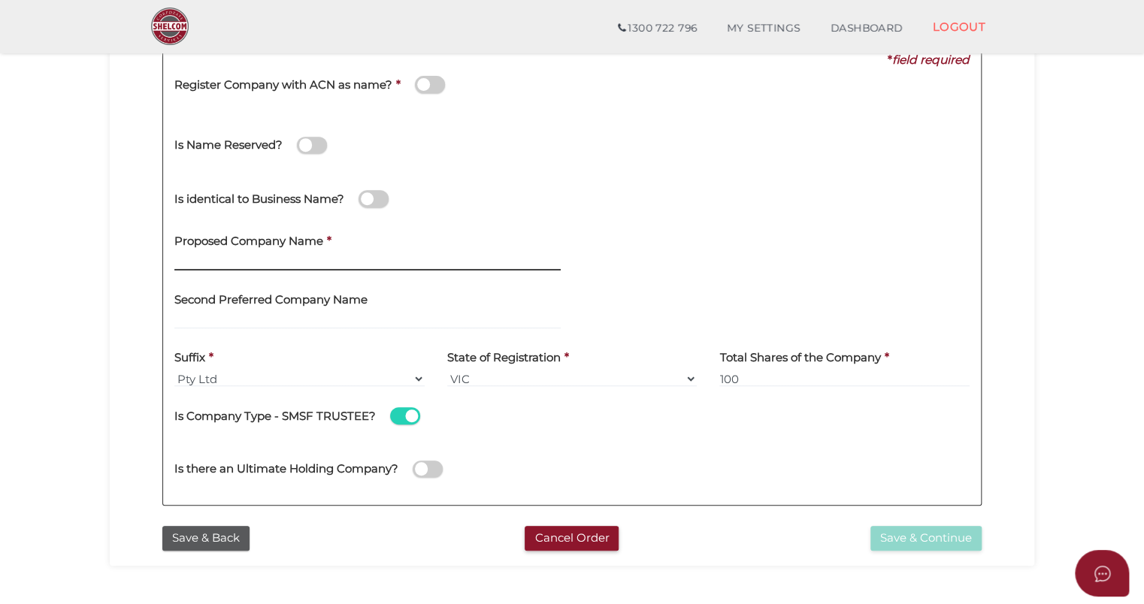
click at [188, 263] on input "text" at bounding box center [367, 262] width 386 height 17
paste input "Ward Property 1 Investments"
type input "Ward Property 1 Investments"
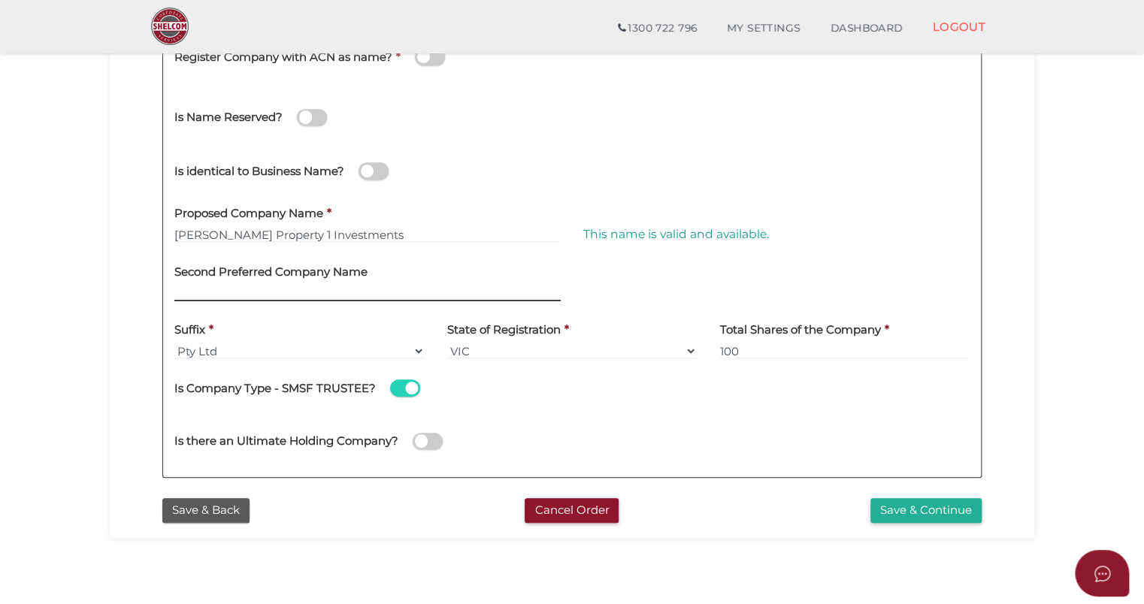
scroll to position [376, 0]
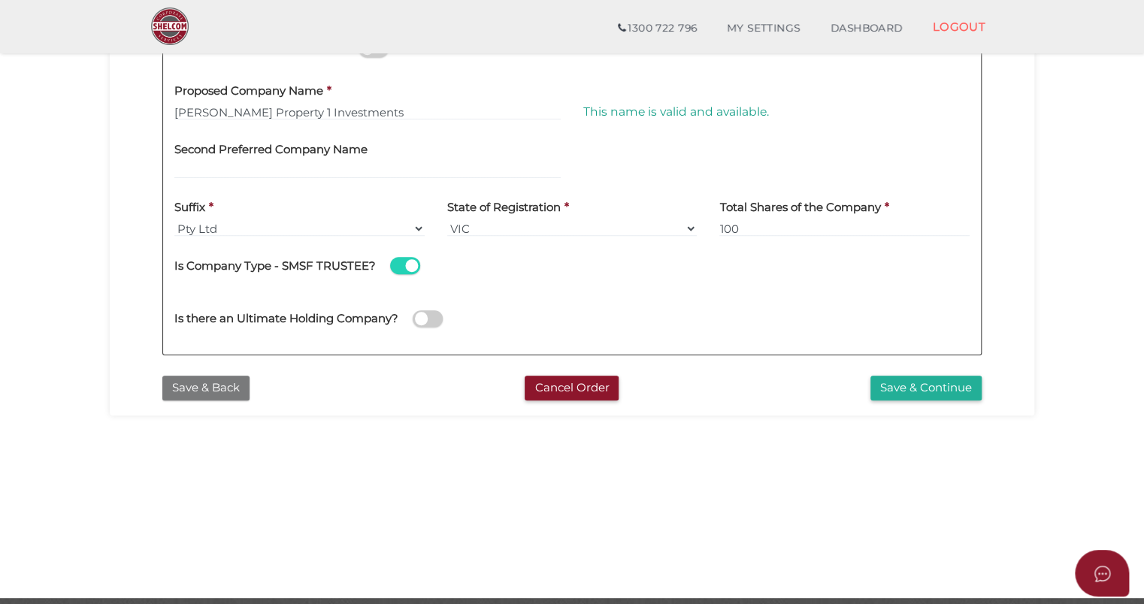
click at [220, 392] on button "Save & Back" at bounding box center [205, 388] width 87 height 25
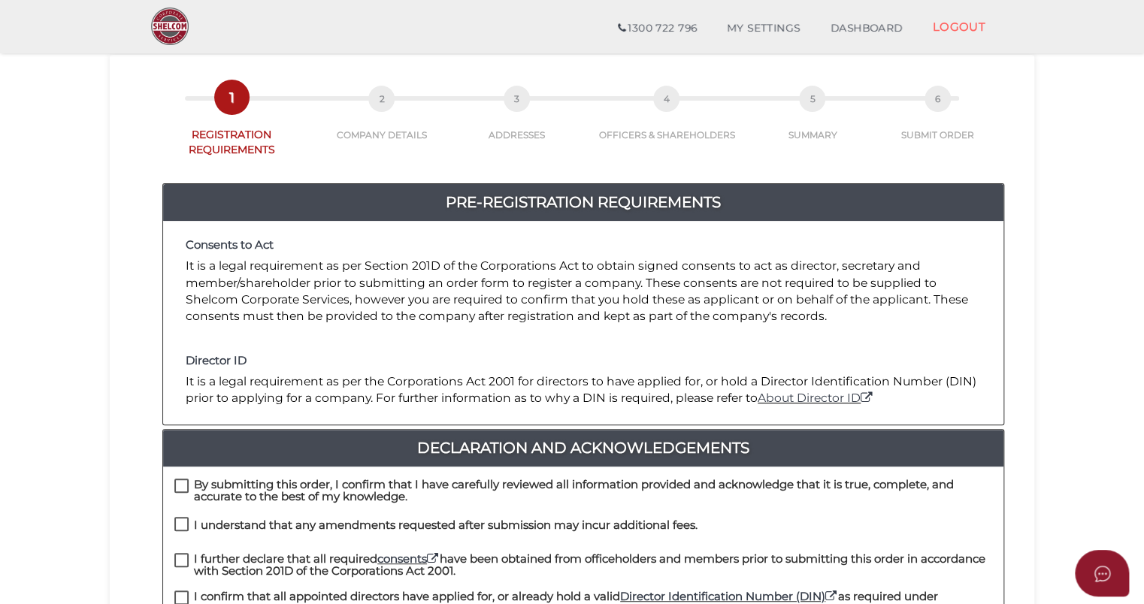
scroll to position [433, 0]
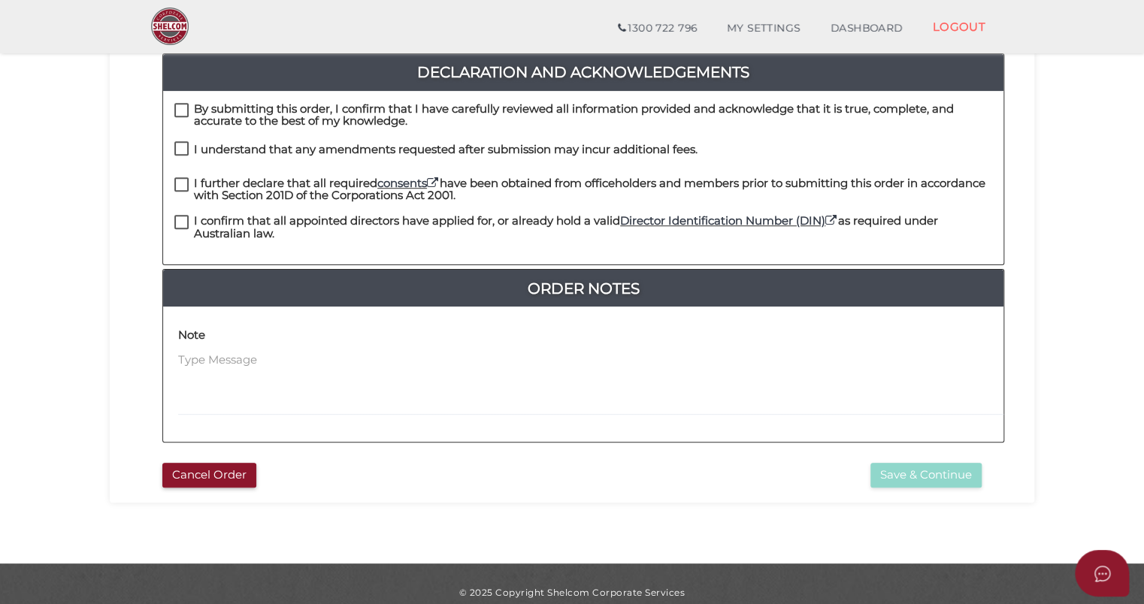
click at [177, 103] on label "By submitting this order, I confirm that I have carefully reviewed all informat…" at bounding box center [583, 112] width 818 height 19
checkbox input "true"
click at [178, 121] on div "By submitting this order, I confirm that I have carefully reviewed all informat…" at bounding box center [583, 122] width 840 height 38
click at [180, 144] on label "I understand that any amendments requested after submission may incur additiona…" at bounding box center [435, 153] width 523 height 19
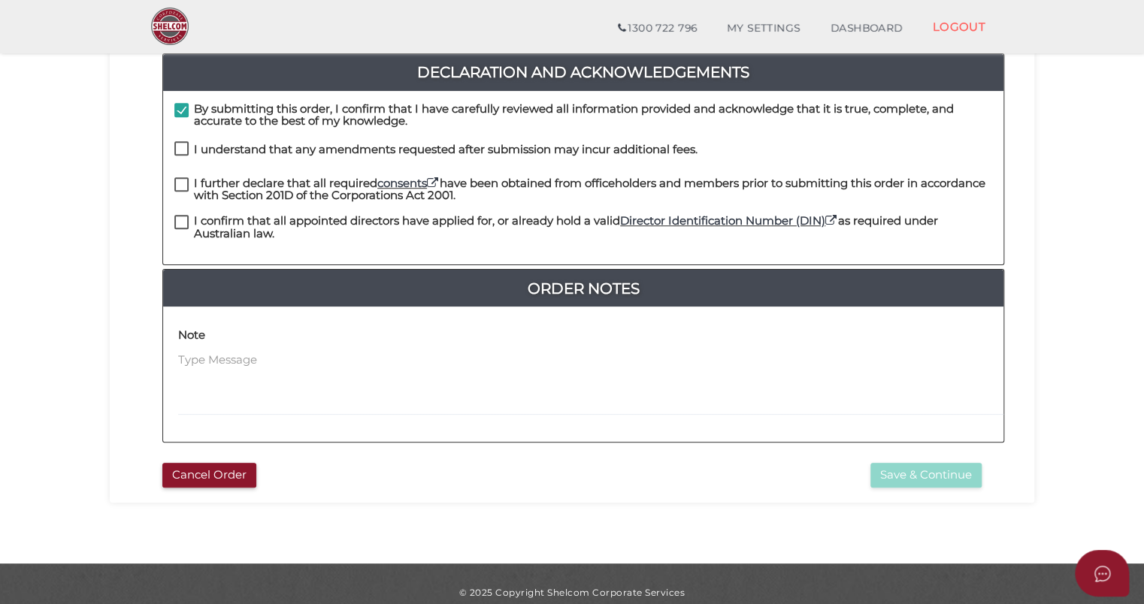
checkbox input "true"
drag, startPoint x: 177, startPoint y: 157, endPoint x: 180, endPoint y: 169, distance: 12.2
click at [177, 159] on div "I understand that any amendments requested after submission may incur additiona…" at bounding box center [583, 159] width 840 height 36
click at [180, 177] on label "I further declare that all required consents have been obtained from officehold…" at bounding box center [583, 186] width 818 height 19
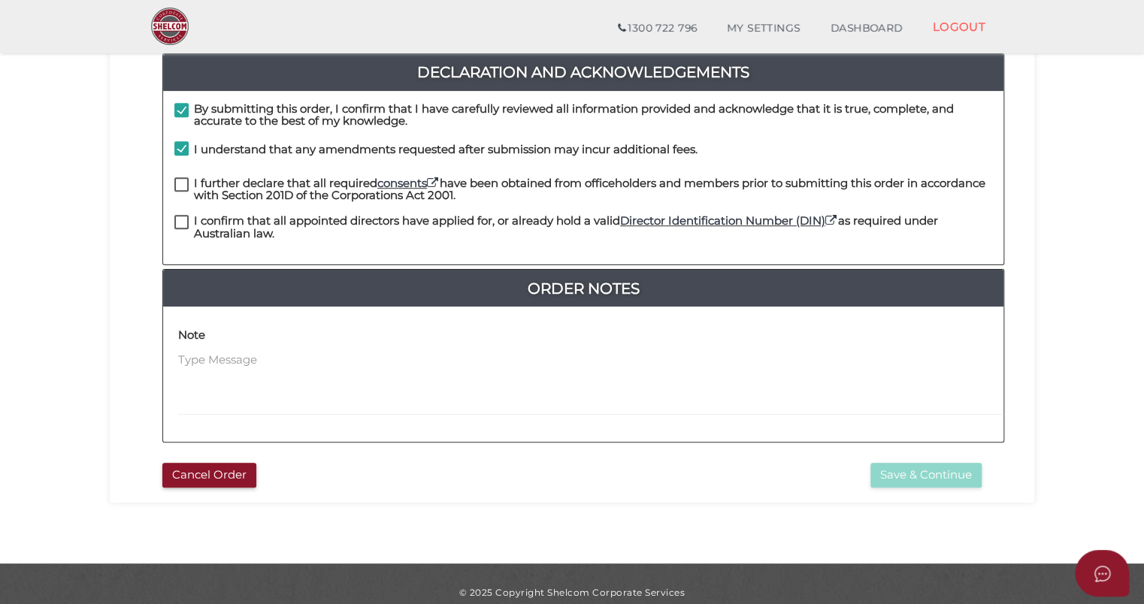
checkbox input "true"
click at [178, 215] on label "I confirm that all appointed directors have applied for, or already hold a vali…" at bounding box center [583, 224] width 818 height 19
checkbox input "true"
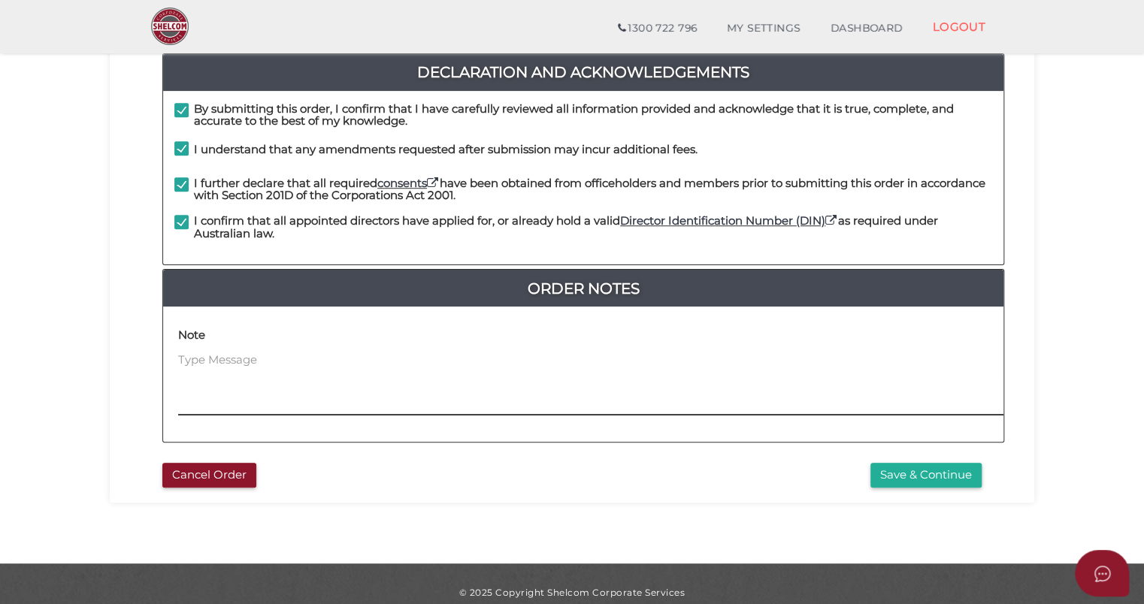
click at [253, 352] on textarea at bounding box center [684, 384] width 1013 height 65
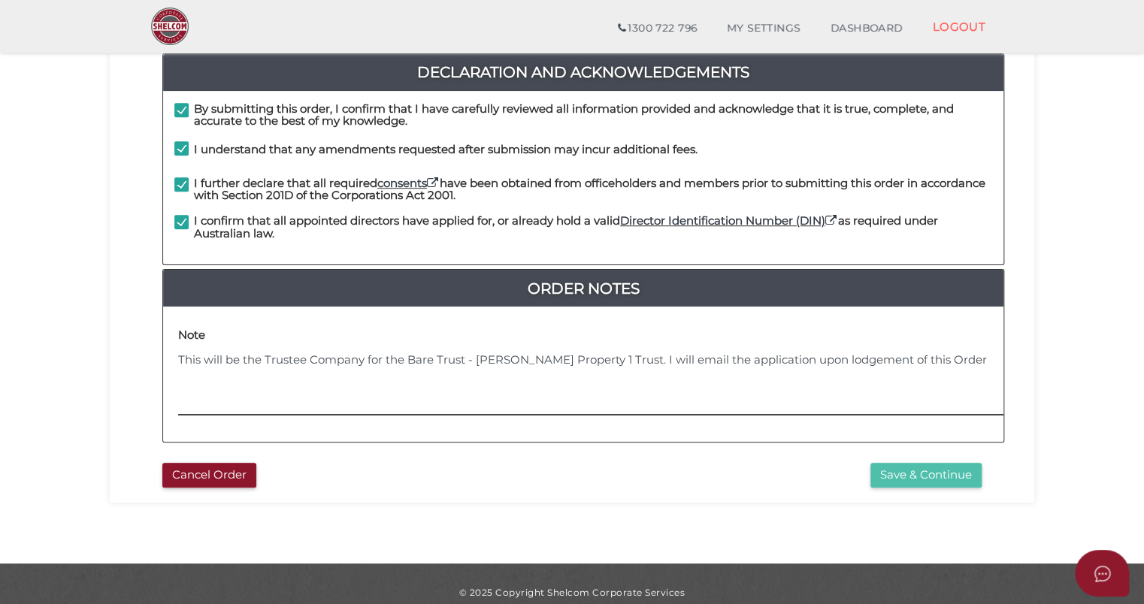
type textarea "This will be the Trustee Company for the Bare Trust - Ward Property 1 Trust. I …"
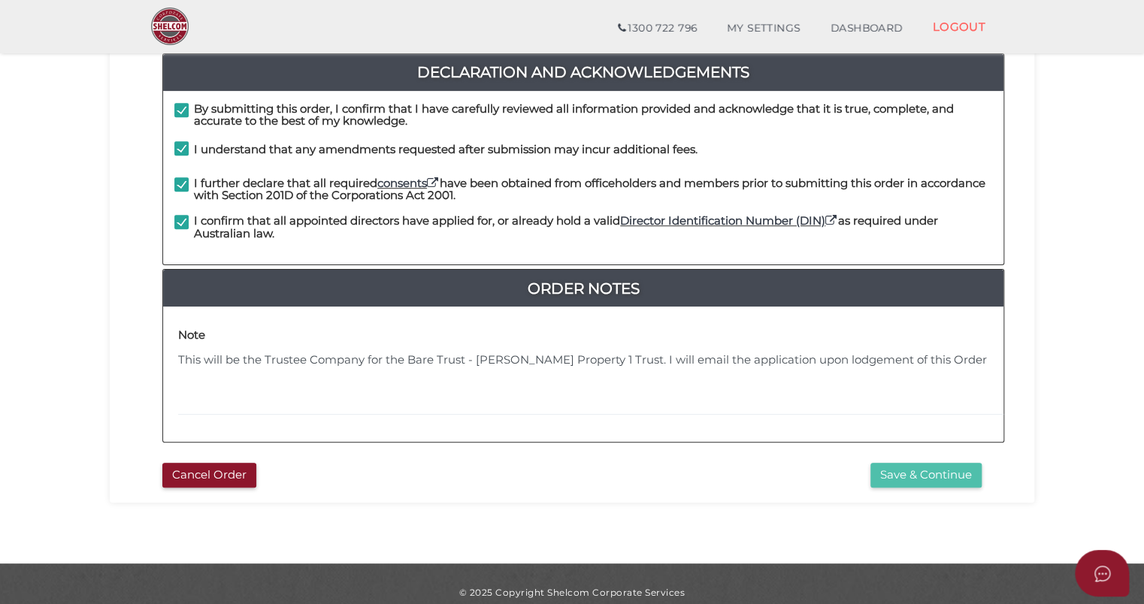
click at [877, 463] on button "Save & Continue" at bounding box center [925, 475] width 111 height 25
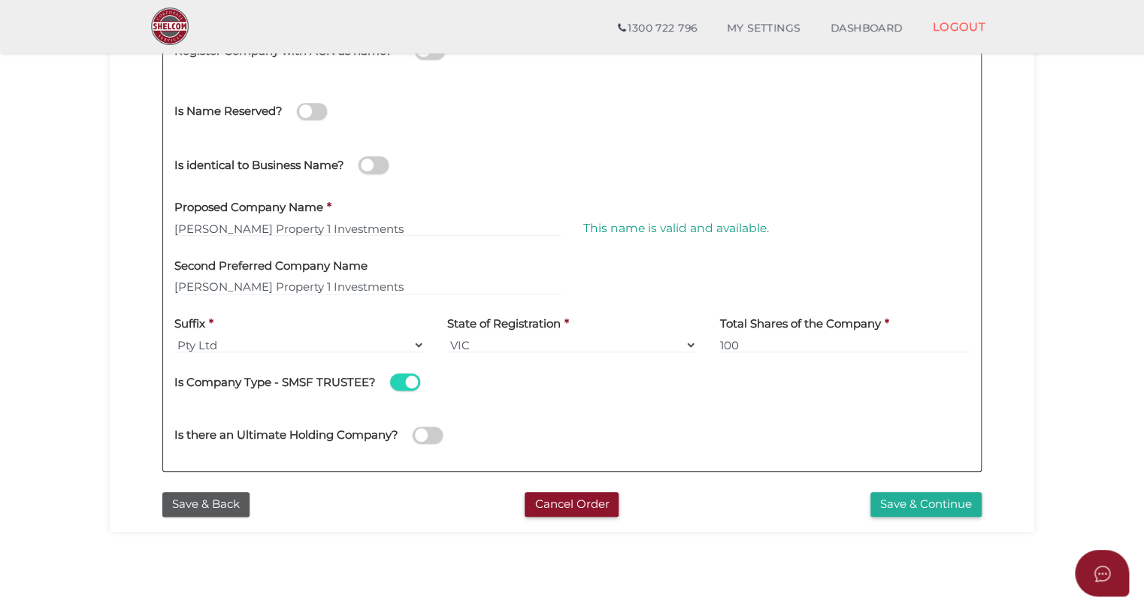
scroll to position [301, 0]
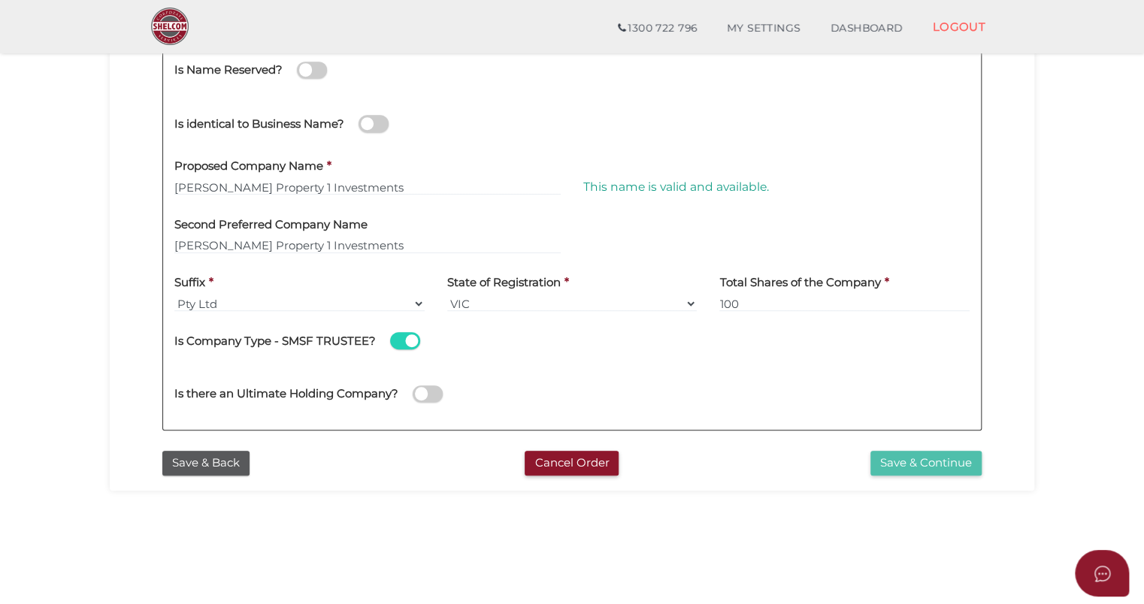
click at [930, 456] on button "Save & Continue" at bounding box center [925, 463] width 111 height 25
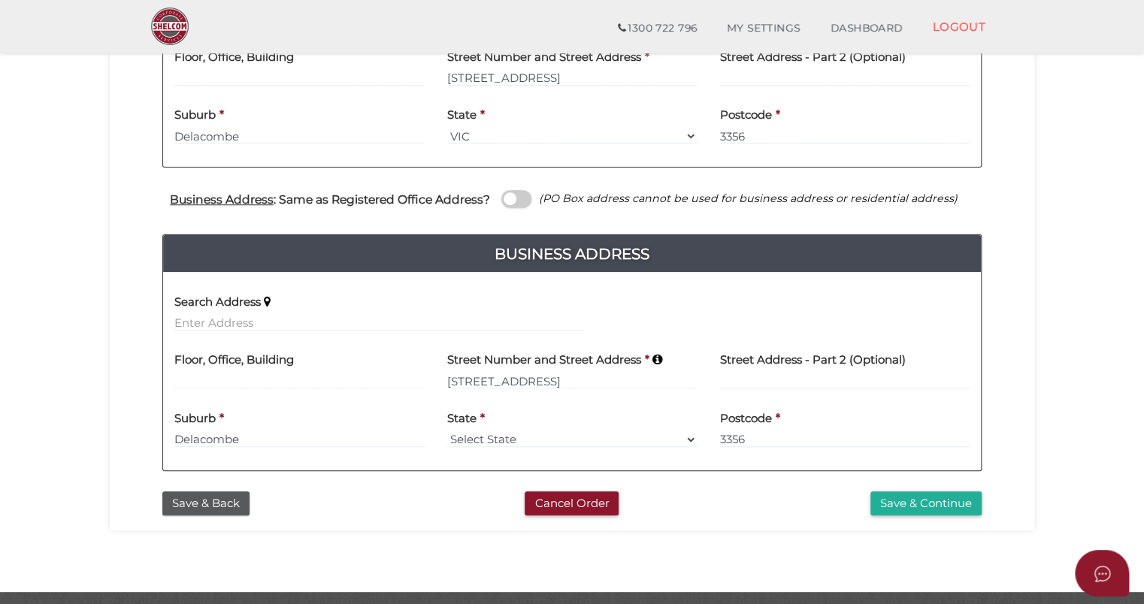
scroll to position [506, 0]
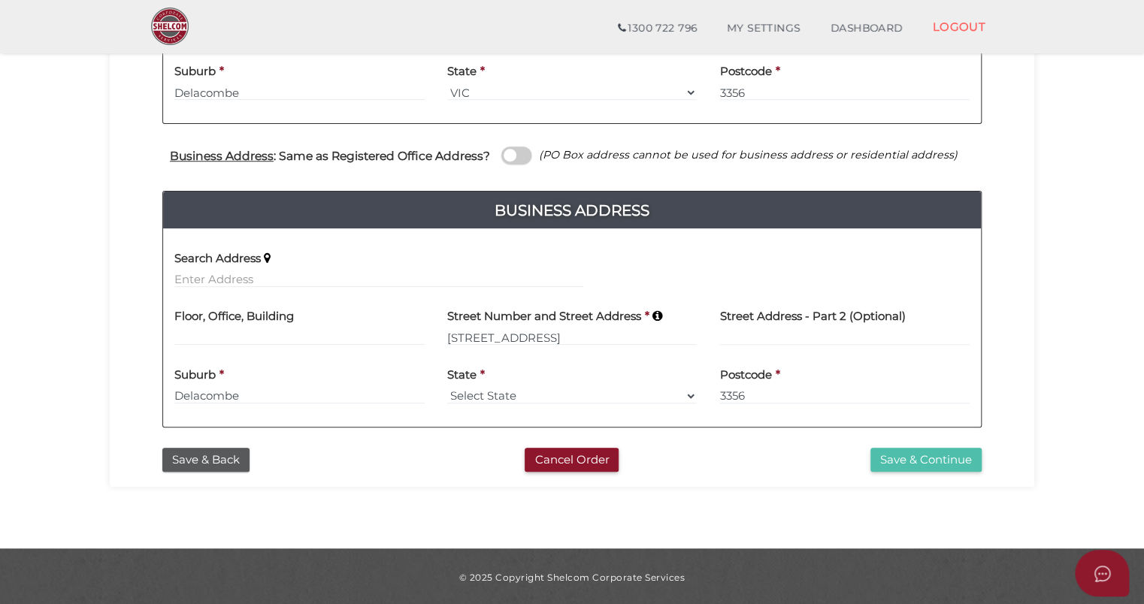
click at [904, 450] on button "Save & Continue" at bounding box center [925, 460] width 111 height 25
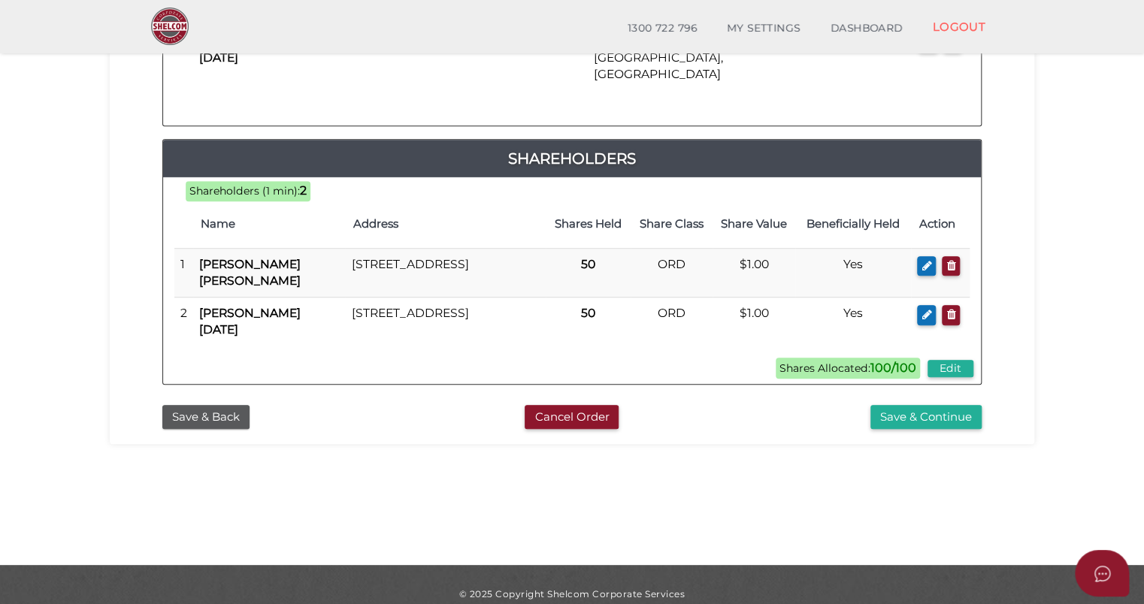
scroll to position [427, 0]
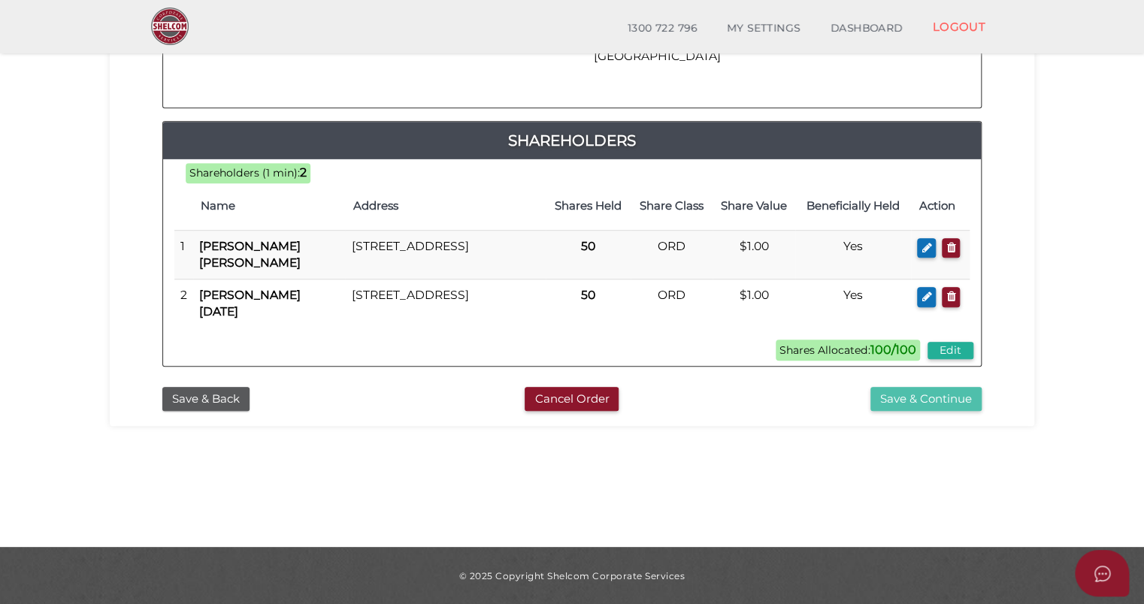
click at [889, 387] on button "Save & Continue" at bounding box center [925, 399] width 111 height 25
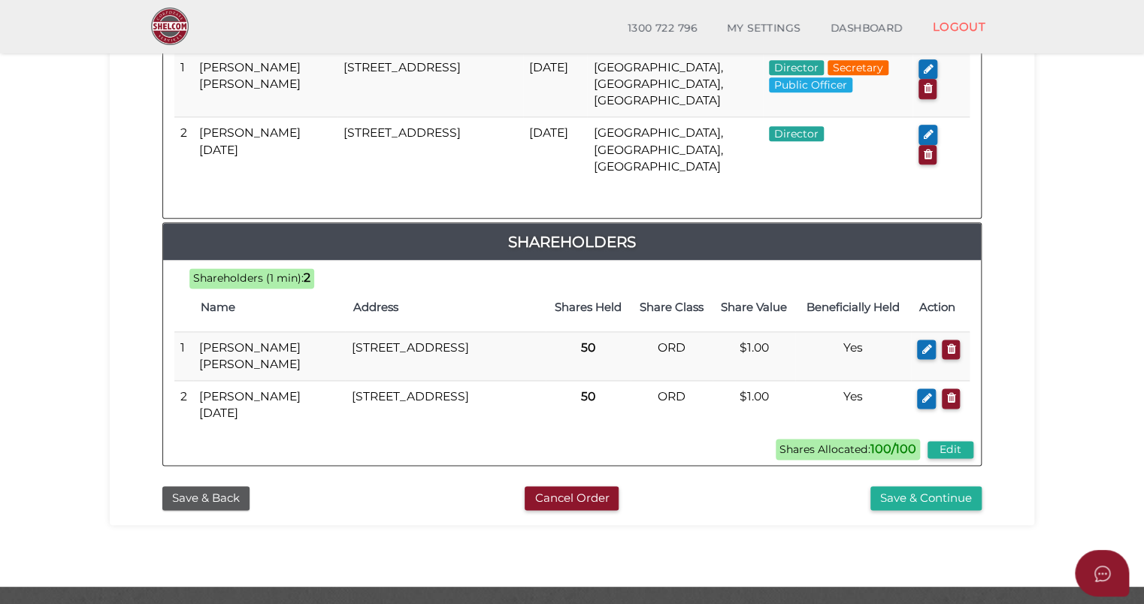
scroll to position [850, 0]
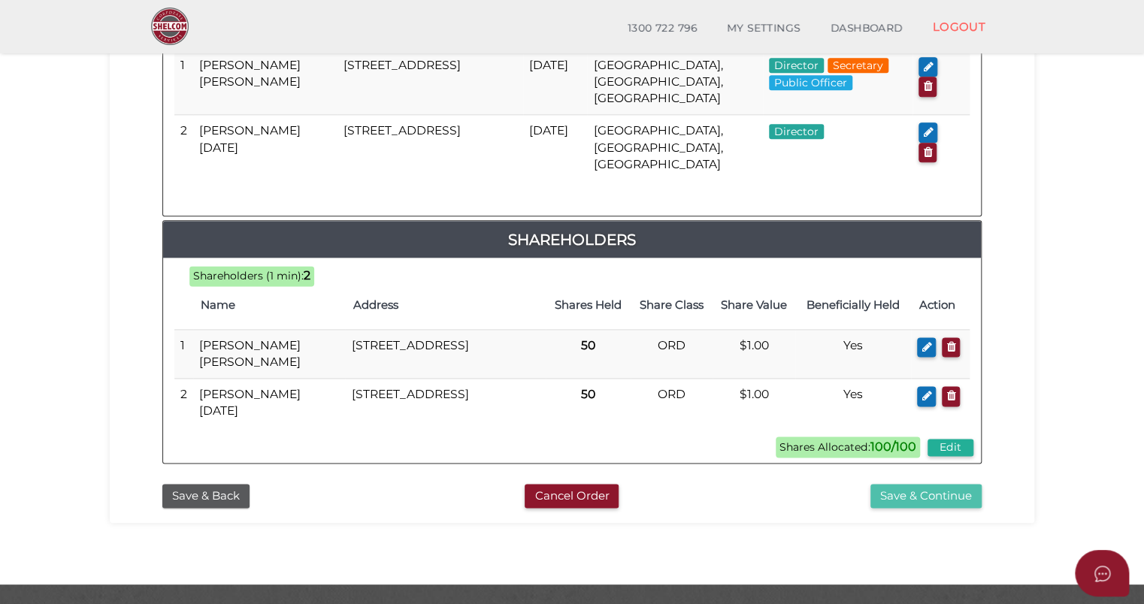
click at [950, 484] on button "Save & Continue" at bounding box center [925, 496] width 111 height 25
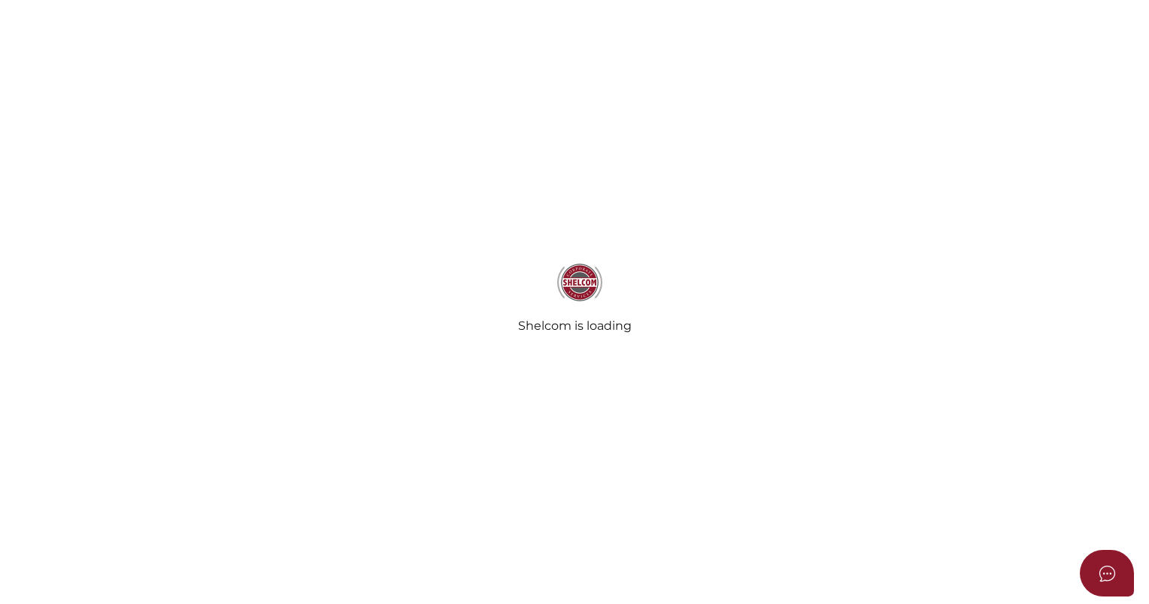
radio input "true"
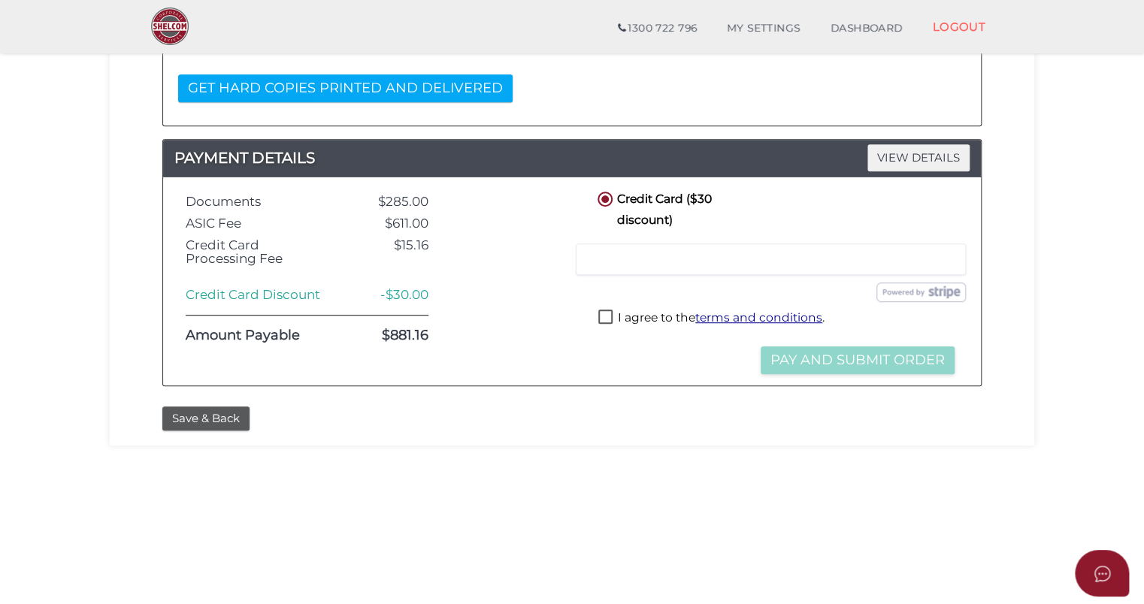
scroll to position [376, 0]
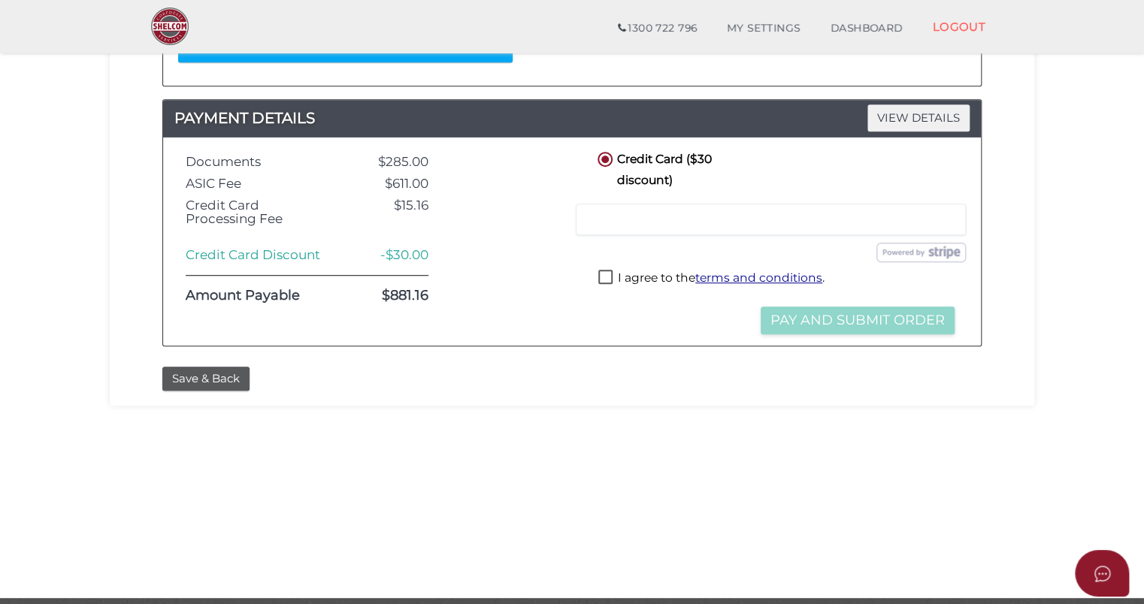
click at [610, 274] on label "I agree to the terms and conditions ." at bounding box center [711, 279] width 226 height 19
checkbox input "true"
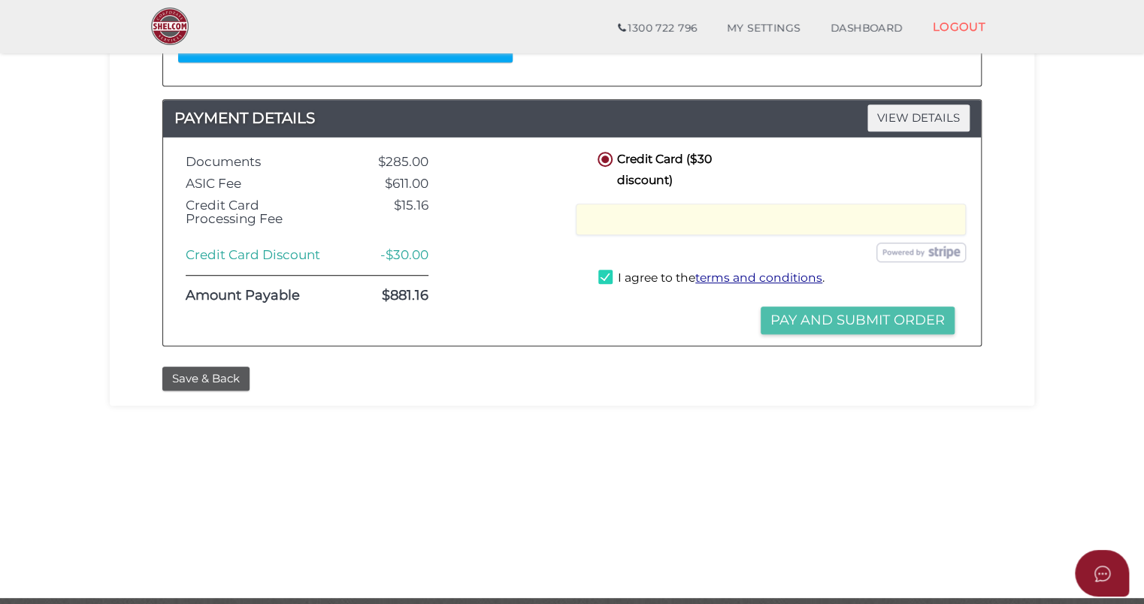
click at [869, 316] on button "Pay and Submit Order" at bounding box center [858, 321] width 194 height 28
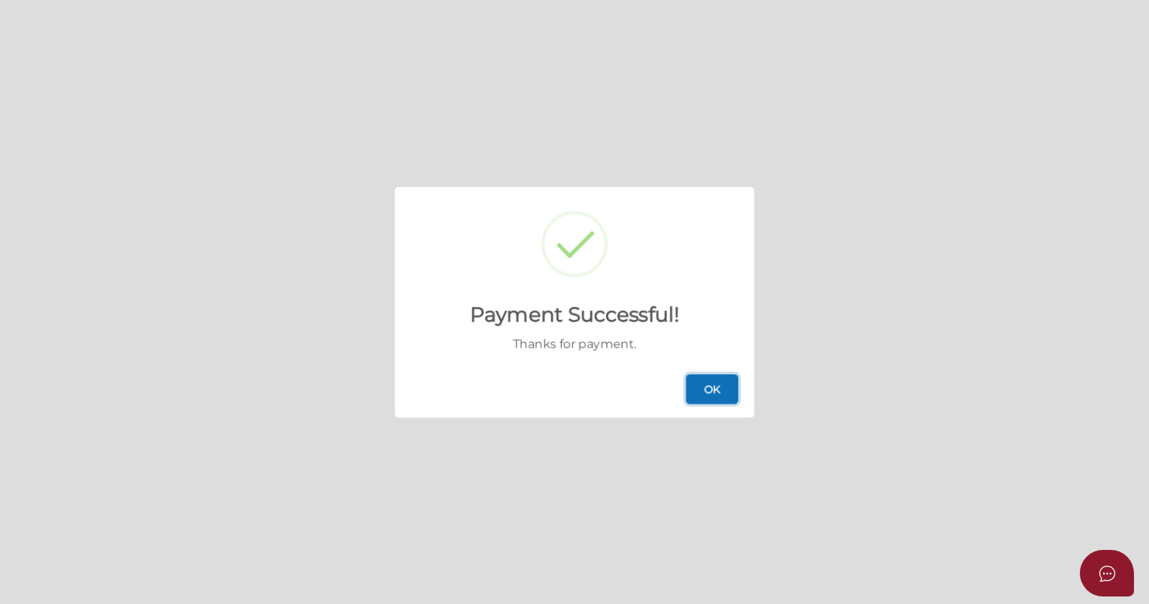
click at [722, 389] on button "OK" at bounding box center [712, 389] width 53 height 30
